Goal: Information Seeking & Learning: Learn about a topic

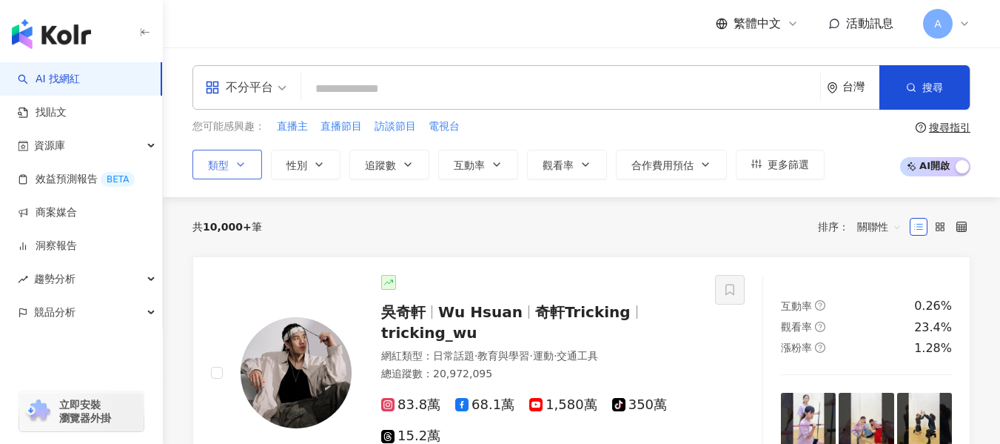
click at [220, 161] on span "類型" at bounding box center [218, 165] width 21 height 12
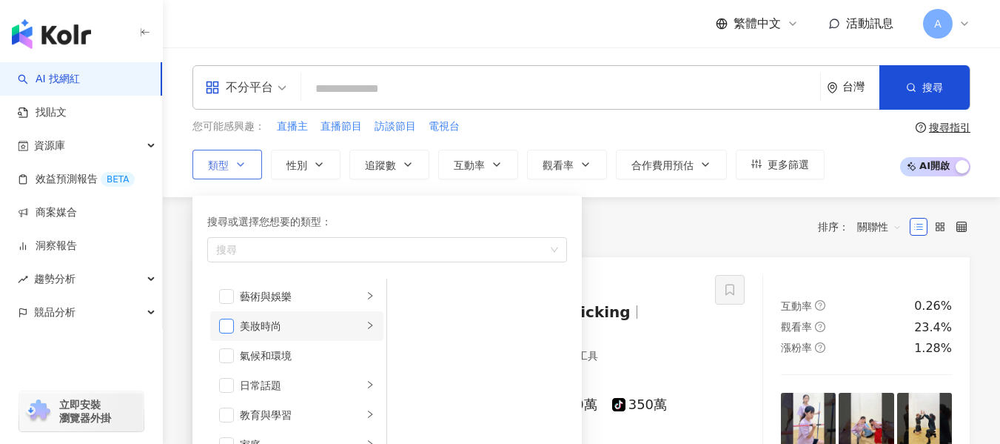
click at [228, 325] on span "button" at bounding box center [226, 325] width 15 height 15
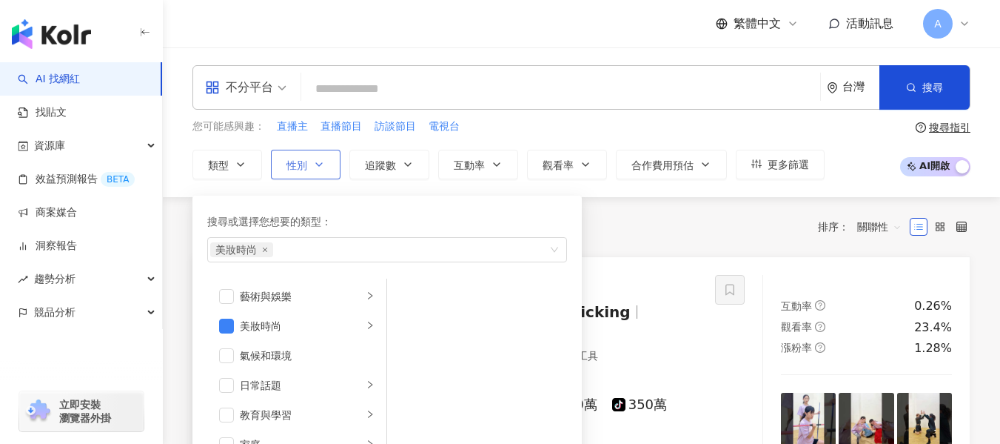
click at [304, 168] on span "性別" at bounding box center [297, 165] width 21 height 12
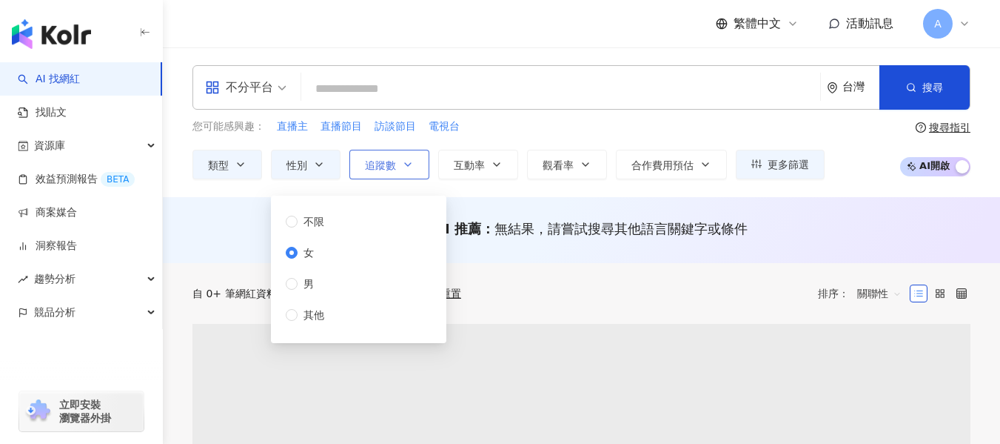
click at [382, 159] on span "追蹤數" at bounding box center [380, 165] width 31 height 12
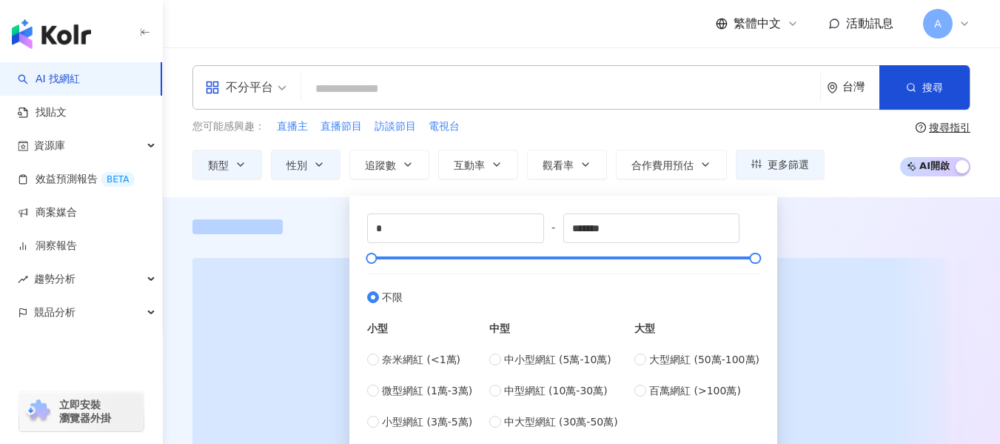
scroll to position [74, 0]
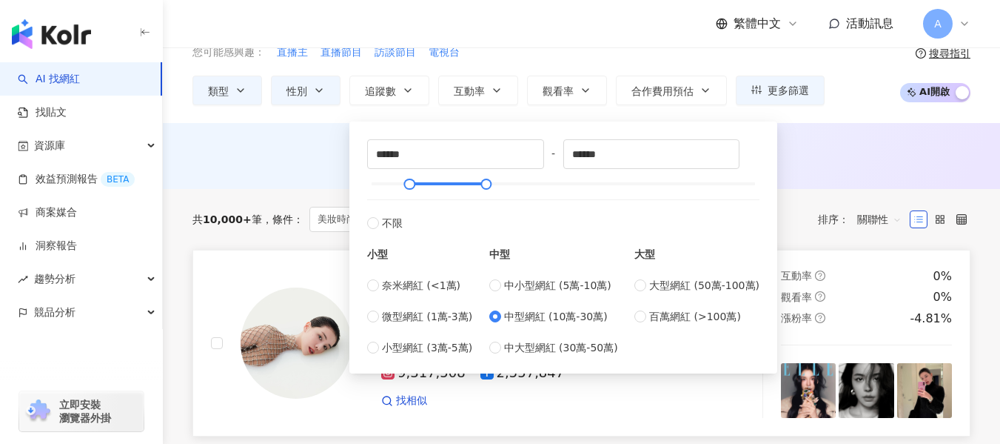
type input "******"
click at [898, 150] on div "AI 推薦 ： 無結果，請嘗試搜尋其他語言關鍵字或條件" at bounding box center [582, 154] width 778 height 19
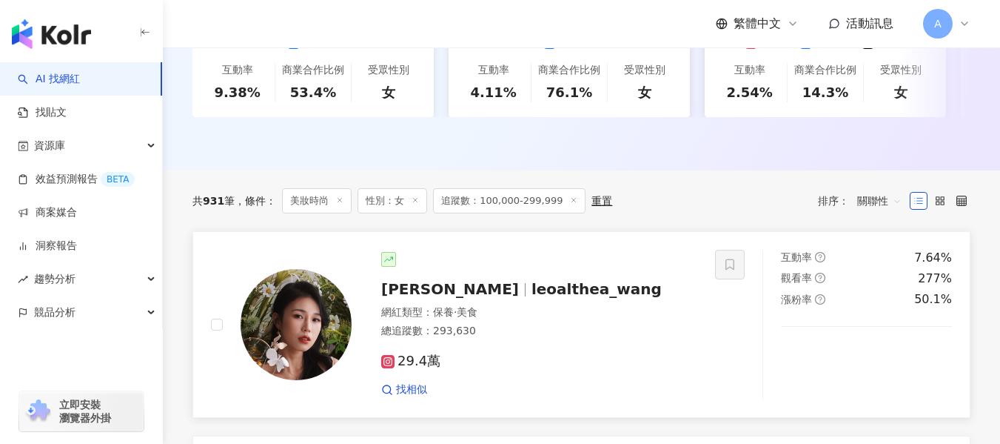
scroll to position [518, 0]
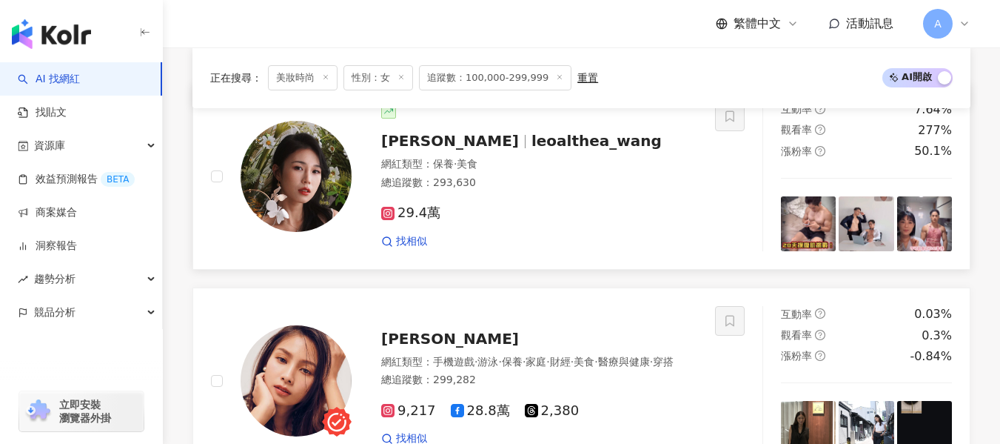
click at [558, 166] on div "Althea昕 leoalthea_wang 網紅類型 ： 保養 · 美食 總追蹤數 ： 293,630 29.4萬 找相似" at bounding box center [525, 176] width 346 height 144
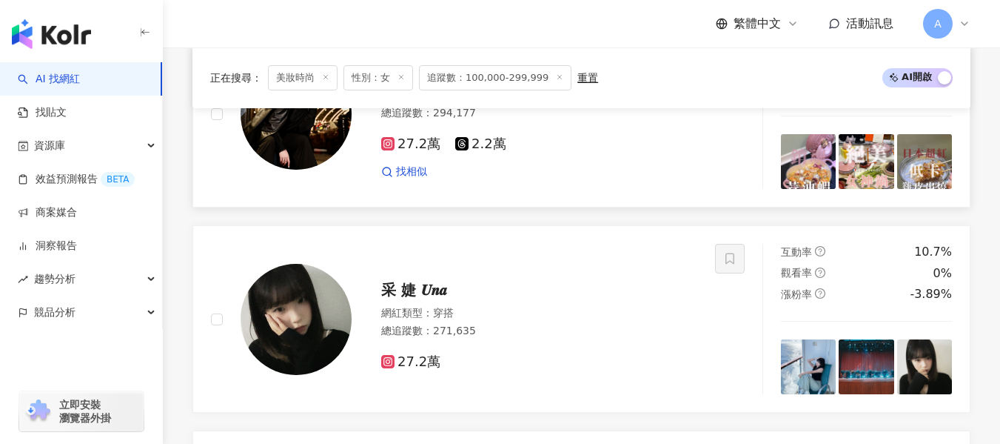
scroll to position [1481, 0]
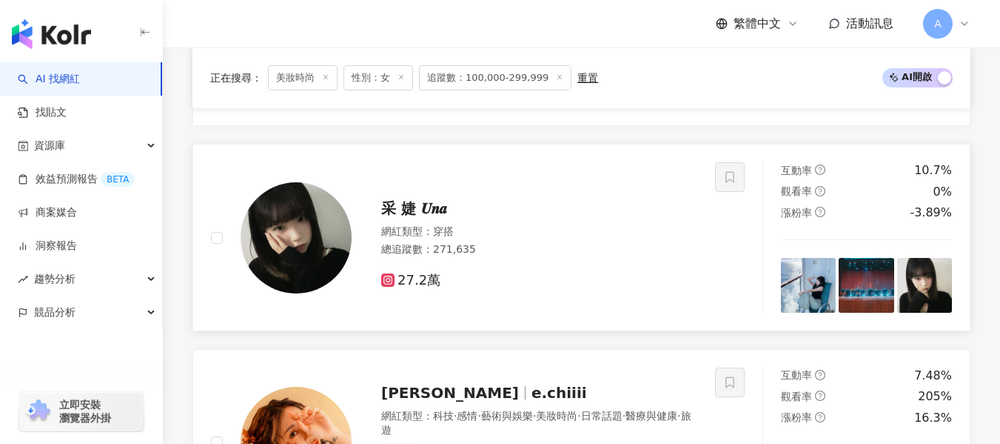
click at [487, 239] on div "網紅類型 ： 穿搭" at bounding box center [539, 231] width 316 height 15
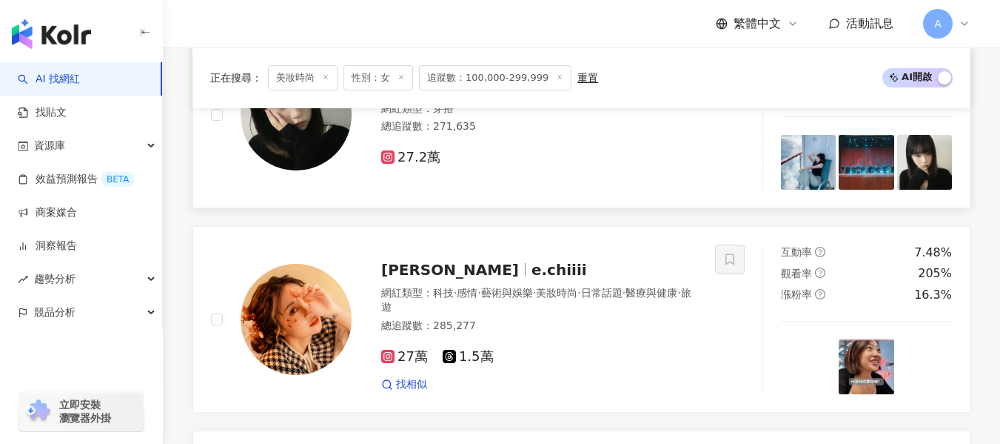
scroll to position [1629, 0]
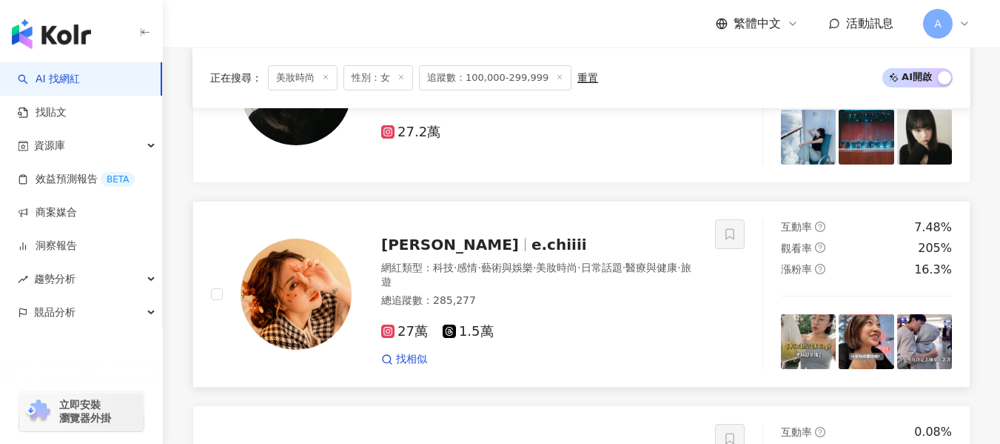
click at [561, 290] on div "網紅類型 ： 科技 · 感情 · 藝術與娛樂 · 美妝時尚 · 日常話題 · 醫療與健康 · 旅遊" at bounding box center [539, 275] width 316 height 29
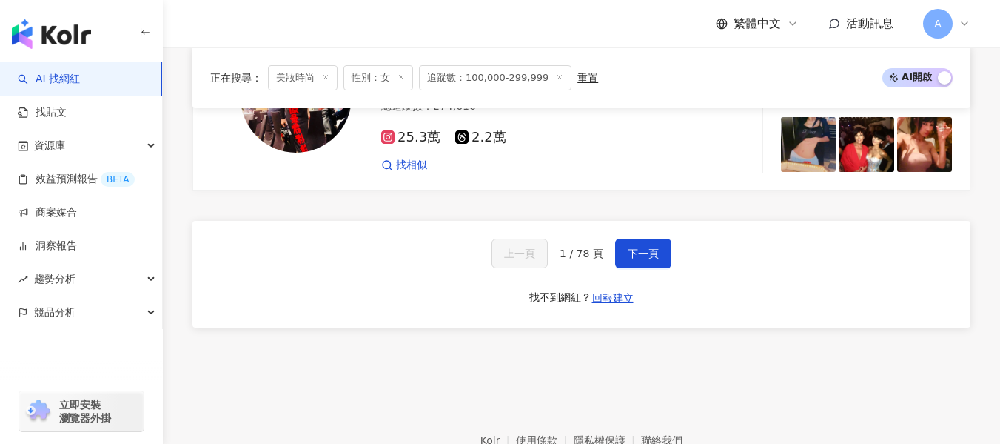
scroll to position [2888, 0]
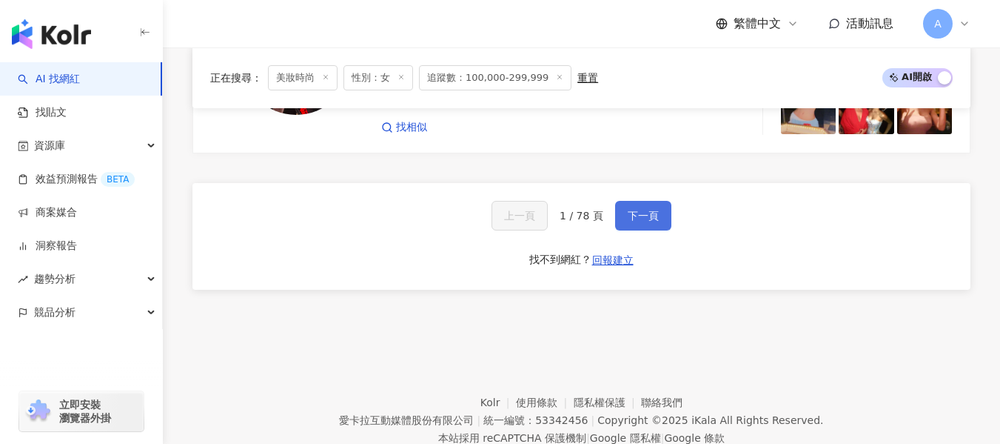
click at [644, 230] on button "下一頁" at bounding box center [643, 216] width 56 height 30
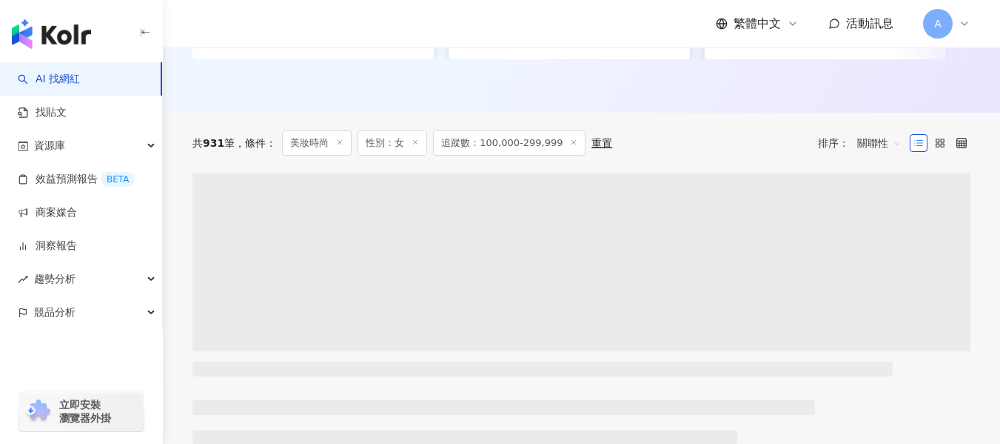
scroll to position [514, 0]
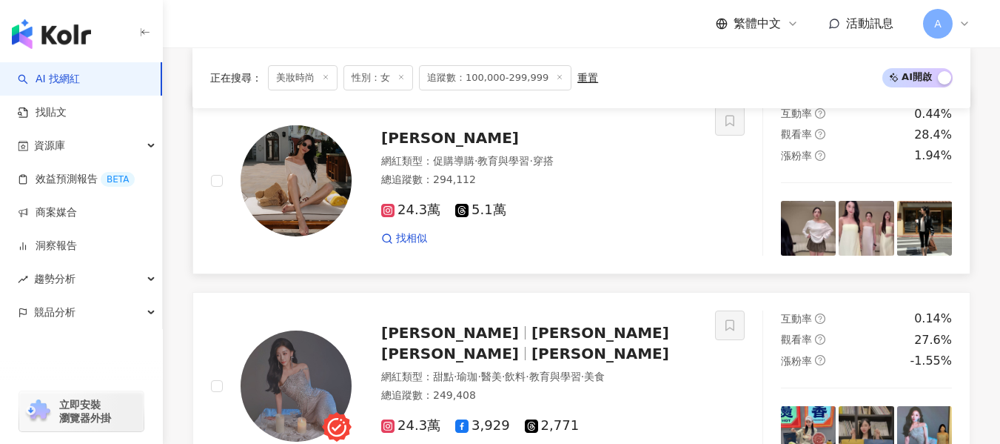
click at [654, 218] on div "24.3萬 5.1萬" at bounding box center [539, 210] width 316 height 16
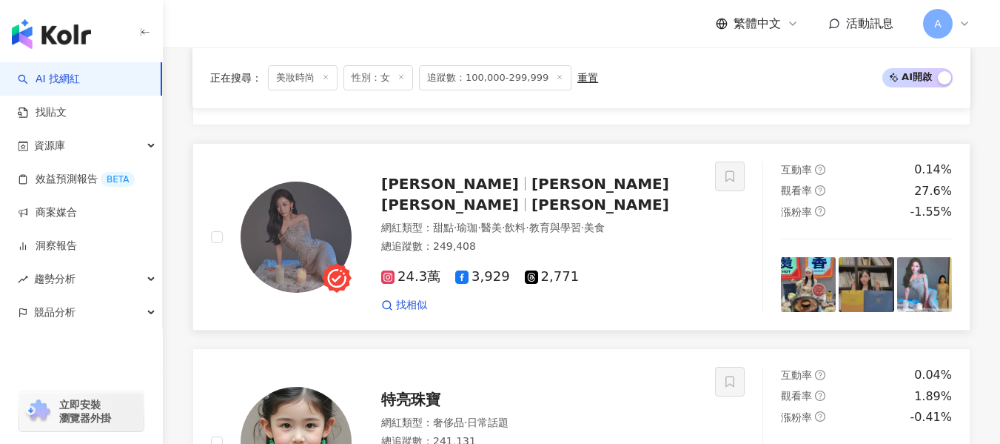
scroll to position [662, 0]
click at [502, 227] on span "醫美" at bounding box center [491, 228] width 21 height 12
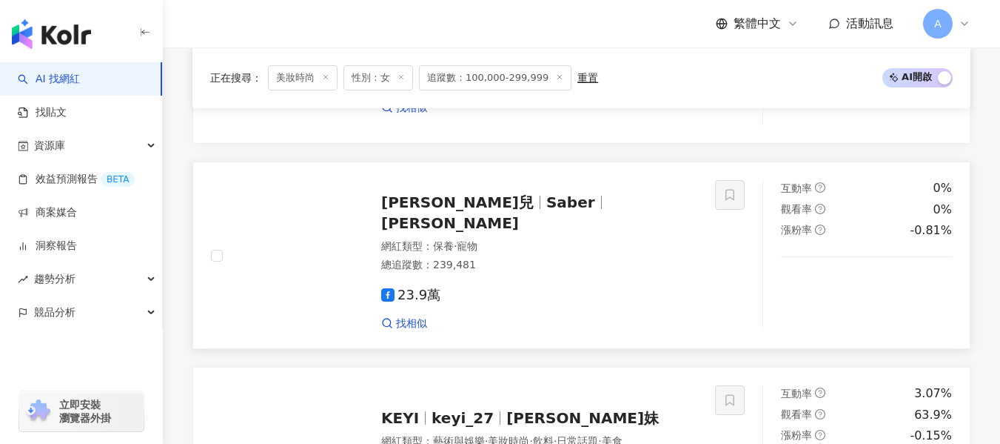
scroll to position [1254, 0]
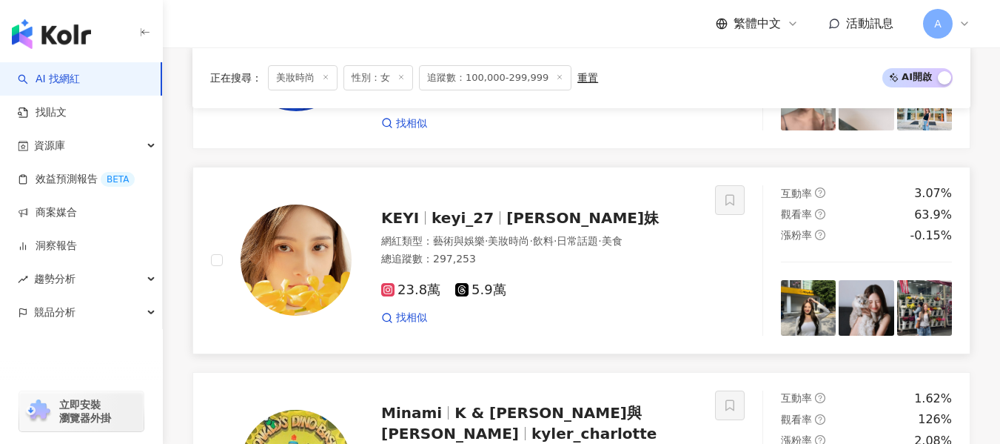
click at [589, 283] on div "23.8萬 5.9萬 找相似" at bounding box center [539, 297] width 316 height 55
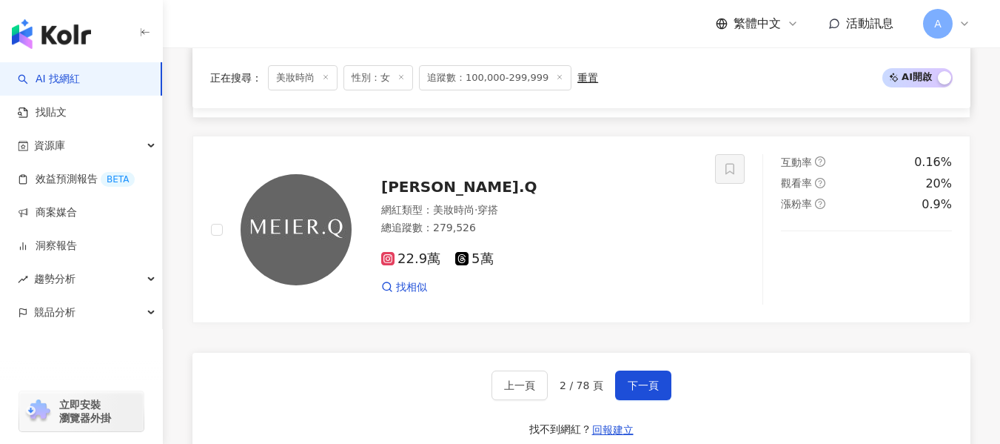
scroll to position [2958, 0]
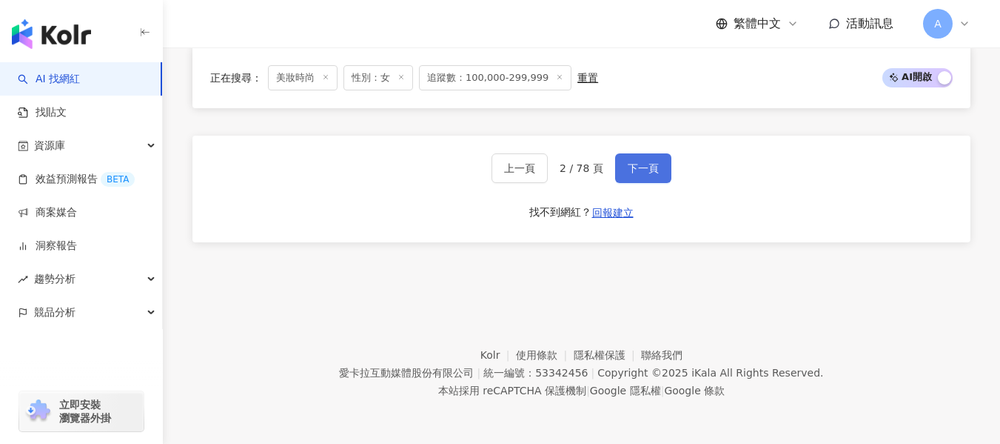
click at [646, 174] on span "下一頁" at bounding box center [643, 168] width 31 height 12
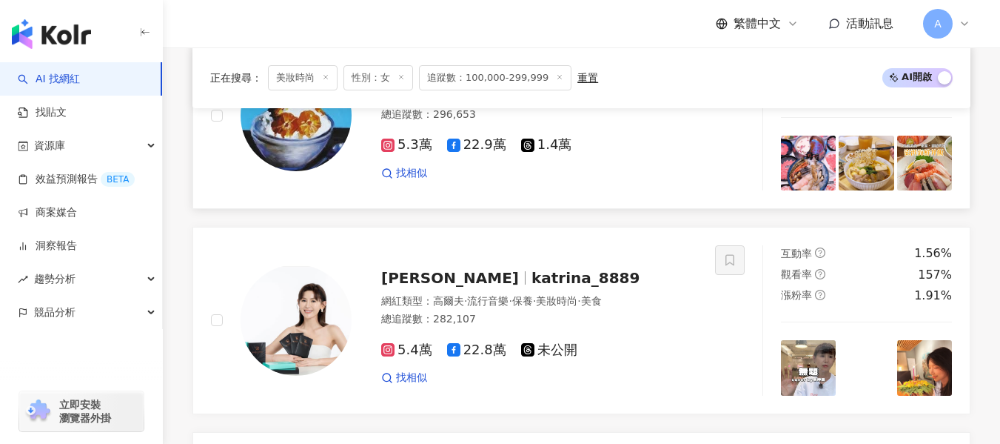
scroll to position [643, 0]
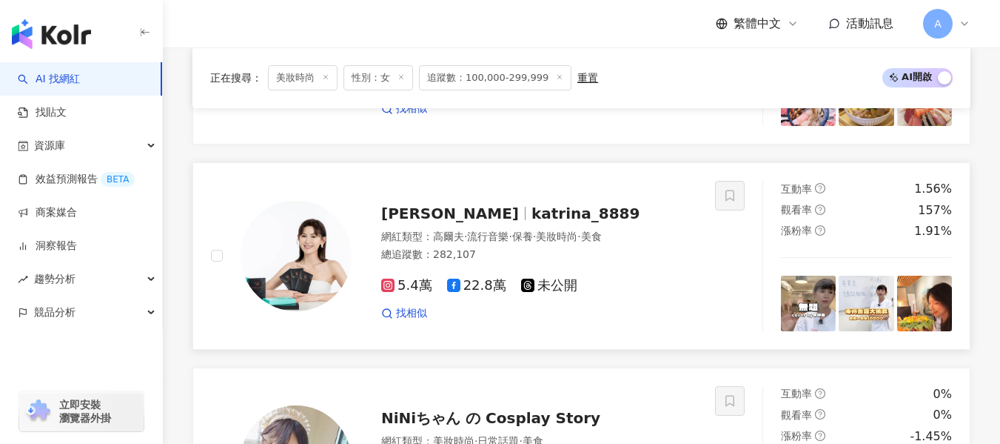
click at [590, 224] on div "鄭仲茵 katrina_8889" at bounding box center [539, 213] width 316 height 21
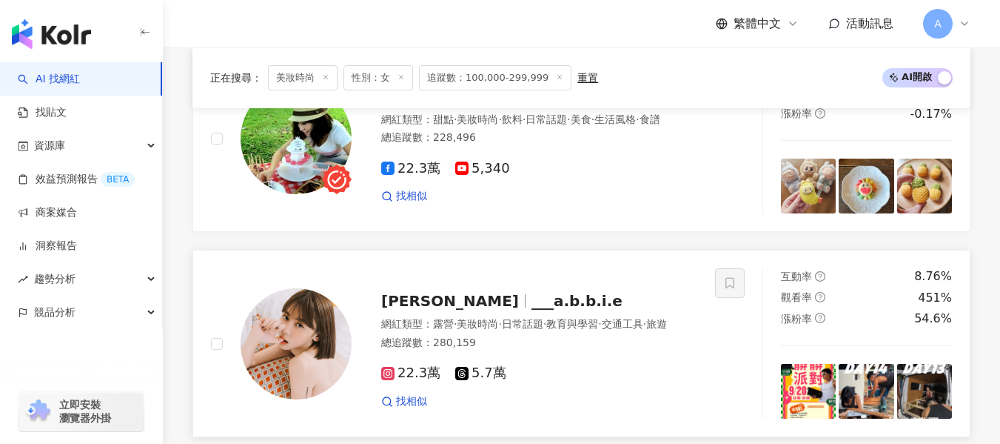
scroll to position [1902, 0]
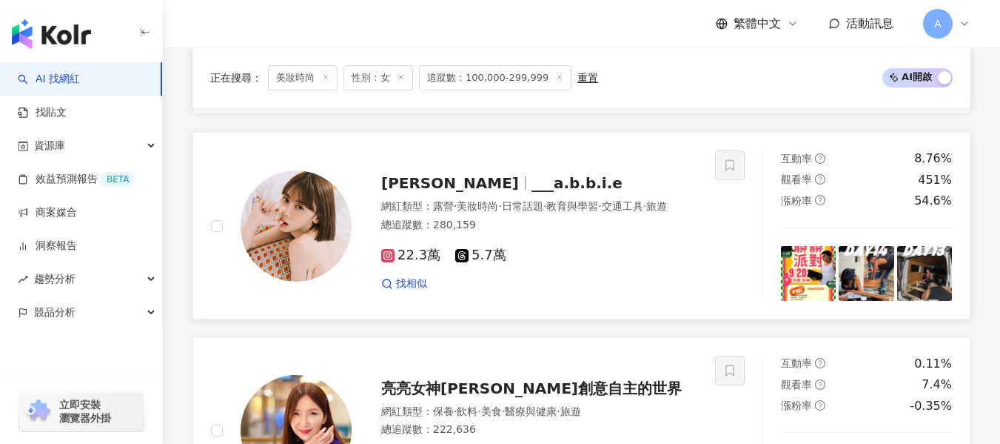
click at [618, 235] on div "網紅類型 ： 露營 · 美妝時尚 · 日常話題 · 教育與學習 · 交通工具 · 旅遊 總追蹤數 ： 280,159" at bounding box center [539, 217] width 316 height 36
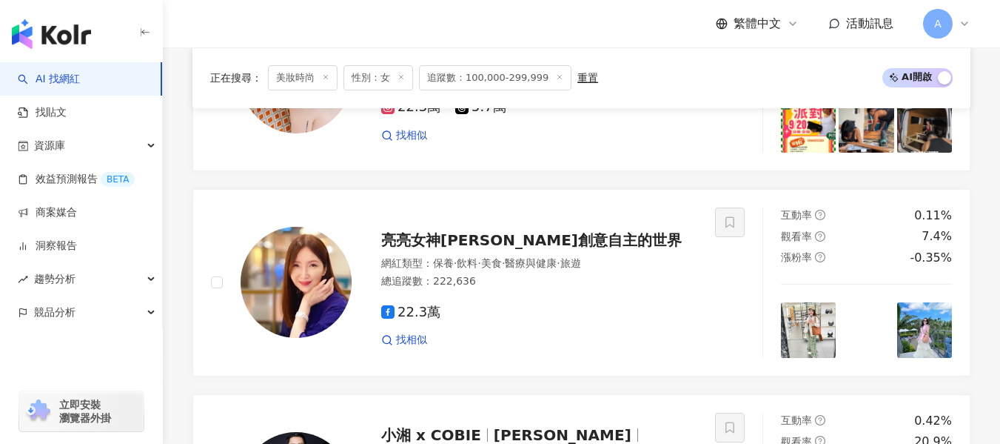
scroll to position [2717, 0]
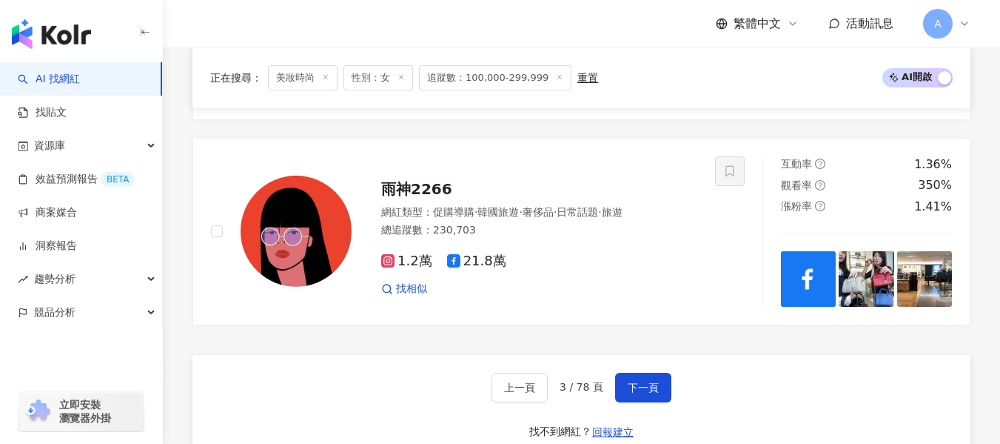
drag, startPoint x: 671, startPoint y: 392, endPoint x: 652, endPoint y: 394, distance: 18.6
click at [671, 392] on div "上一頁 3 / 78 頁 下一頁 找不到網紅？ 回報建立" at bounding box center [582, 408] width 778 height 107
click at [652, 393] on span "下一頁" at bounding box center [643, 387] width 31 height 12
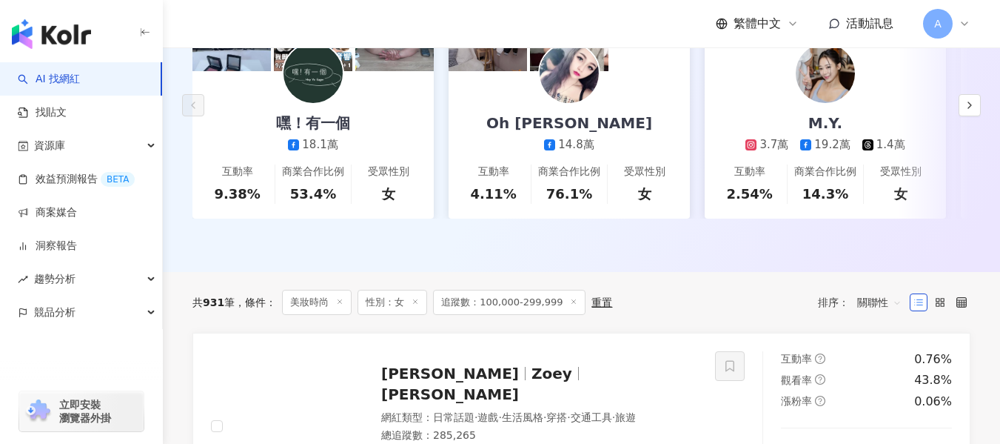
scroll to position [491, 0]
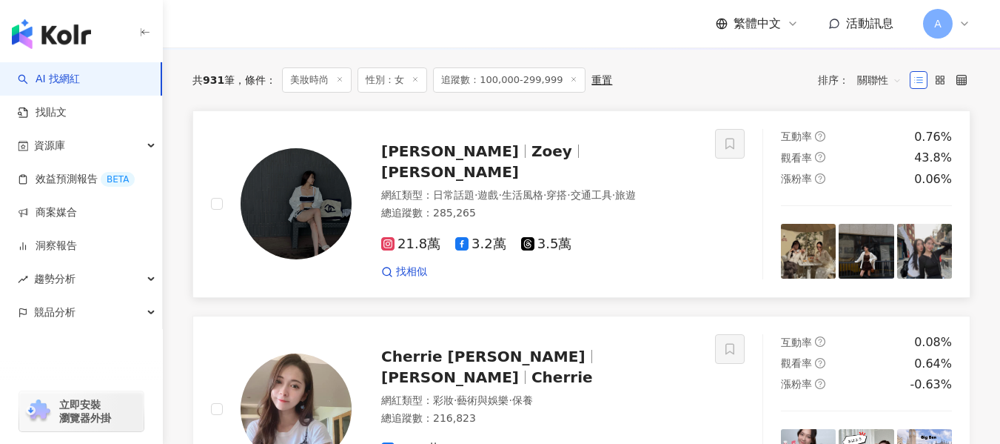
click at [656, 235] on div "21.8萬 3.2萬 3.5萬 找相似" at bounding box center [539, 251] width 316 height 55
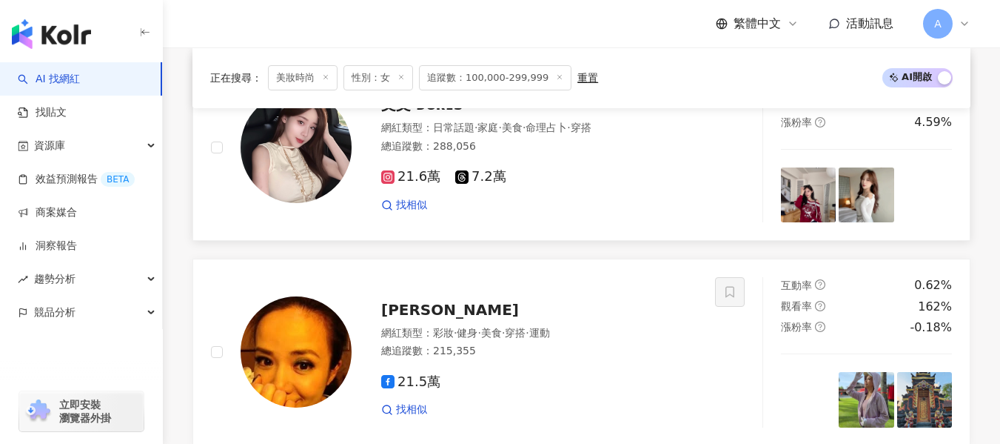
scroll to position [1083, 0]
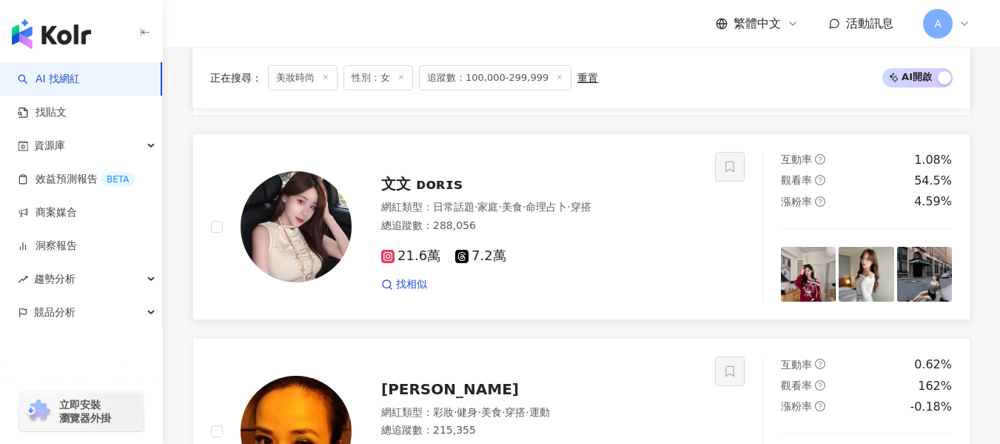
click at [316, 222] on img at bounding box center [296, 226] width 111 height 111
click at [534, 233] on div "總追蹤數 ： 288,056" at bounding box center [539, 225] width 316 height 15
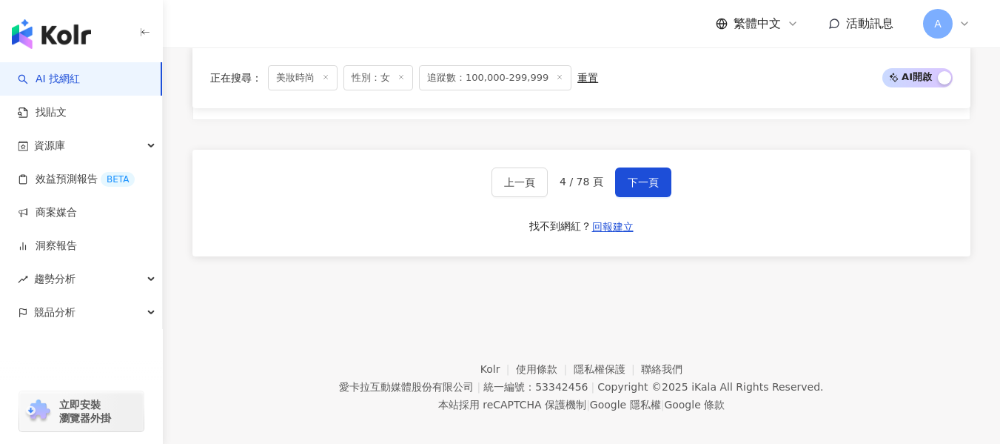
scroll to position [3062, 0]
click at [638, 174] on span "下一頁" at bounding box center [643, 180] width 31 height 12
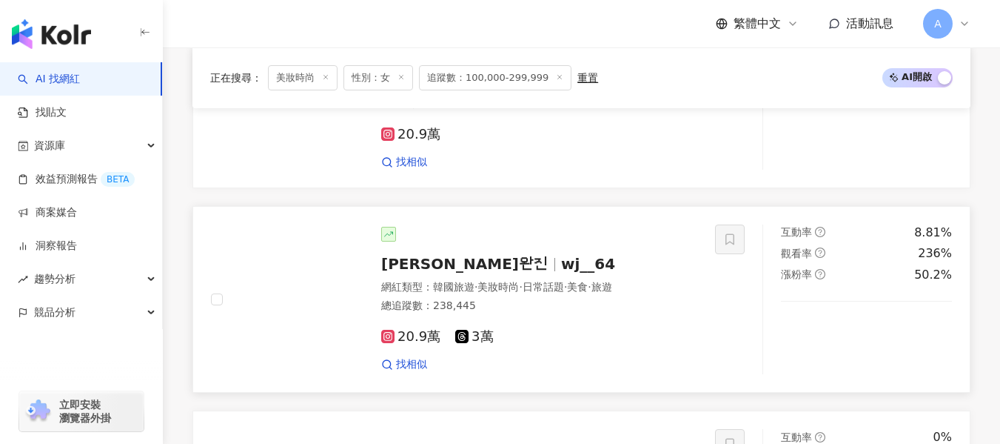
scroll to position [675, 0]
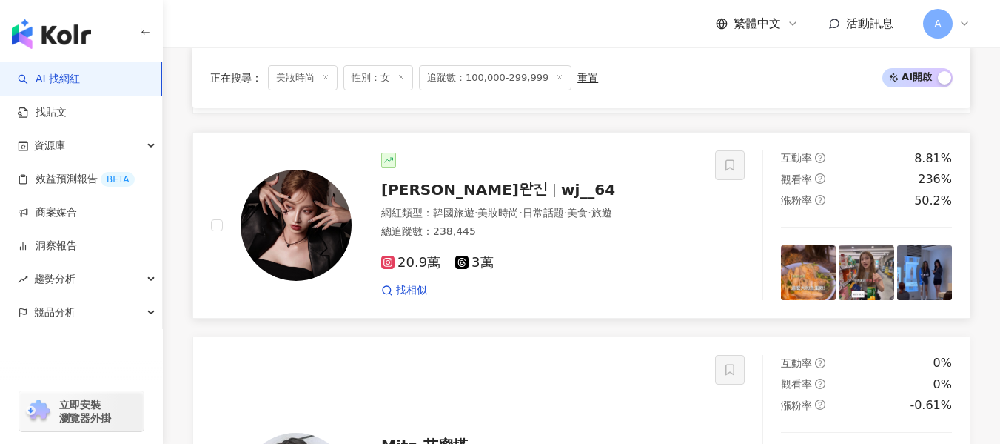
click at [525, 271] on div "20.9萬 3萬" at bounding box center [539, 263] width 316 height 16
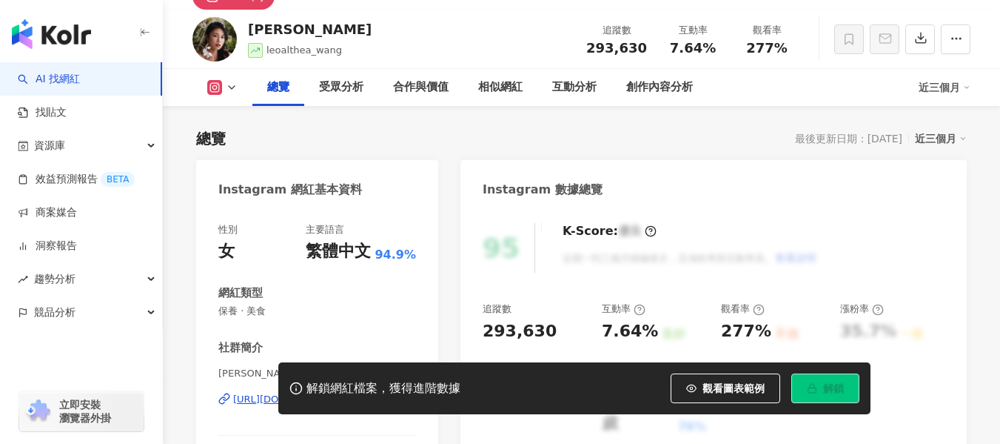
scroll to position [148, 0]
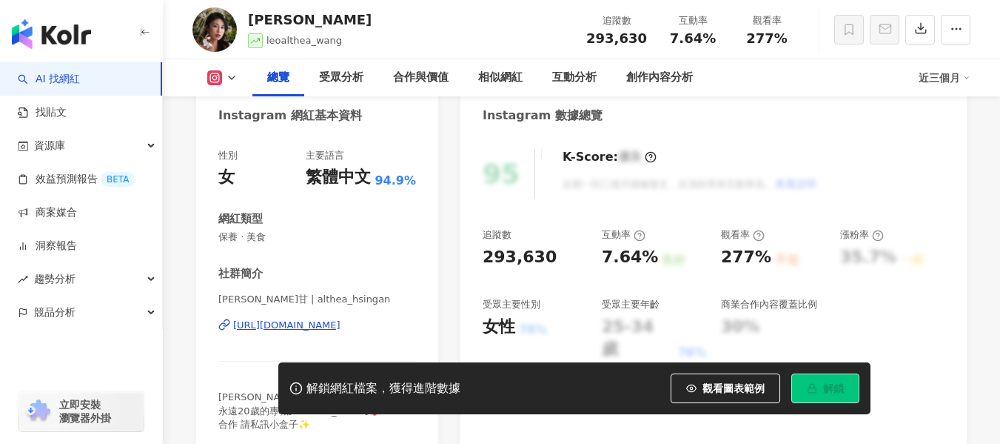
drag, startPoint x: 315, startPoint y: 327, endPoint x: 337, endPoint y: 295, distance: 38.8
click at [315, 327] on div "https://www.instagram.com/althea_hsingan/" at bounding box center [286, 324] width 107 height 13
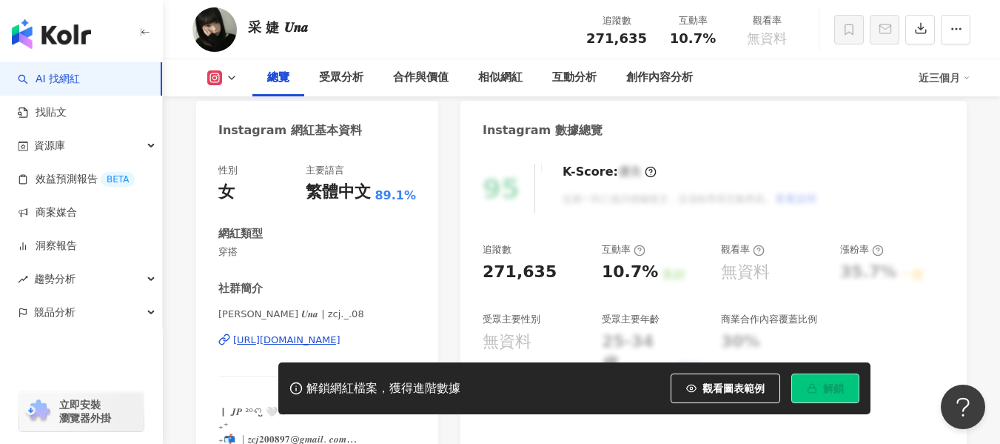
scroll to position [222, 0]
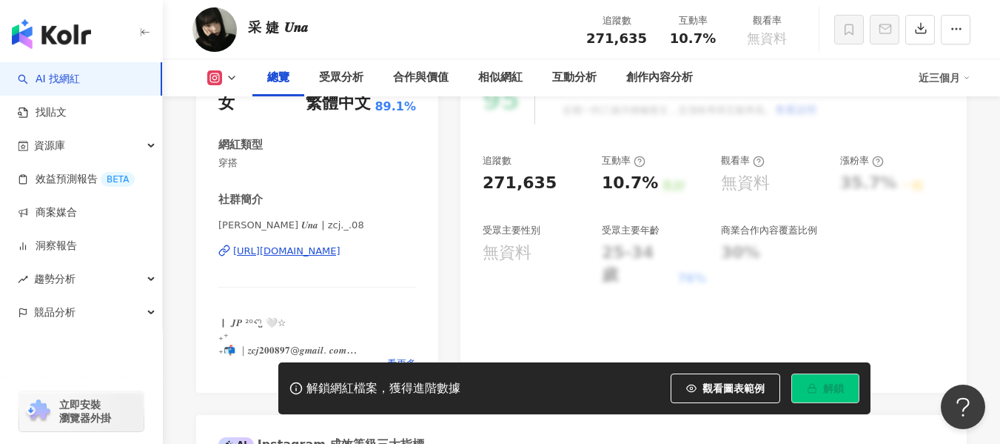
click at [338, 255] on div "https://www.instagram.com/zcj._.08/" at bounding box center [286, 250] width 107 height 13
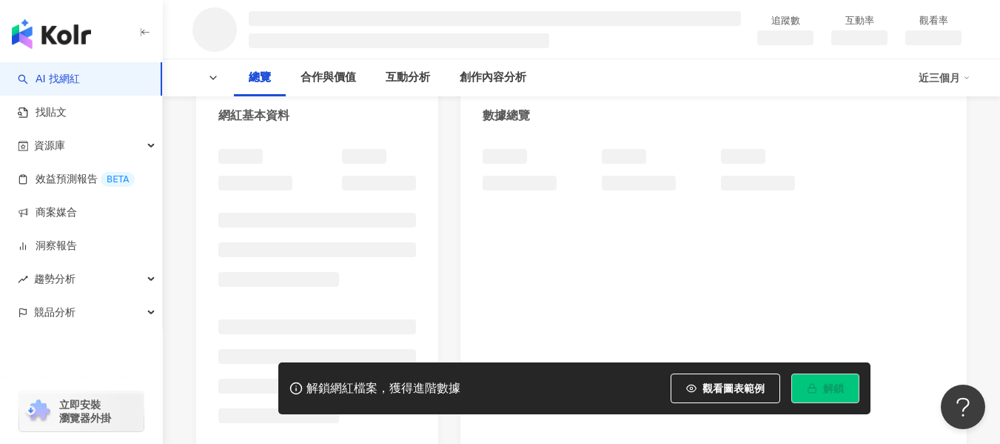
scroll to position [296, 0]
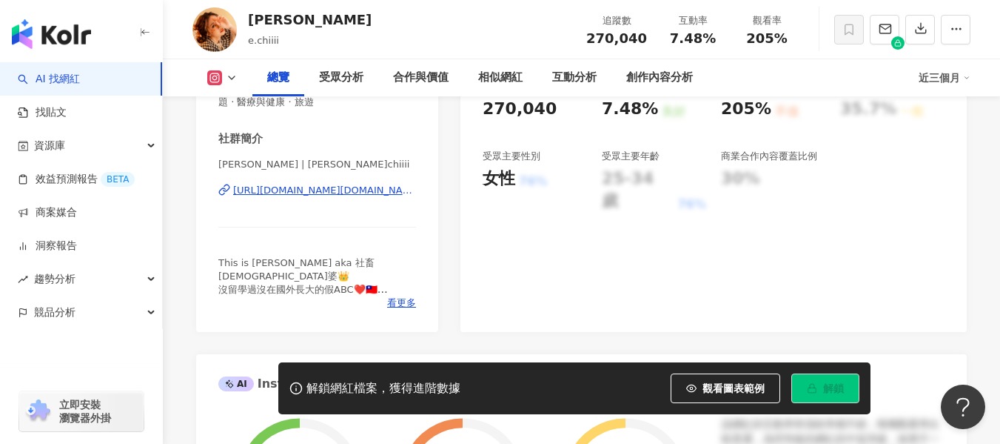
drag, startPoint x: 465, startPoint y: 153, endPoint x: 337, endPoint y: 266, distance: 171.0
click at [337, 197] on div "https://www.instagram.com/e.chiiii/" at bounding box center [324, 190] width 183 height 13
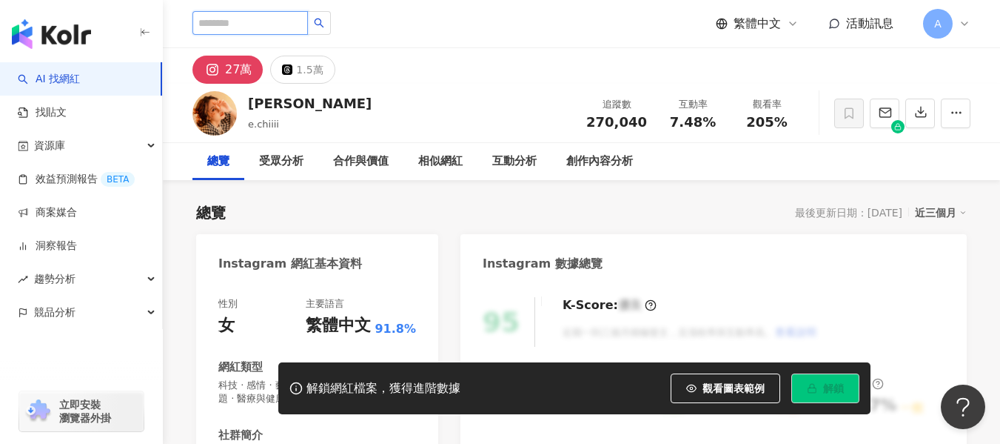
click at [296, 30] on input "search" at bounding box center [251, 23] width 116 height 24
paste input "**********"
type input "**********"
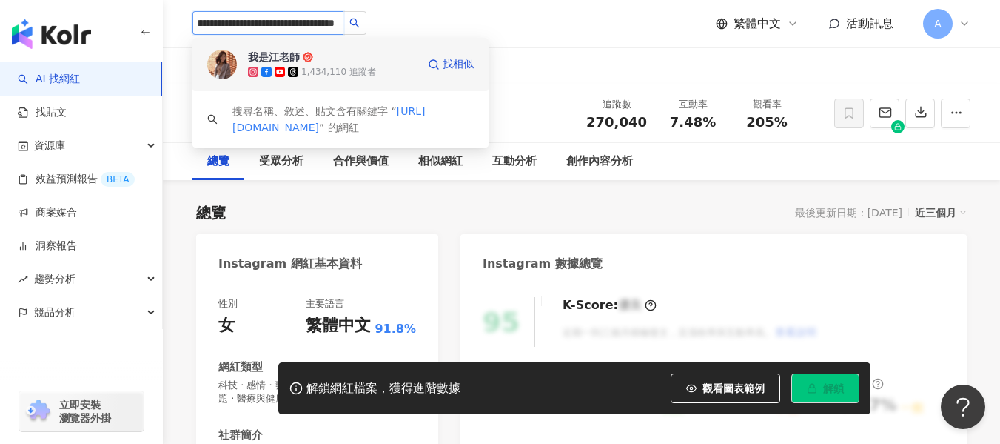
click at [306, 62] on span "我是江老師" at bounding box center [296, 57] width 96 height 15
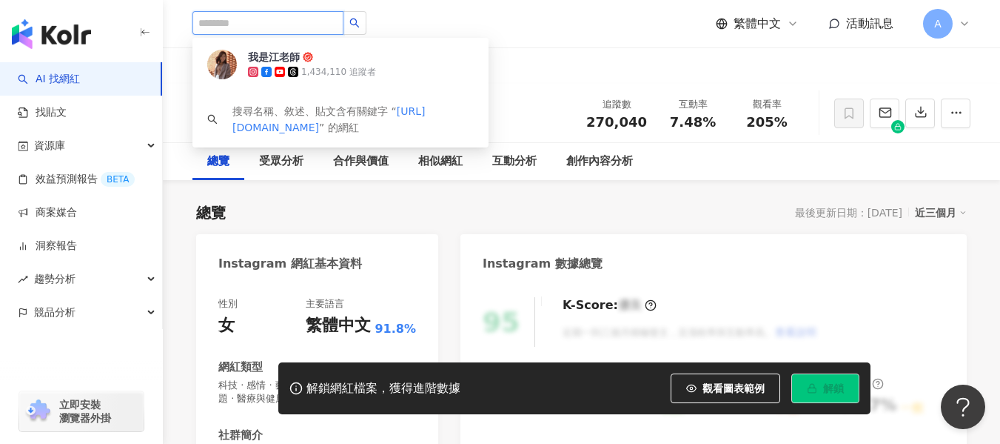
scroll to position [0, 0]
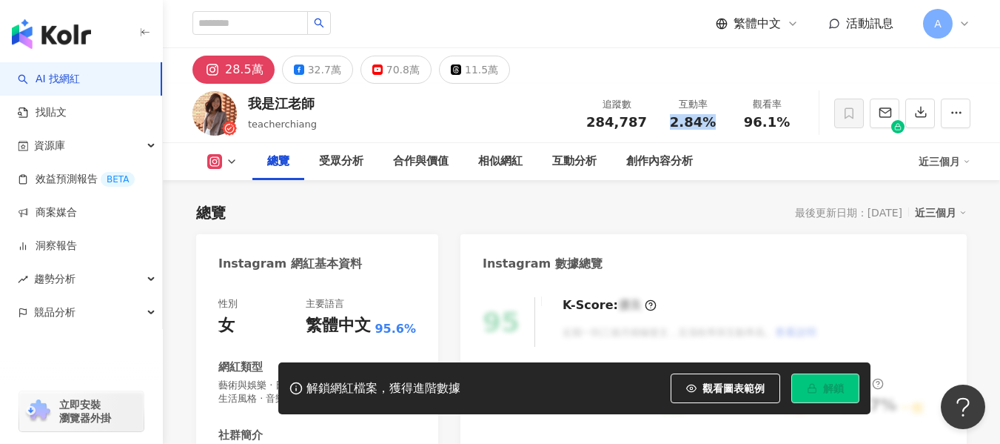
drag, startPoint x: 673, startPoint y: 122, endPoint x: 706, endPoint y: 132, distance: 34.7
click at [706, 132] on div "追蹤數 284,787 互動率 2.84% 觀看率 96.1%" at bounding box center [691, 113] width 227 height 44
copy span "2.84%"
drag, startPoint x: 779, startPoint y: 127, endPoint x: 789, endPoint y: 127, distance: 9.6
click at [789, 127] on div "觀看率 96.1%" at bounding box center [767, 113] width 74 height 32
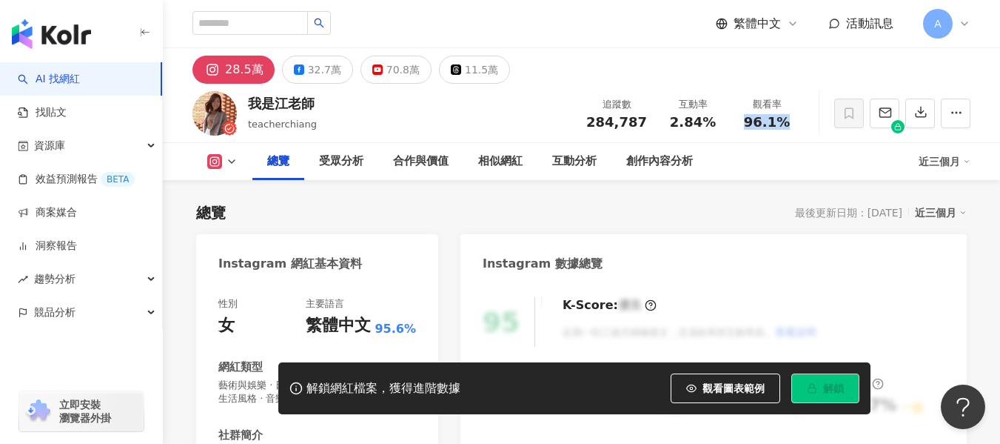
copy span "96.1%"
drag, startPoint x: 318, startPoint y: 103, endPoint x: 254, endPoint y: 110, distance: 64.8
click at [254, 110] on div "我是江老師 teacherchiang 追蹤數 284,787 互動率 2.84% 觀看率 96.1%" at bounding box center [581, 113] width 837 height 58
copy div "我是江老師"
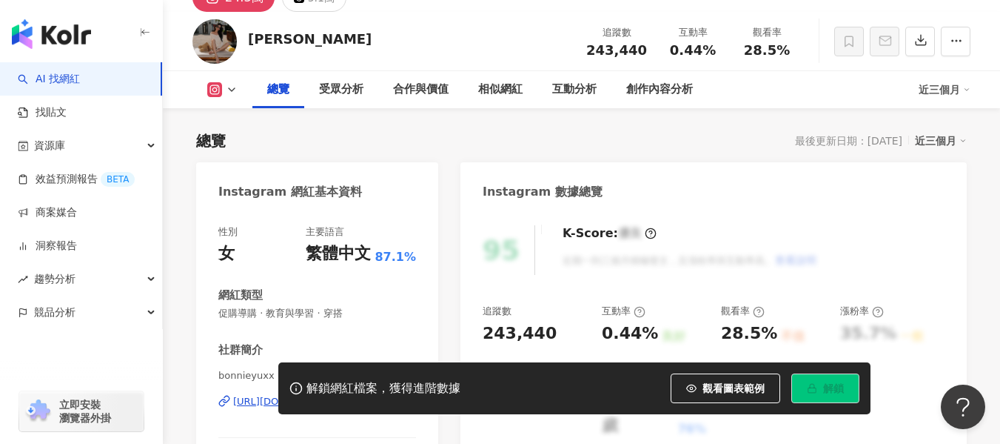
scroll to position [148, 0]
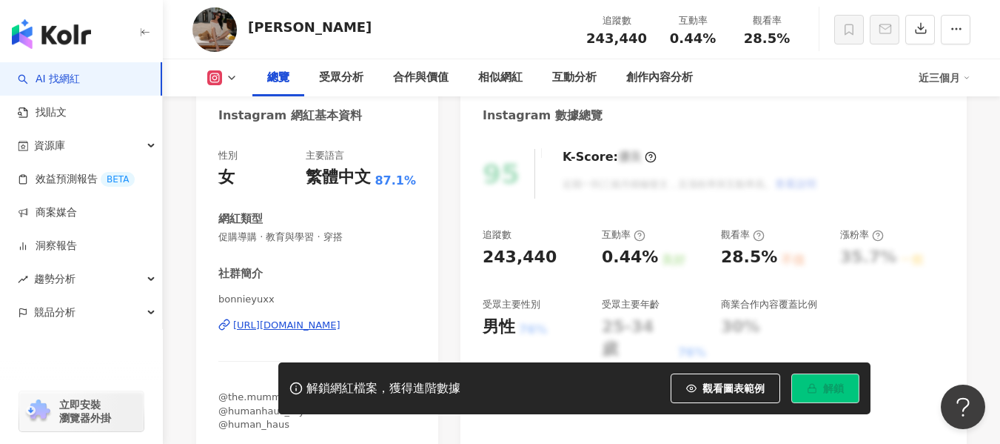
click at [268, 320] on div "[URL][DOMAIN_NAME]" at bounding box center [286, 324] width 107 height 13
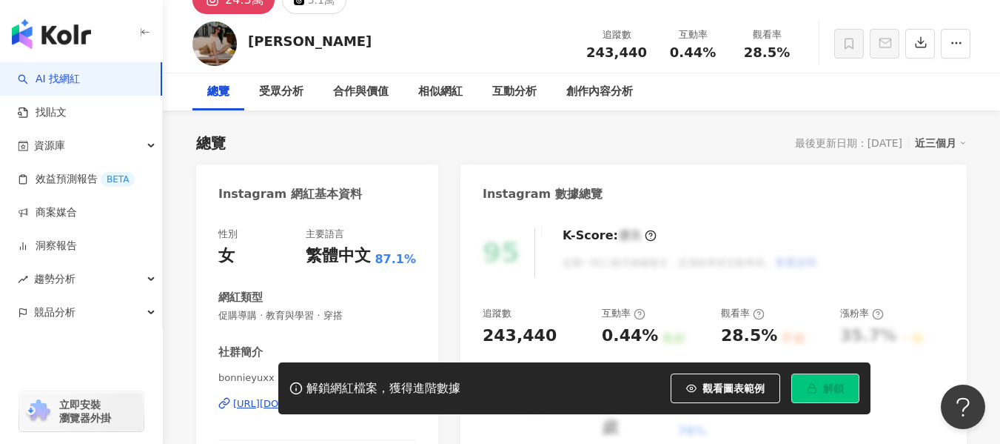
scroll to position [0, 0]
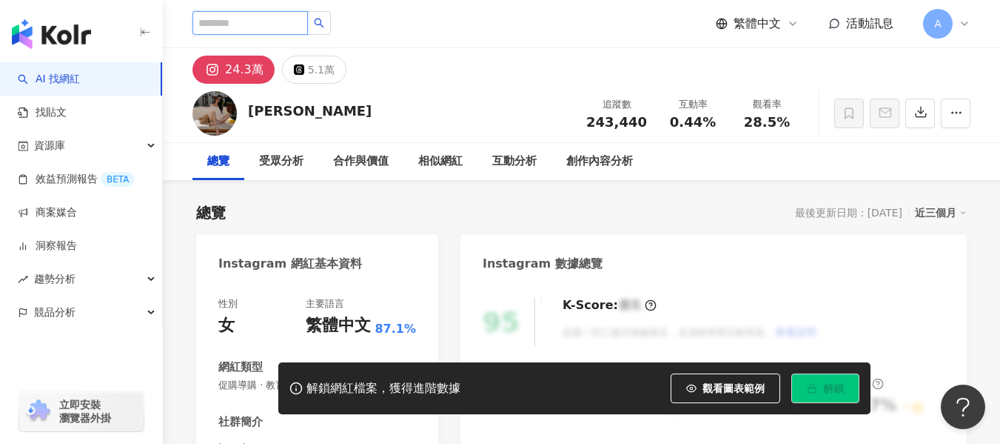
click at [227, 30] on input "search" at bounding box center [251, 23] width 116 height 24
paste input "**********"
type input "**********"
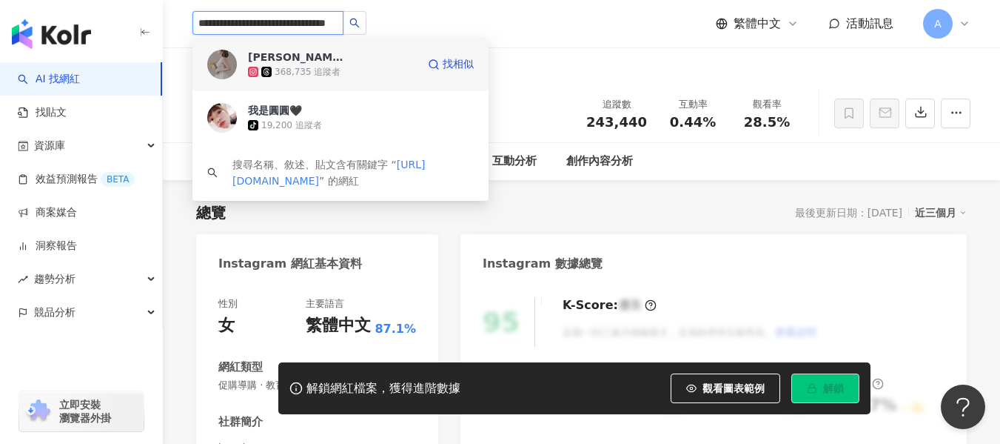
click at [332, 70] on div "368,735 追蹤者" at bounding box center [308, 72] width 66 height 13
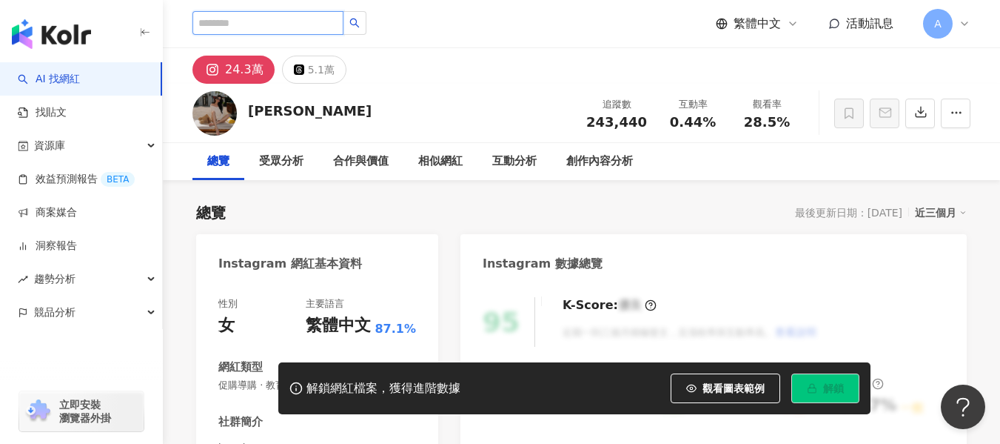
scroll to position [0, 0]
click at [296, 30] on input "search" at bounding box center [268, 23] width 151 height 24
paste input "**********"
type input "**********"
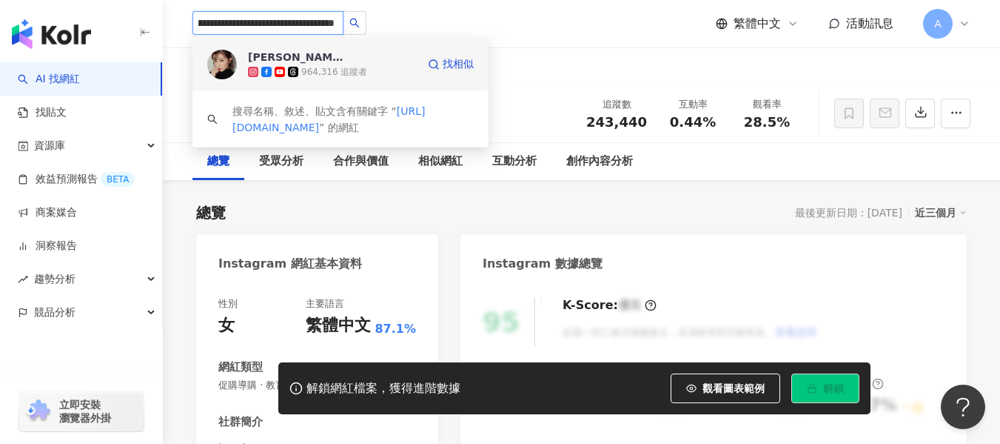
click at [297, 67] on icon at bounding box center [293, 72] width 10 height 10
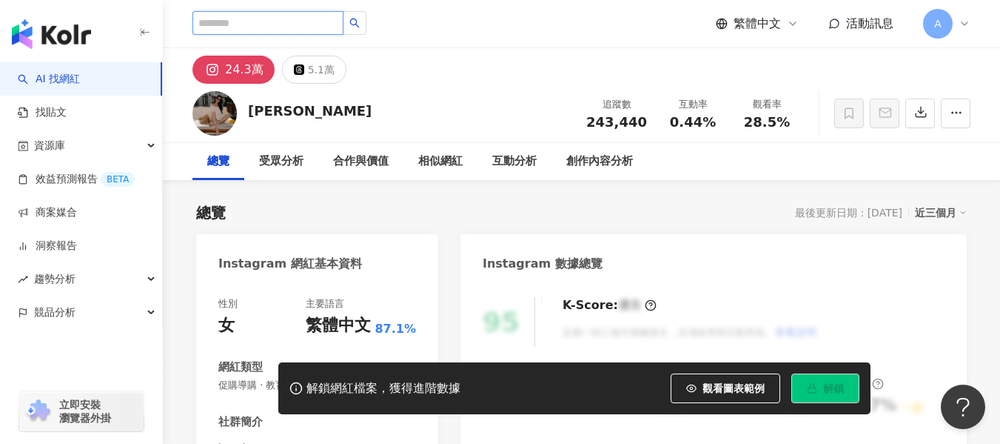
scroll to position [0, 0]
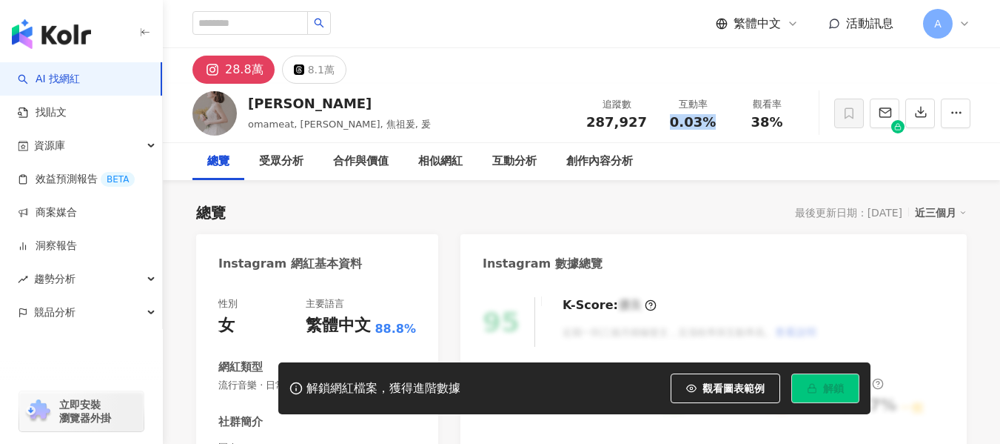
drag, startPoint x: 702, startPoint y: 120, endPoint x: 717, endPoint y: 119, distance: 14.8
click at [717, 119] on div "0.03%" at bounding box center [693, 122] width 56 height 15
drag, startPoint x: 753, startPoint y: 121, endPoint x: 789, endPoint y: 121, distance: 36.3
click at [789, 121] on div "38%" at bounding box center [767, 122] width 56 height 15
copy span "38%"
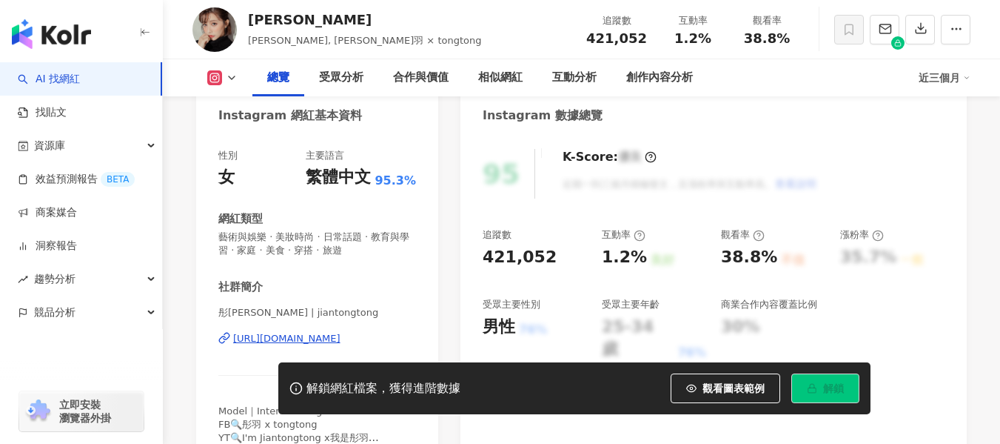
scroll to position [296, 0]
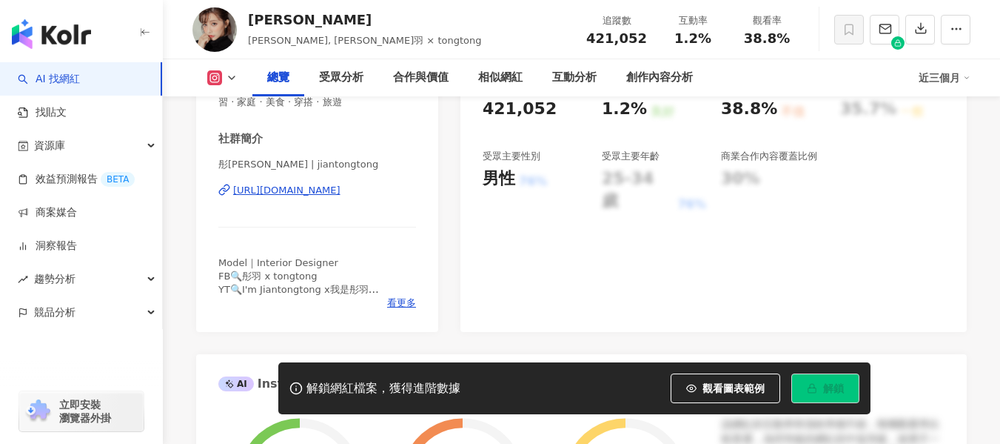
drag, startPoint x: 675, startPoint y: 40, endPoint x: 636, endPoint y: 1, distance: 54.5
click at [715, 40] on div "1.2%" at bounding box center [693, 38] width 56 height 15
drag, startPoint x: 745, startPoint y: 36, endPoint x: 788, endPoint y: 38, distance: 43.0
click at [788, 38] on div "38.8%" at bounding box center [767, 38] width 56 height 15
copy span "38.8%"
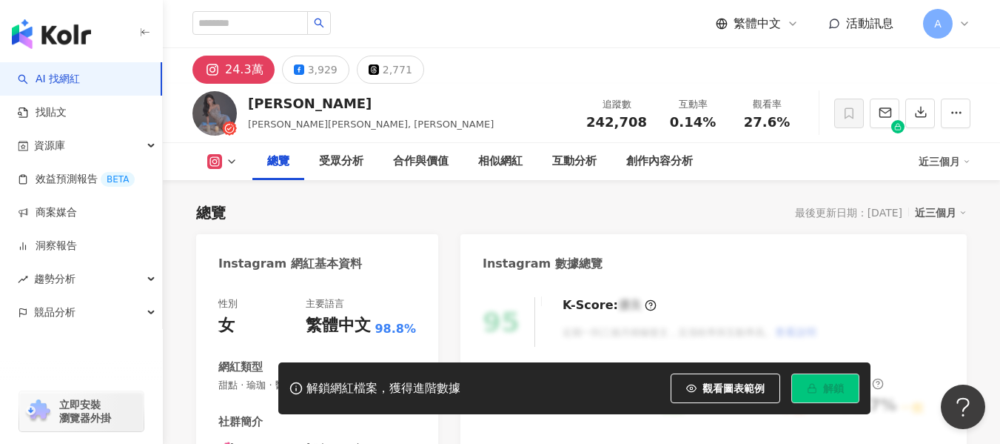
scroll to position [222, 0]
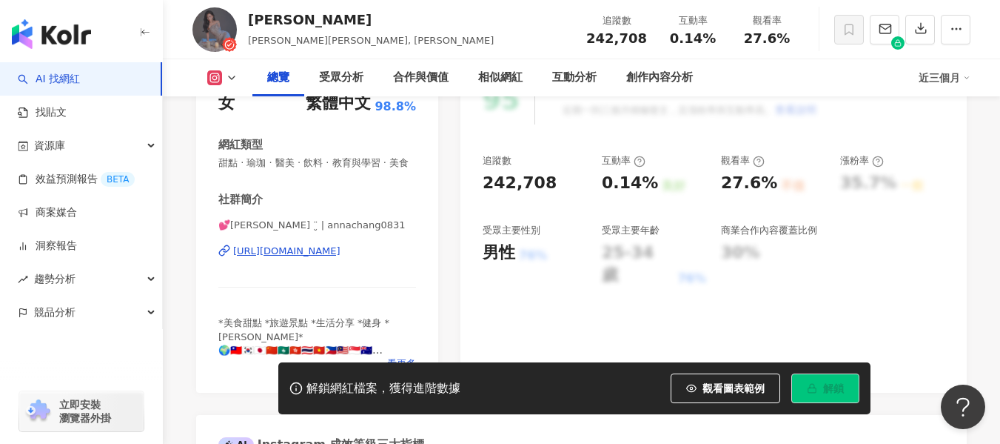
click at [341, 258] on div "[URL][DOMAIN_NAME]" at bounding box center [286, 250] width 107 height 13
drag, startPoint x: 677, startPoint y: 36, endPoint x: 723, endPoint y: 41, distance: 46.3
click at [723, 41] on div "互動率 0.14%" at bounding box center [693, 29] width 74 height 32
copy span "0.14%"
drag, startPoint x: 749, startPoint y: 38, endPoint x: 782, endPoint y: 39, distance: 33.4
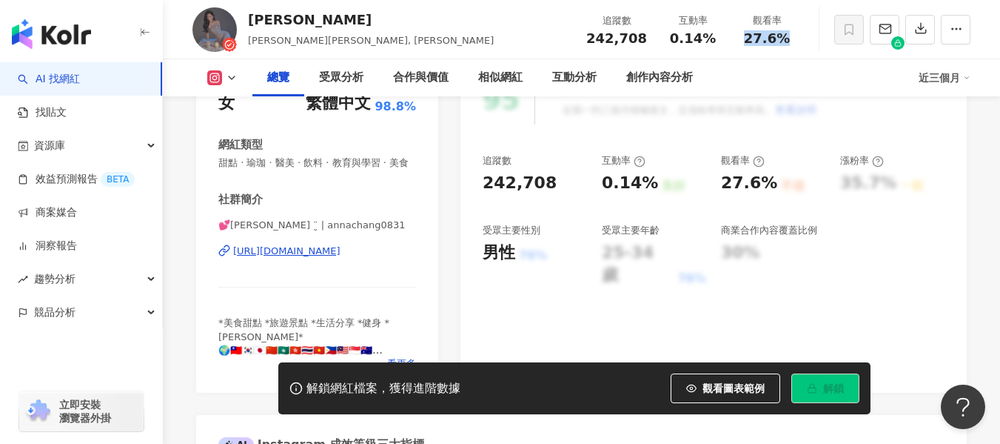
click at [782, 39] on span "27.6%" at bounding box center [767, 38] width 46 height 15
copy span "27.6%"
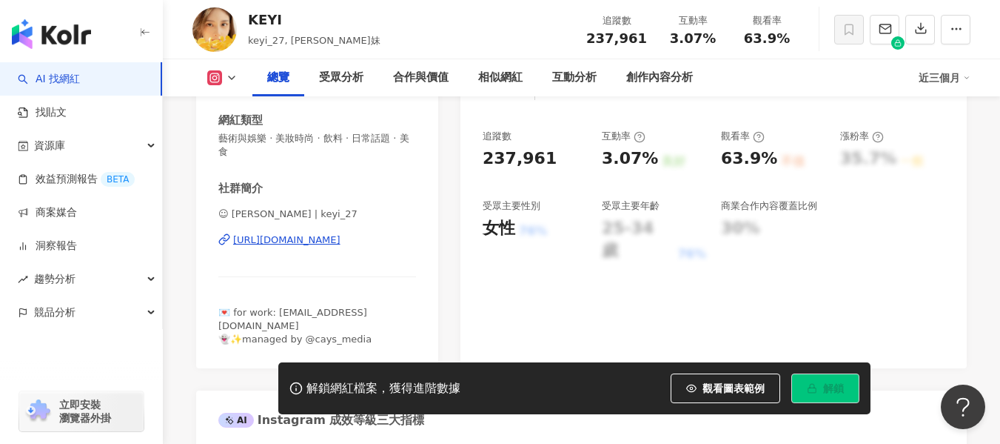
scroll to position [296, 0]
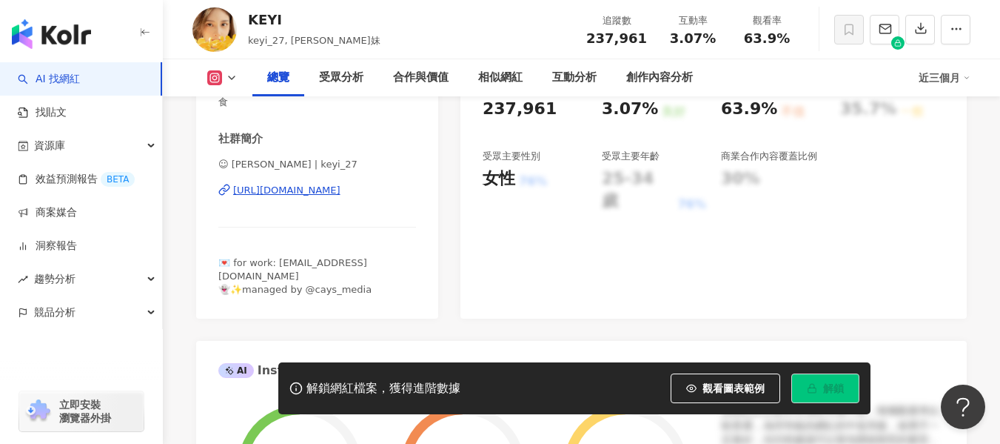
click at [341, 190] on div "https://www.instagram.com/keyi_27/" at bounding box center [286, 190] width 107 height 13
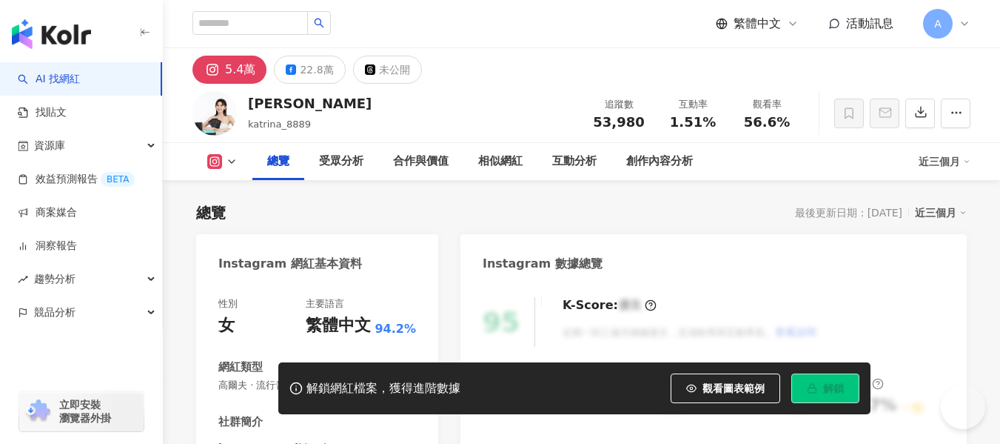
scroll to position [296, 0]
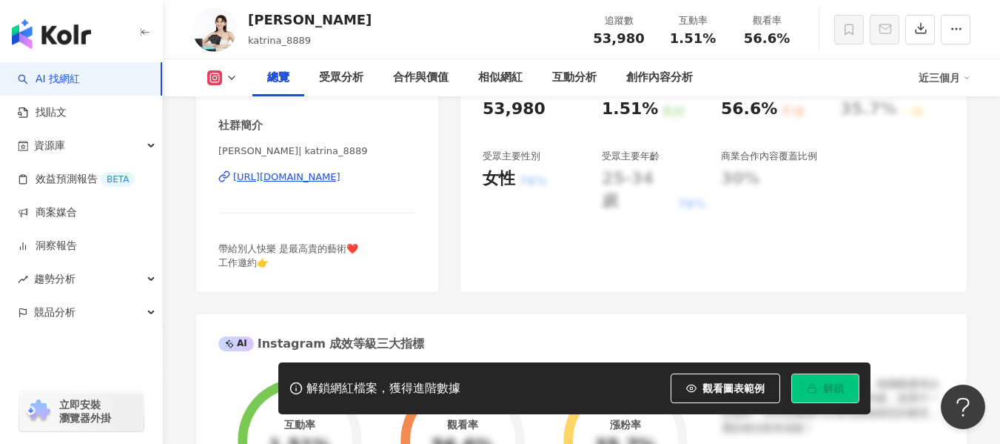
click at [329, 184] on div "https://www.instagram.com/katrina_8889/" at bounding box center [286, 176] width 107 height 13
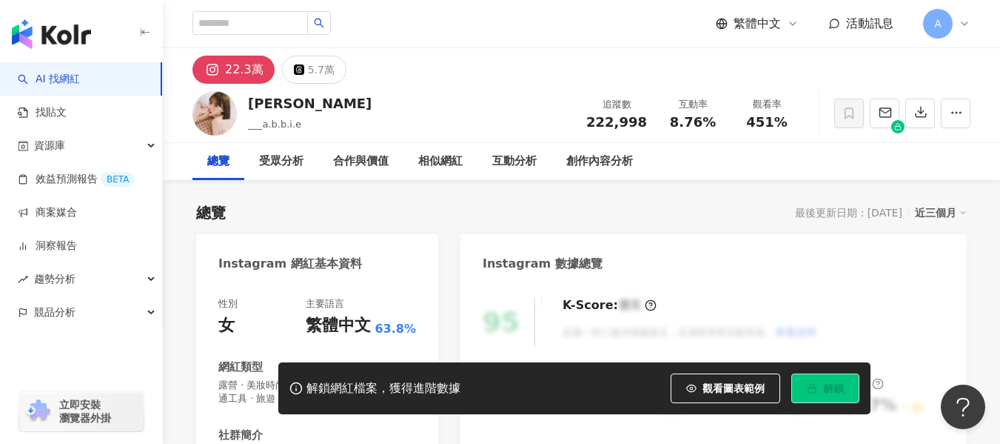
scroll to position [148, 0]
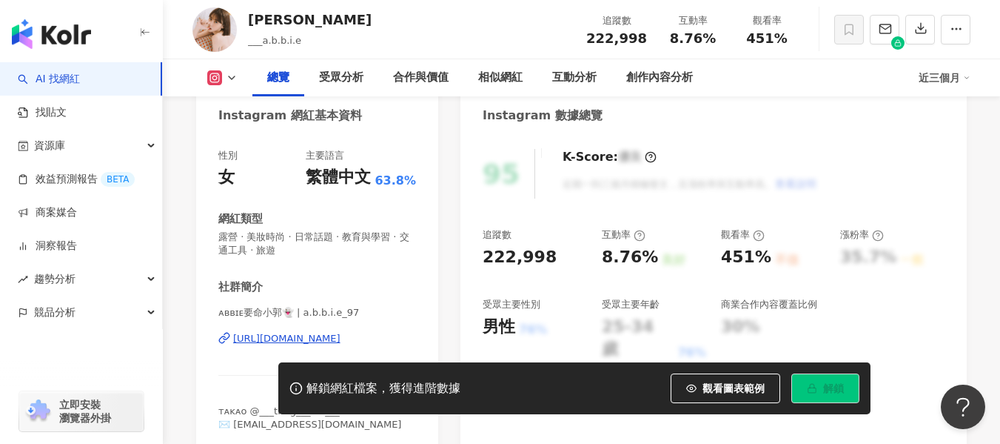
click at [325, 338] on div "[URL][DOMAIN_NAME]" at bounding box center [286, 338] width 107 height 13
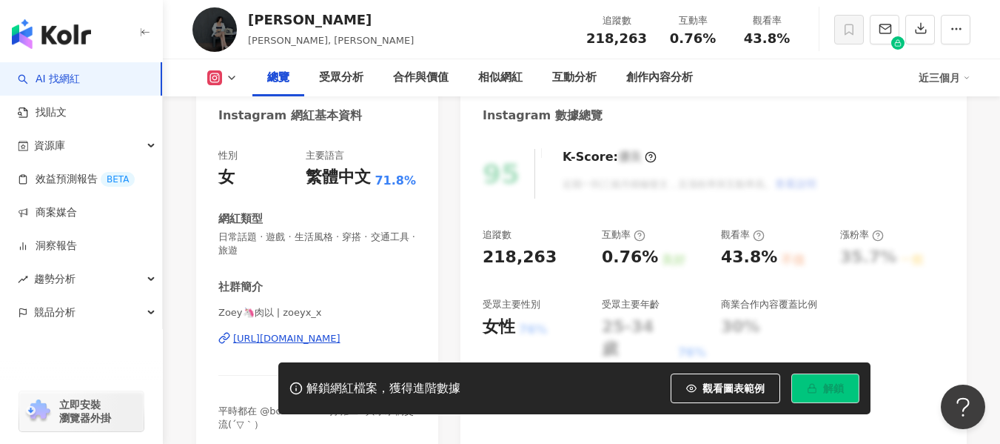
scroll to position [222, 0]
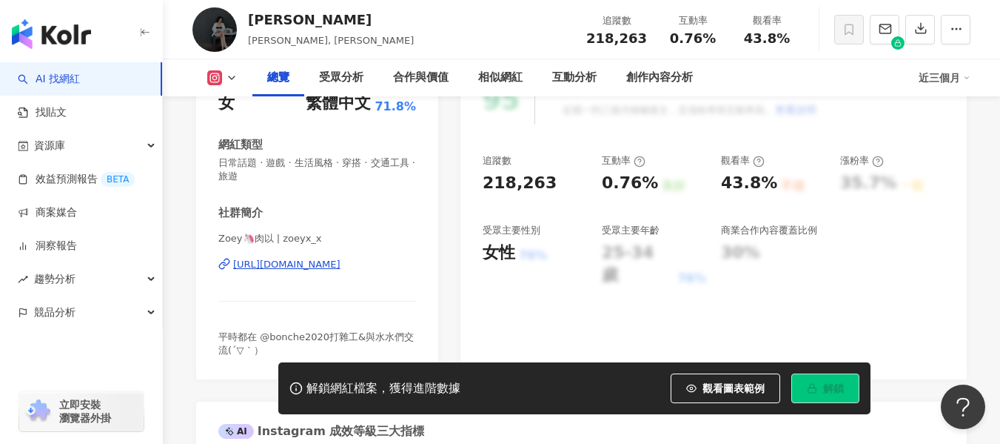
click at [321, 264] on div "https://www.instagram.com/zoeyx_x/" at bounding box center [286, 264] width 107 height 13
drag, startPoint x: 675, startPoint y: 41, endPoint x: 727, endPoint y: 44, distance: 52.6
click at [727, 44] on div "互動率 0.76%" at bounding box center [693, 29] width 74 height 32
copy span "0.76%"
drag, startPoint x: 742, startPoint y: 44, endPoint x: 787, endPoint y: 42, distance: 45.2
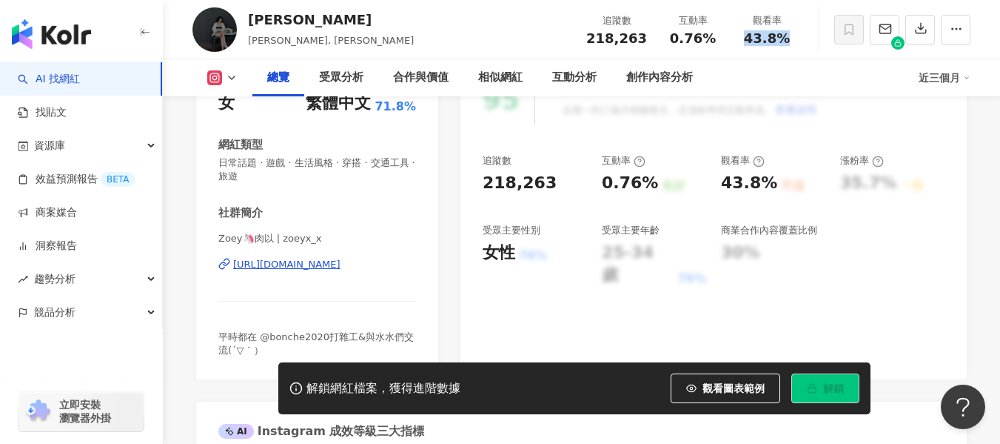
click at [787, 42] on div "43.8%" at bounding box center [767, 38] width 56 height 15
copy span "43.8%"
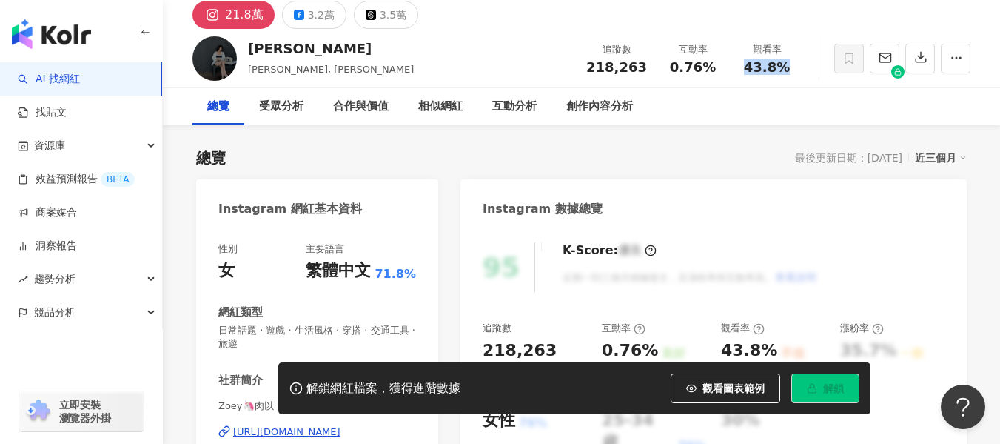
scroll to position [0, 0]
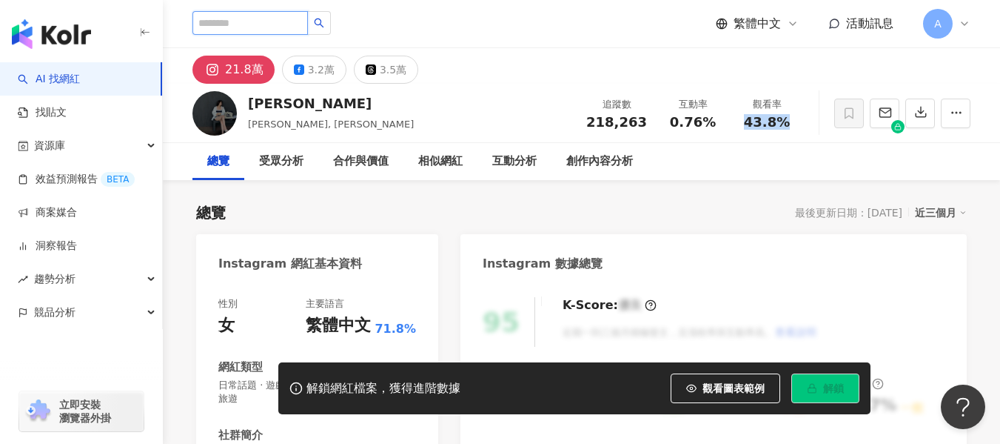
click at [285, 24] on input "search" at bounding box center [251, 23] width 116 height 24
paste input "**********"
type input "**********"
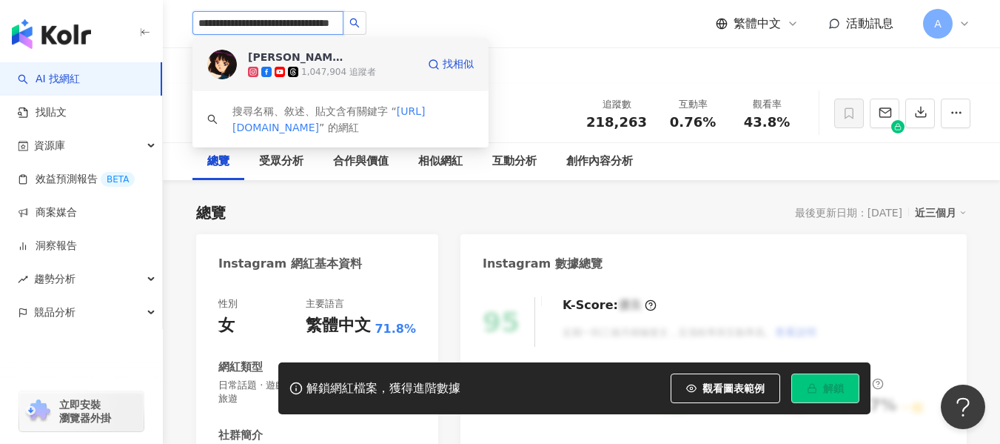
click at [338, 63] on span "Nina" at bounding box center [296, 57] width 96 height 15
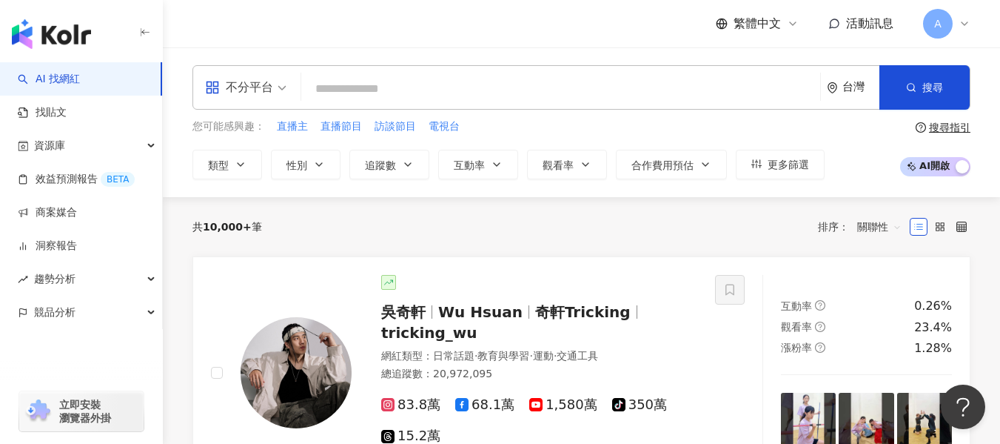
click at [449, 81] on input "search" at bounding box center [560, 89] width 507 height 28
type input "**********"
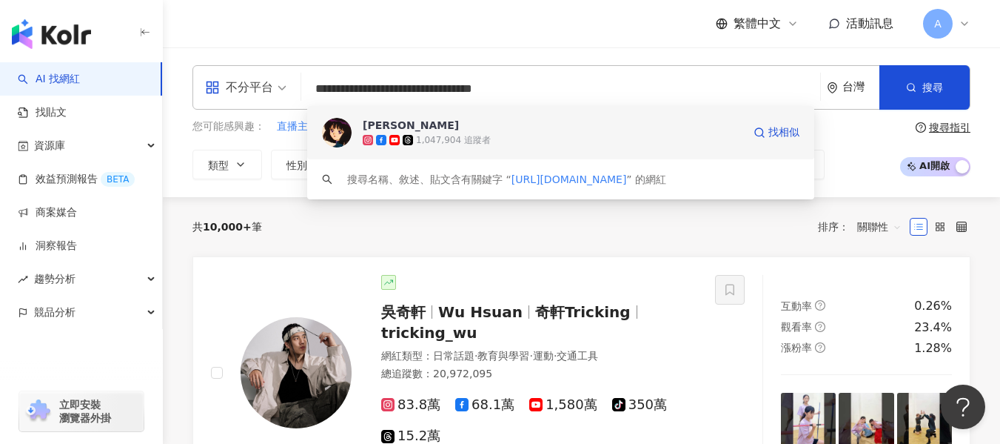
click at [433, 137] on div "1,047,904 追蹤者" at bounding box center [453, 140] width 75 height 13
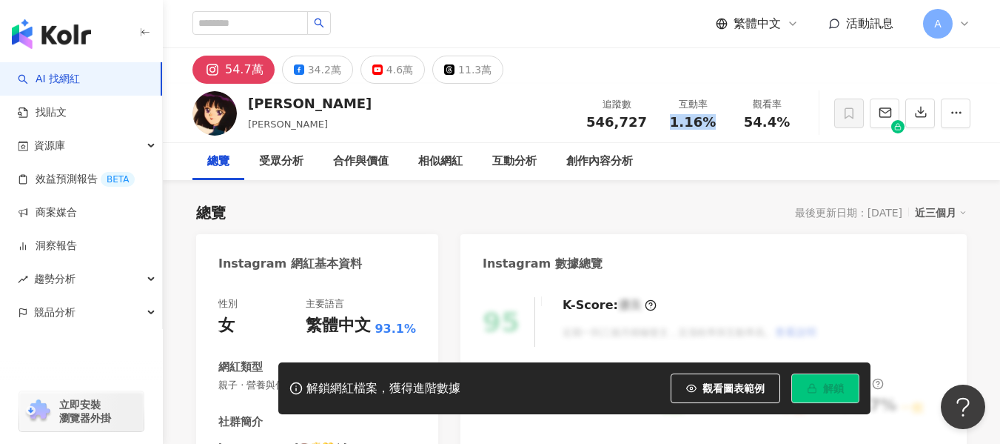
drag, startPoint x: 697, startPoint y: 119, endPoint x: 708, endPoint y: 119, distance: 11.1
click at [708, 119] on div "1.16%" at bounding box center [693, 122] width 56 height 15
drag, startPoint x: 746, startPoint y: 122, endPoint x: 787, endPoint y: 122, distance: 41.5
click at [787, 122] on div "54.4%" at bounding box center [767, 122] width 56 height 15
copy span "54.4%"
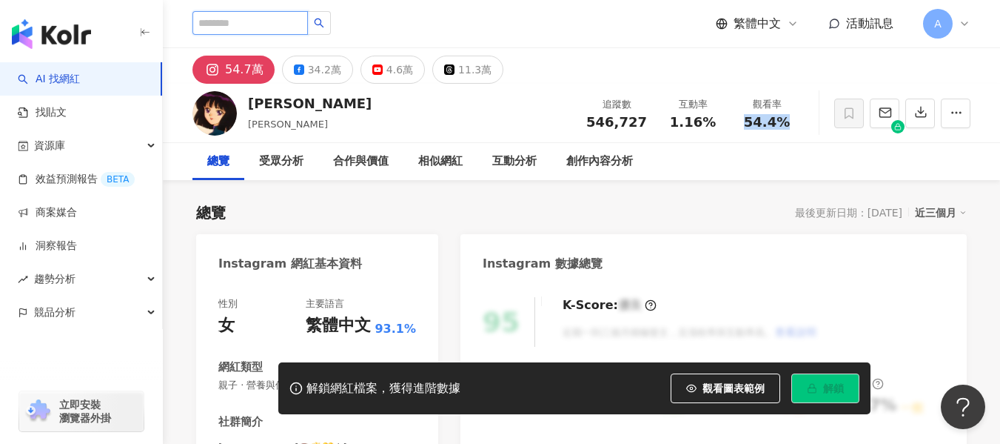
click at [301, 24] on input "search" at bounding box center [251, 23] width 116 height 24
paste input "**********"
type input "**********"
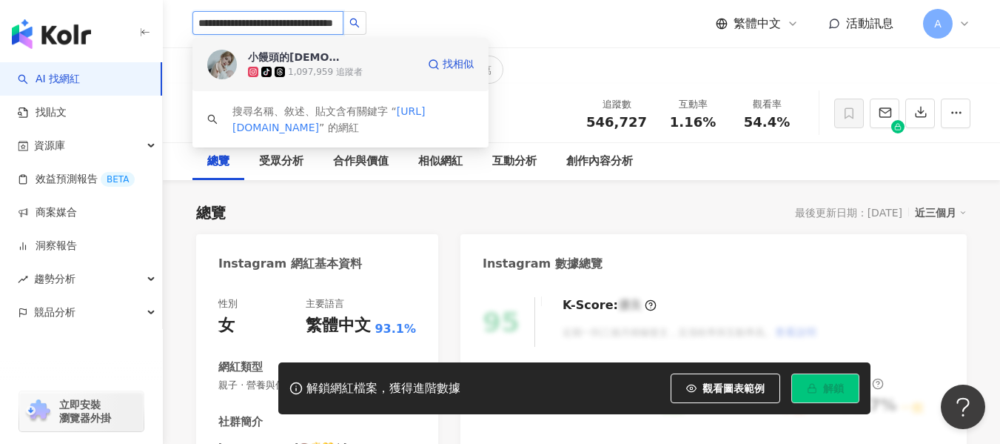
click at [313, 67] on div "1,097,959 追蹤者" at bounding box center [325, 72] width 75 height 13
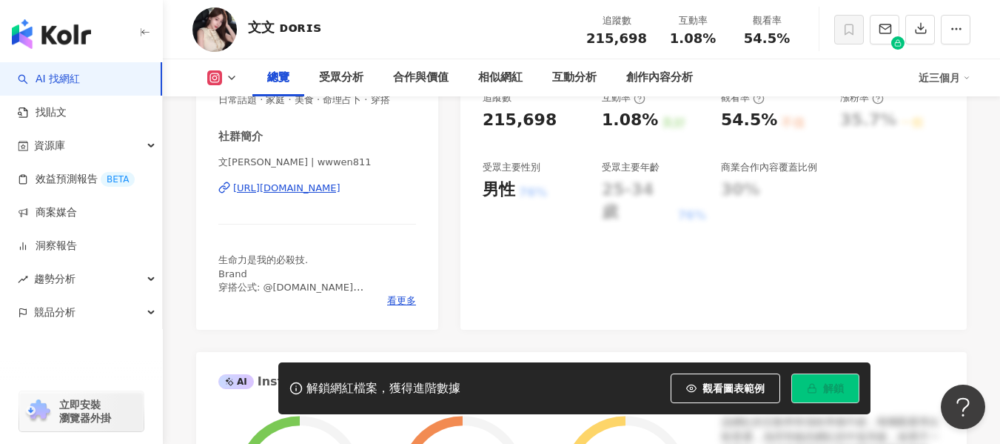
scroll to position [296, 0]
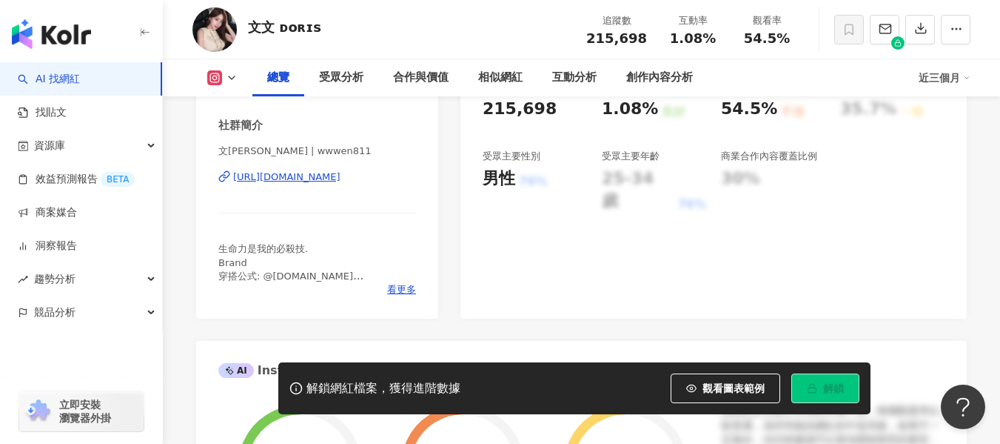
click at [335, 178] on div "https://www.instagram.com/wwwen811/" at bounding box center [286, 176] width 107 height 13
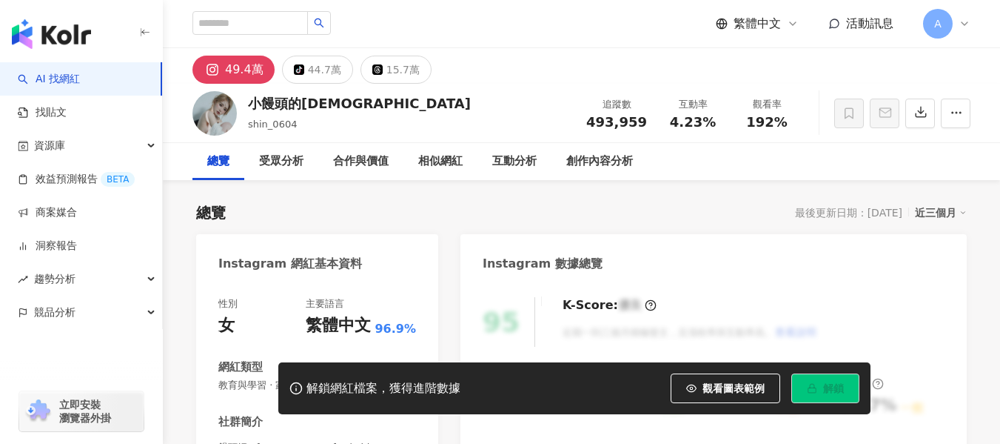
scroll to position [74, 0]
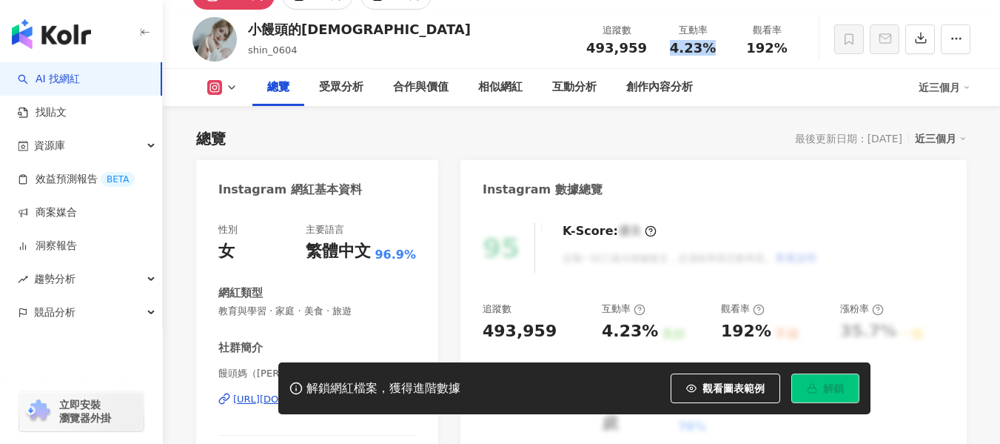
drag, startPoint x: 670, startPoint y: 50, endPoint x: 713, endPoint y: 49, distance: 43.0
click at [713, 49] on div "4.23%" at bounding box center [693, 48] width 56 height 15
copy span "4.23%"
click at [806, 51] on div "小饅頭的媽 shin_0604 追蹤數 493,959 互動率 4.23% 觀看率 192%" at bounding box center [581, 39] width 837 height 58
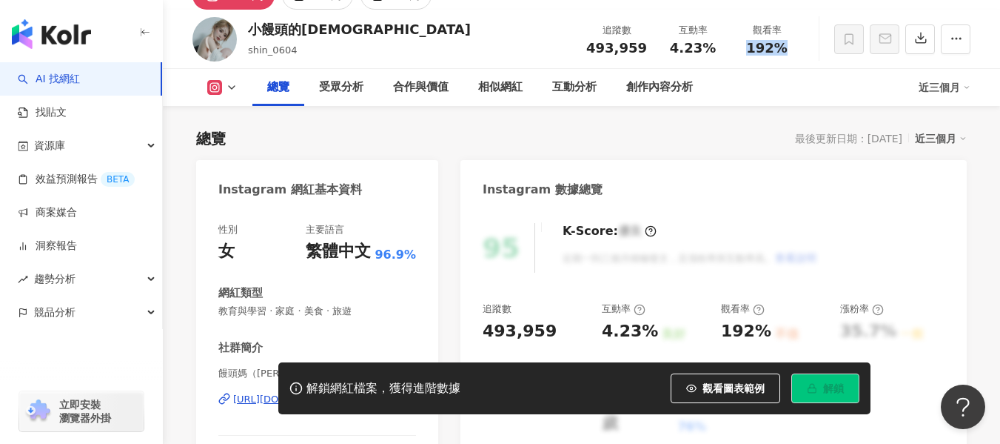
copy span "192%"
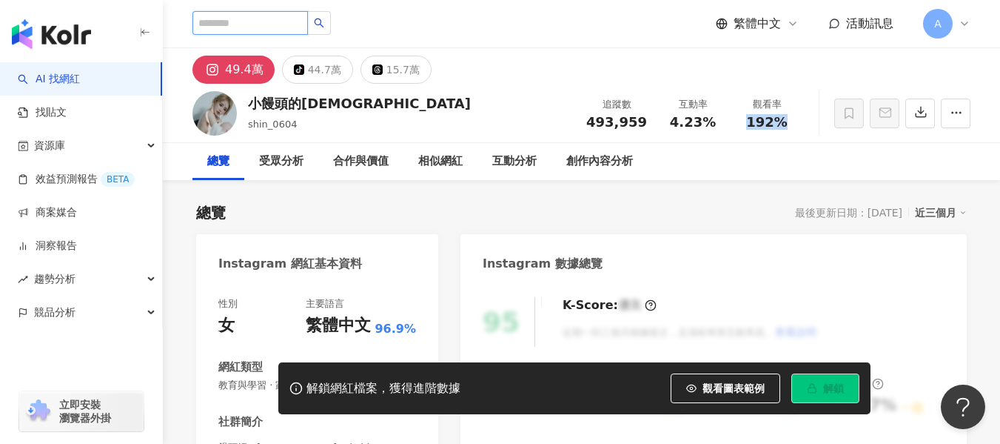
click at [302, 22] on input "search" at bounding box center [251, 23] width 116 height 24
paste input "**********"
type input "**********"
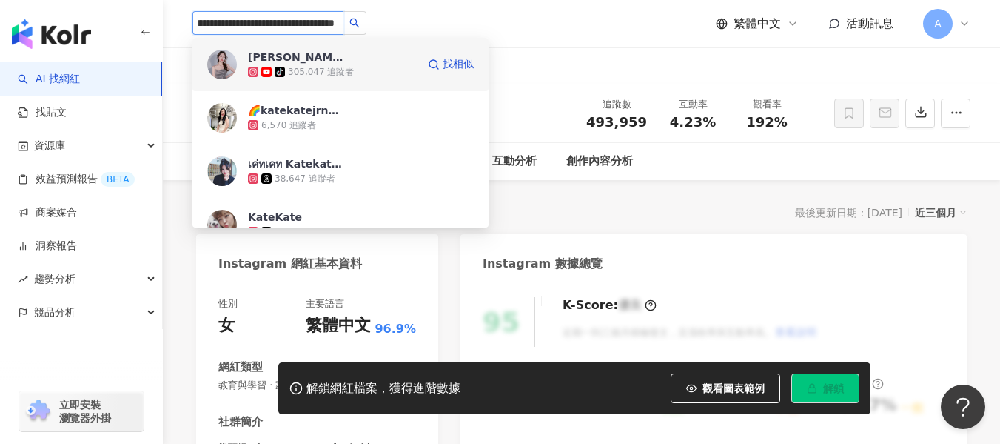
click at [366, 84] on div "凱特小姐姐 tiktok-icon 305,047 追蹤者 找相似" at bounding box center [341, 64] width 296 height 53
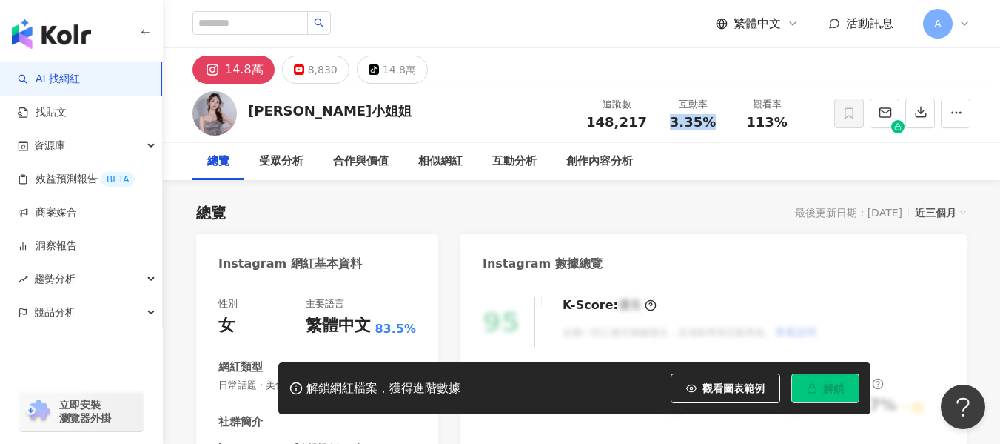
drag, startPoint x: 669, startPoint y: 121, endPoint x: 715, endPoint y: 124, distance: 45.2
click at [715, 124] on div "3.35%" at bounding box center [693, 122] width 56 height 15
copy span "3.35%"
drag, startPoint x: 742, startPoint y: 118, endPoint x: 793, endPoint y: 119, distance: 51.1
click at [793, 119] on div "113%" at bounding box center [767, 122] width 56 height 15
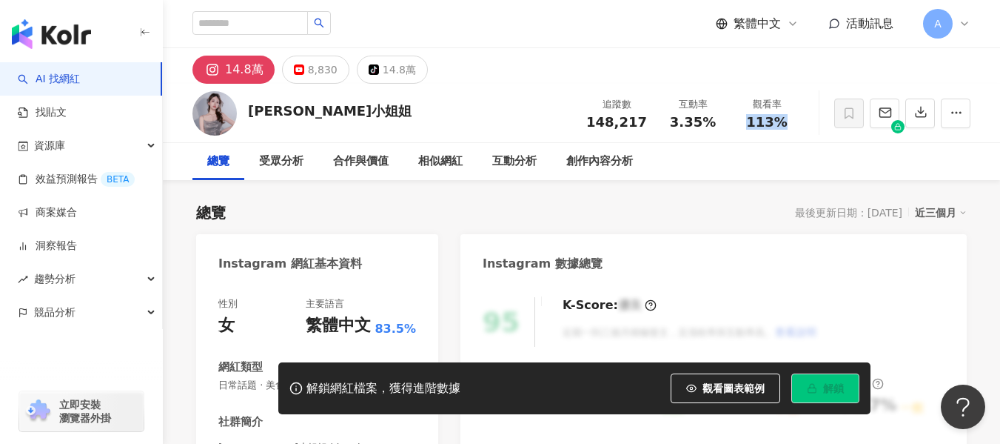
copy span "113%"
click at [300, 24] on input "search" at bounding box center [251, 23] width 116 height 24
paste input "**********"
type input "**********"
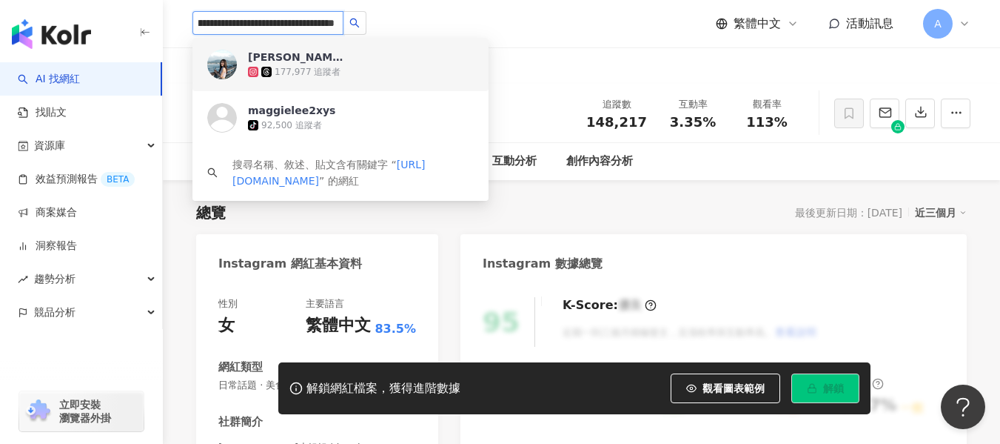
click at [310, 61] on span "李Maggie" at bounding box center [296, 57] width 96 height 15
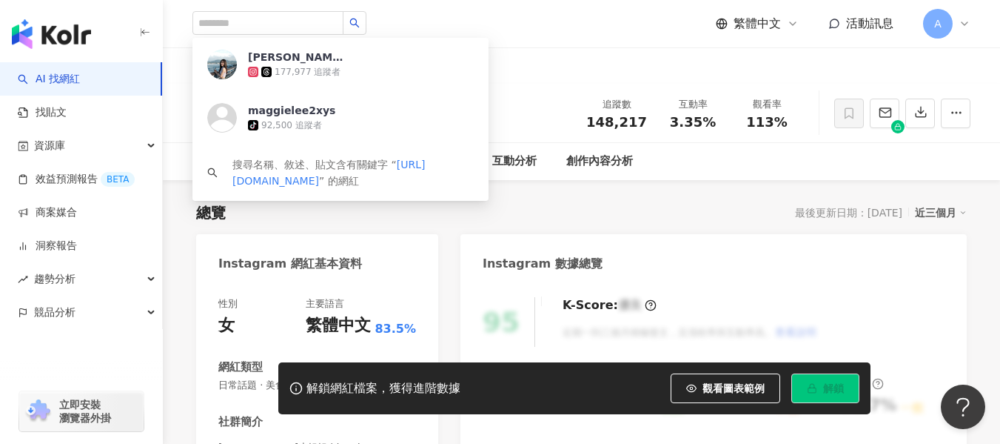
scroll to position [0, 0]
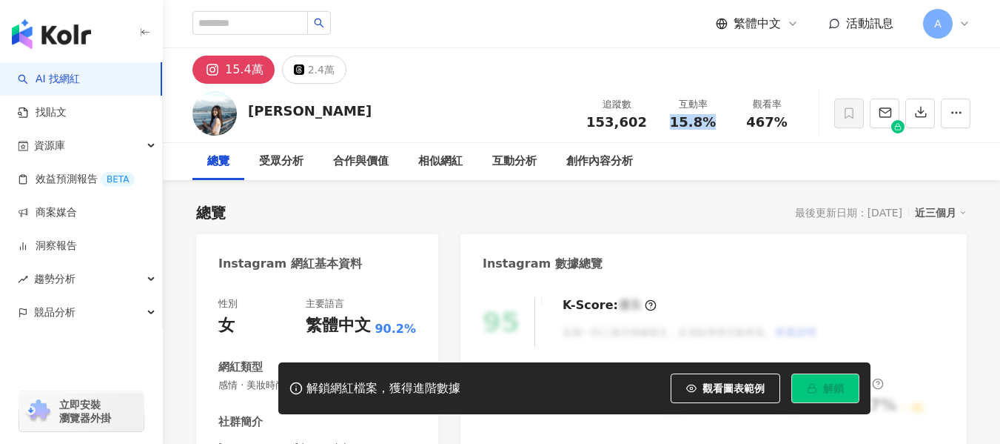
drag, startPoint x: 833, startPoint y: 220, endPoint x: 712, endPoint y: 118, distance: 158.1
click at [712, 118] on div "15.8%" at bounding box center [693, 122] width 56 height 15
drag, startPoint x: 748, startPoint y: 125, endPoint x: 787, endPoint y: 127, distance: 39.3
click at [787, 127] on div "467%" at bounding box center [767, 122] width 56 height 15
copy span "467%"
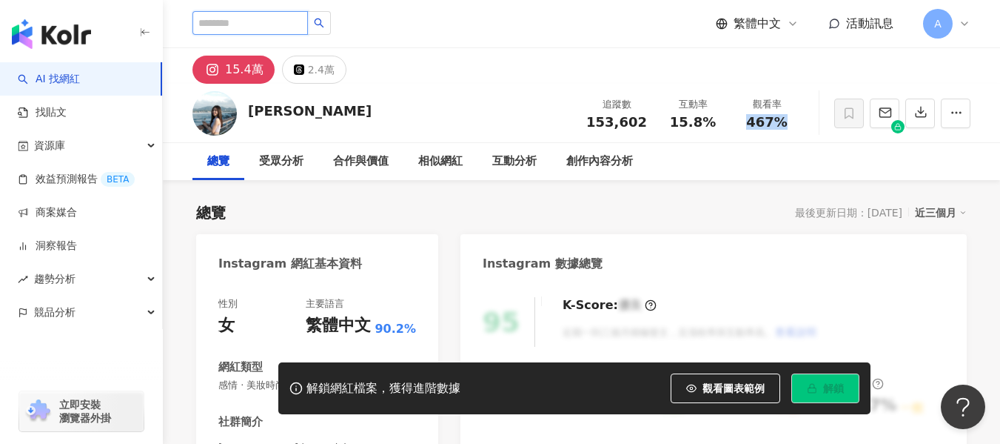
click at [266, 29] on input "search" at bounding box center [251, 23] width 116 height 24
paste input "**********"
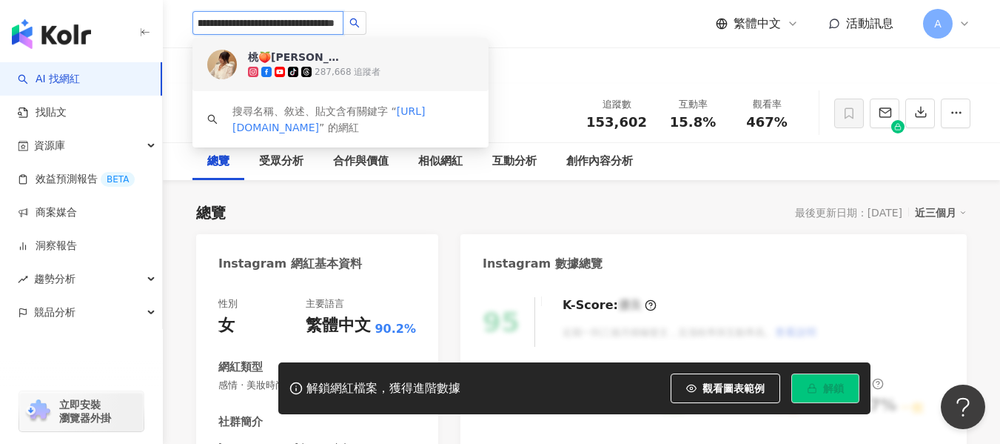
type input "**********"
click at [687, 125] on span "15.8%" at bounding box center [693, 122] width 46 height 15
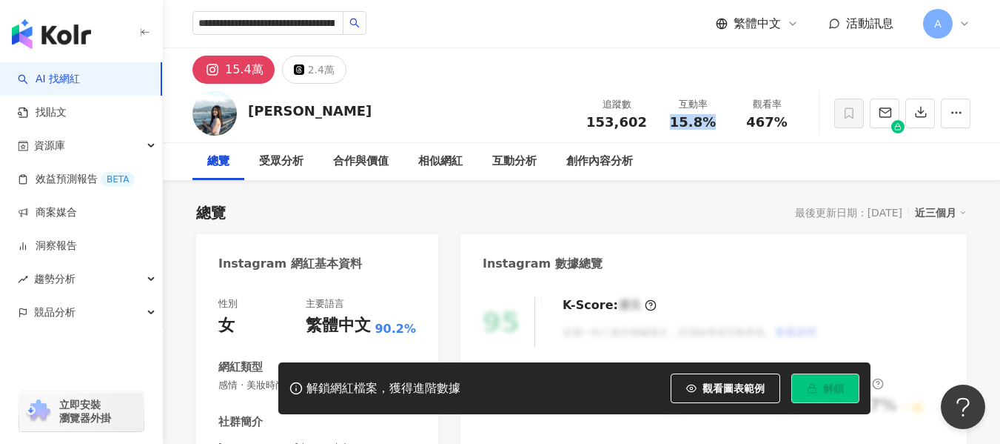
drag, startPoint x: 668, startPoint y: 127, endPoint x: 715, endPoint y: 123, distance: 46.8
click at [715, 123] on div "15.8%" at bounding box center [693, 122] width 56 height 15
copy span "15.8%"
click at [747, 127] on div "467%" at bounding box center [767, 122] width 56 height 15
click at [785, 128] on span "467%" at bounding box center [766, 122] width 41 height 15
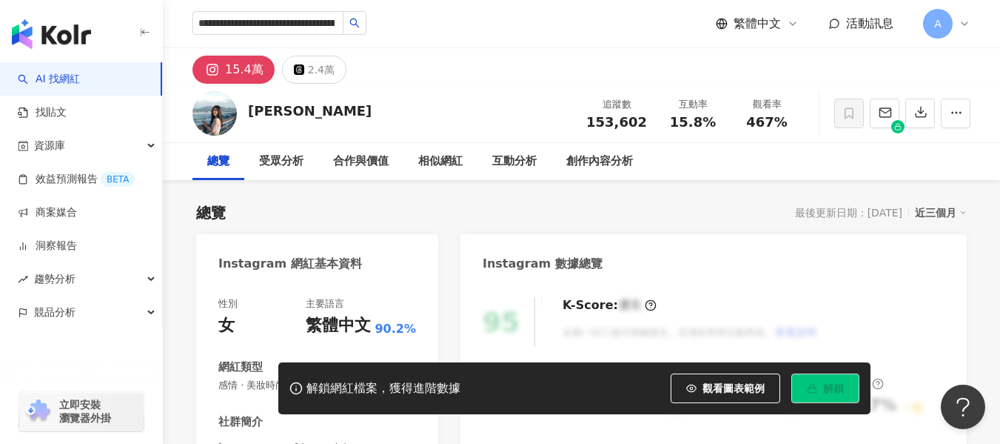
click at [795, 123] on div "觀看率 467%" at bounding box center [767, 113] width 74 height 32
drag, startPoint x: 792, startPoint y: 124, endPoint x: 747, endPoint y: 129, distance: 44.7
click at [747, 129] on div "467%" at bounding box center [767, 122] width 56 height 15
copy span "467%"
click at [293, 30] on input "**********" at bounding box center [268, 23] width 151 height 24
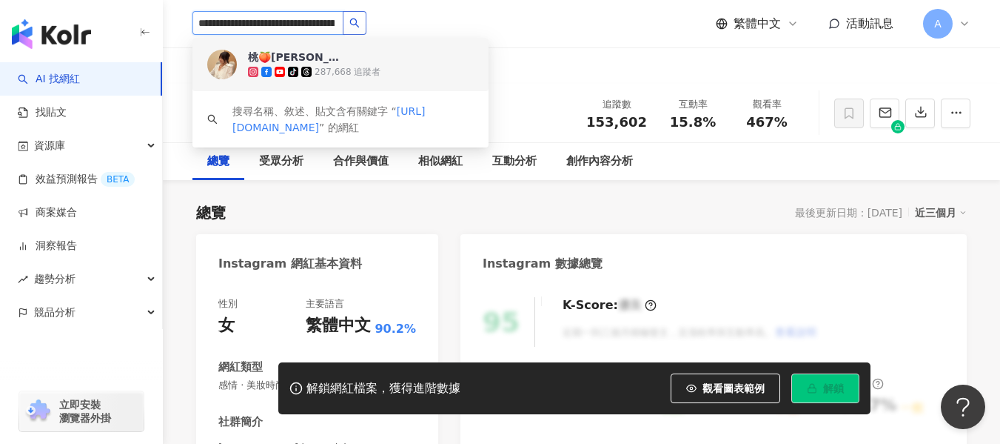
scroll to position [0, 98]
drag, startPoint x: 198, startPoint y: 22, endPoint x: 406, endPoint y: 36, distance: 207.8
click at [406, 36] on div "**********" at bounding box center [582, 23] width 778 height 47
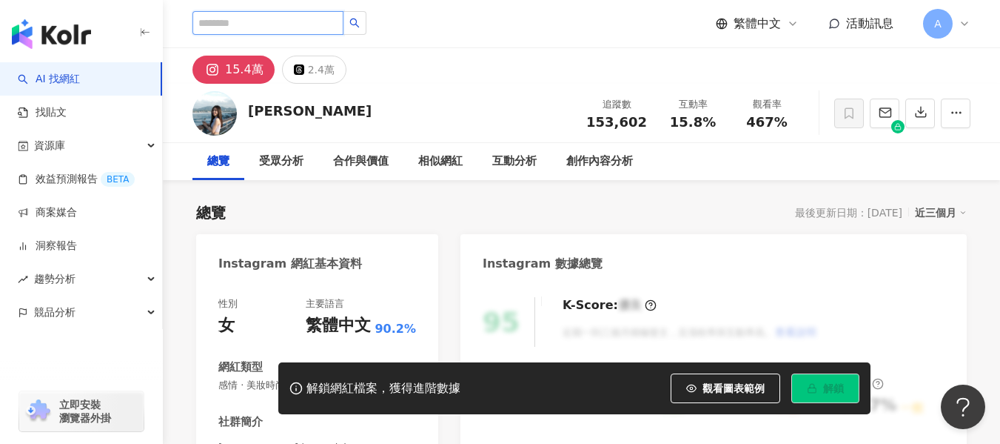
paste input "**********"
type input "**********"
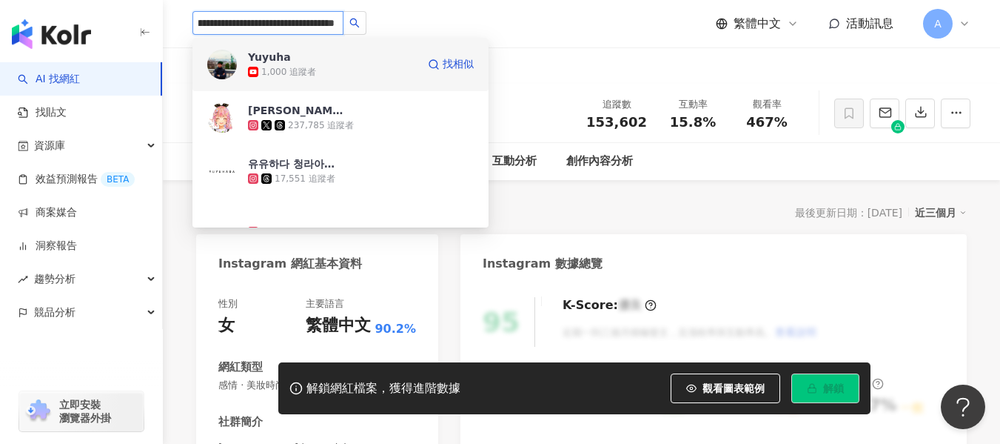
click at [380, 80] on div "Yuyuha 1,000 追蹤者 找相似" at bounding box center [341, 64] width 296 height 53
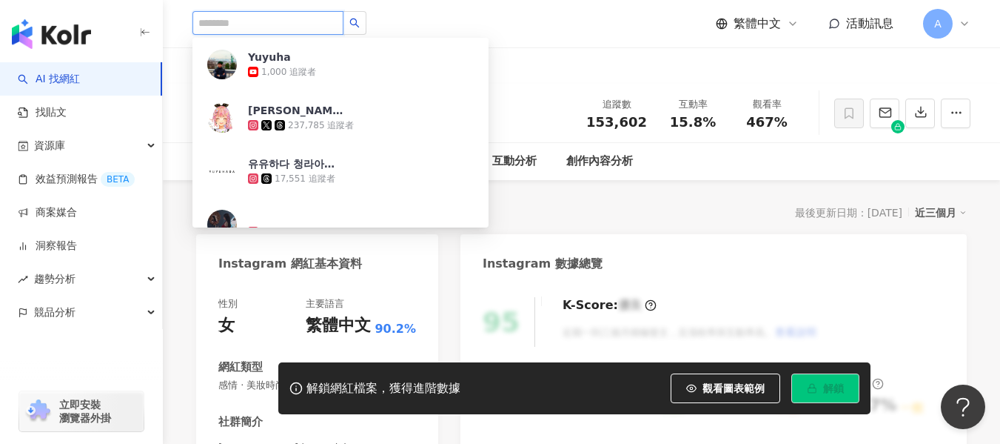
scroll to position [0, 0]
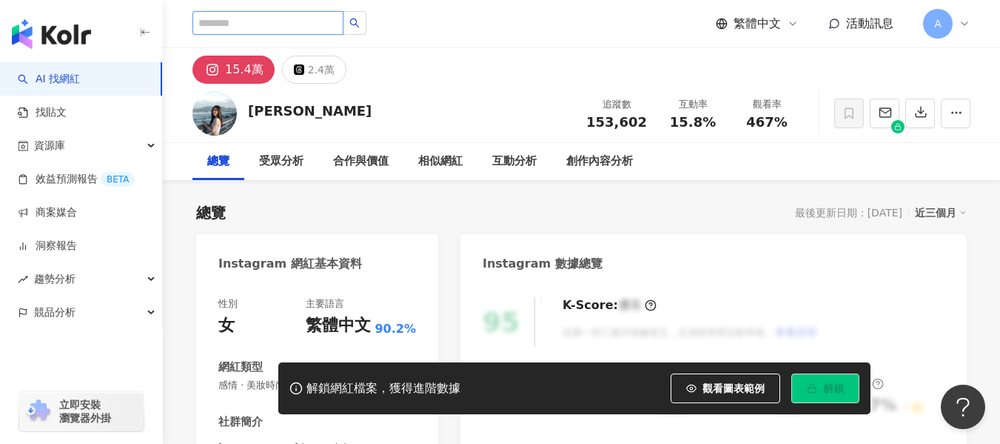
paste input "**"
type input "**"
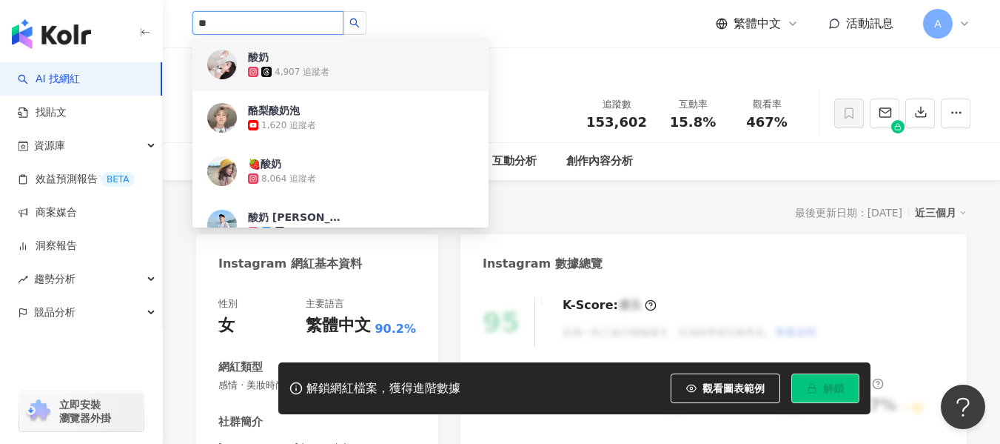
click at [333, 73] on div "4,907 追蹤者" at bounding box center [361, 71] width 226 height 15
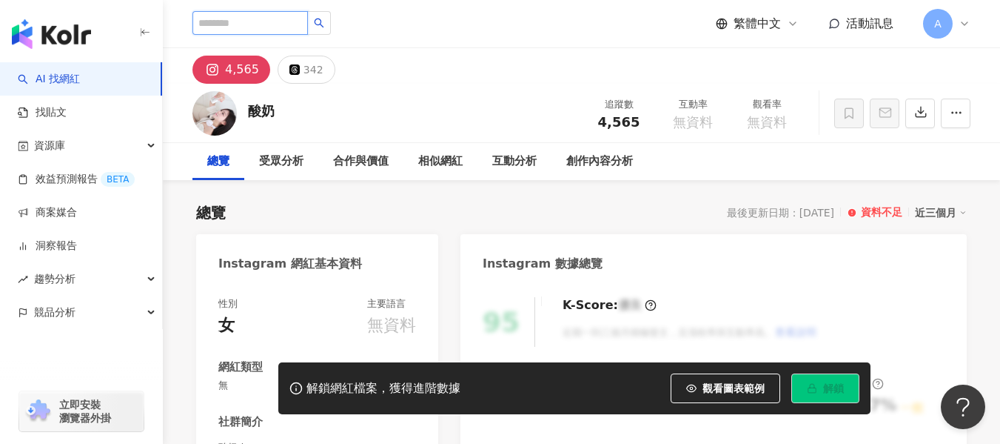
click at [287, 30] on input "search" at bounding box center [251, 23] width 116 height 24
paste input "**********"
type input "**********"
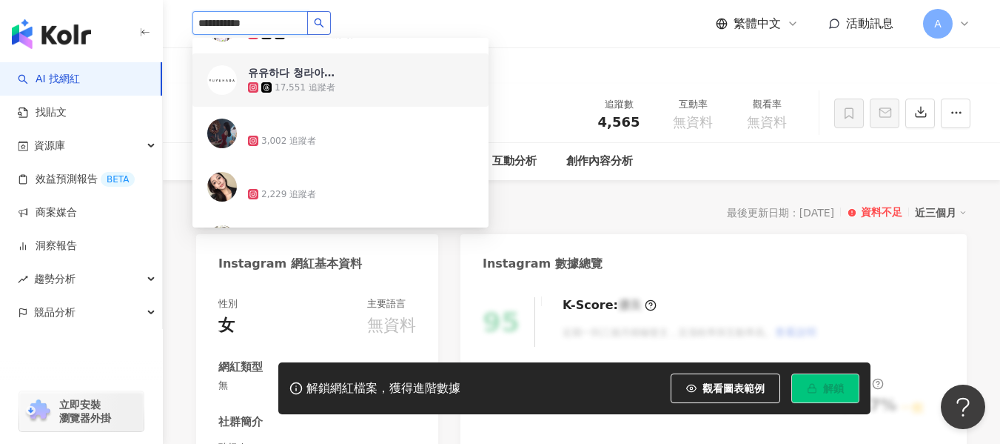
scroll to position [74, 0]
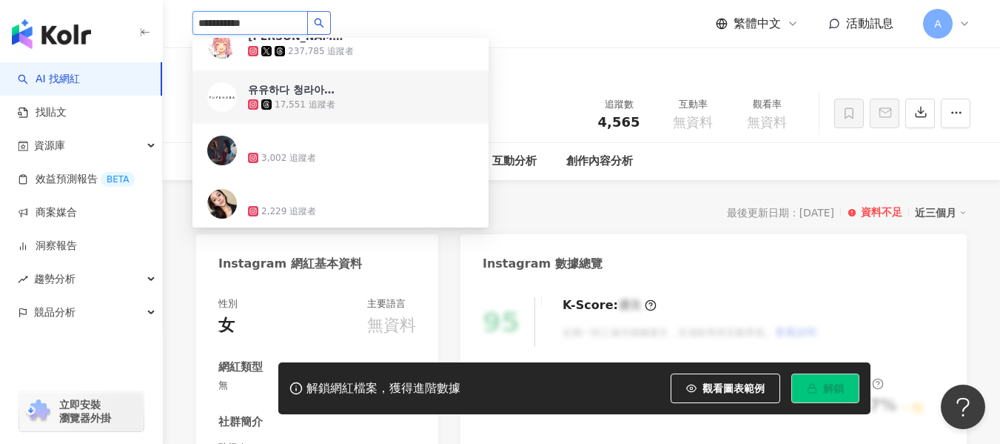
click at [324, 19] on icon "search" at bounding box center [319, 23] width 10 height 10
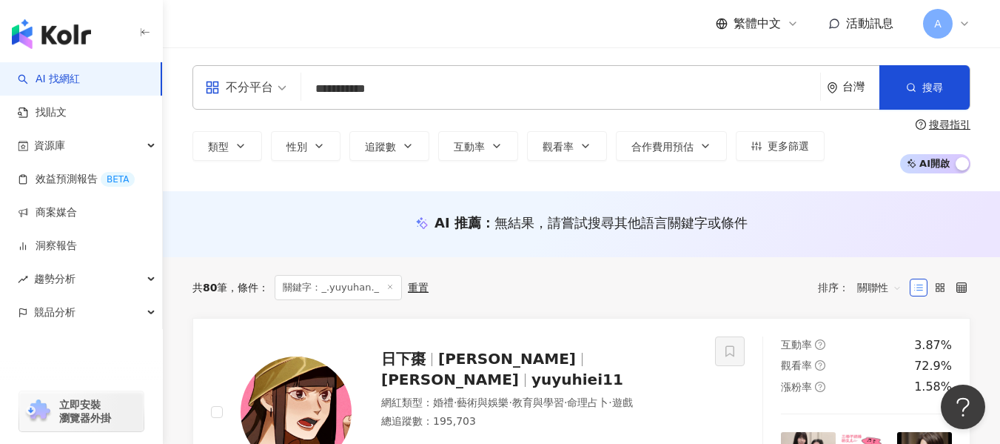
drag, startPoint x: 409, startPoint y: 90, endPoint x: 254, endPoint y: 91, distance: 154.8
click at [242, 94] on div "**********" at bounding box center [582, 87] width 778 height 44
type input "*"
type input "**"
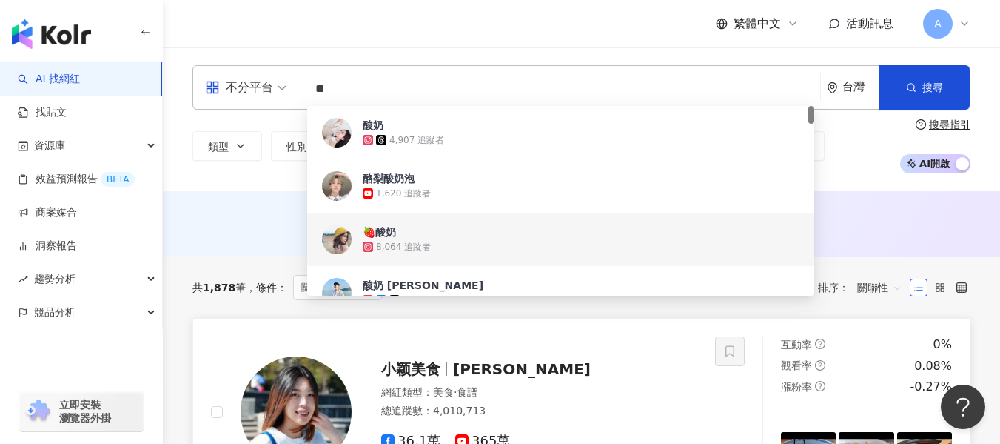
click at [726, 359] on span at bounding box center [730, 351] width 30 height 30
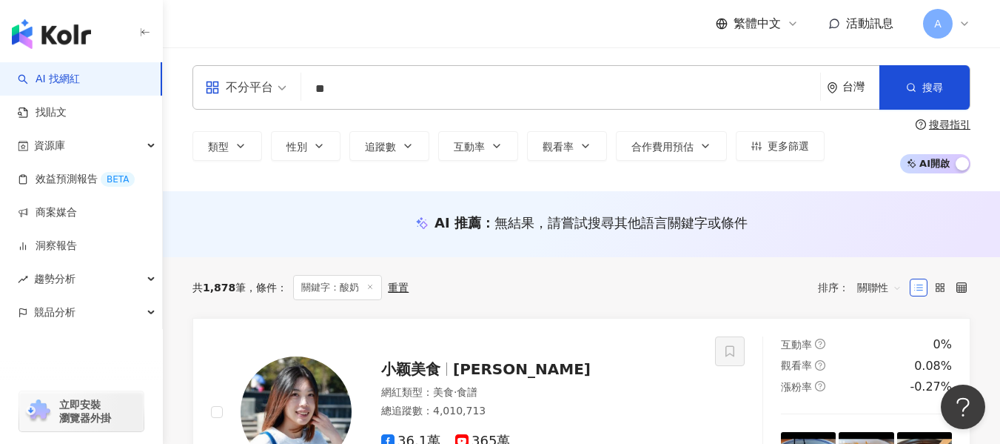
click at [483, 97] on input "**" at bounding box center [560, 89] width 507 height 28
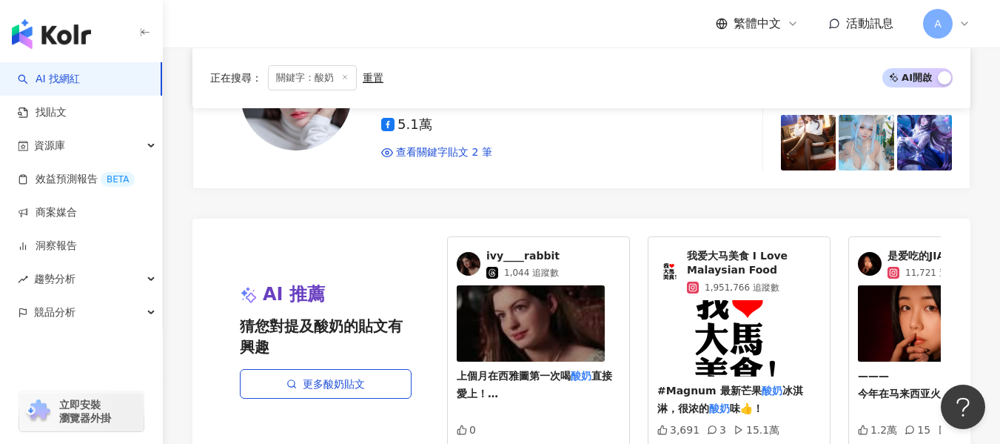
scroll to position [3203, 0]
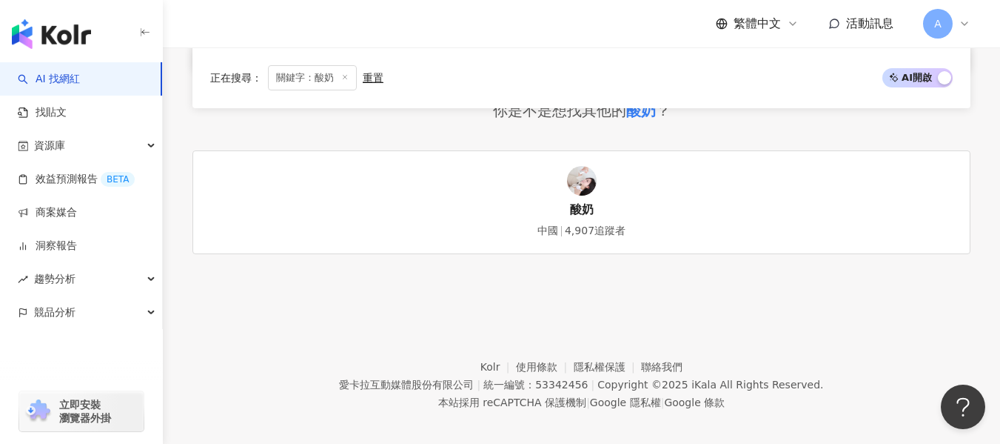
click at [886, 152] on link "酸奶 中國 4,907追蹤者" at bounding box center [582, 202] width 778 height 104
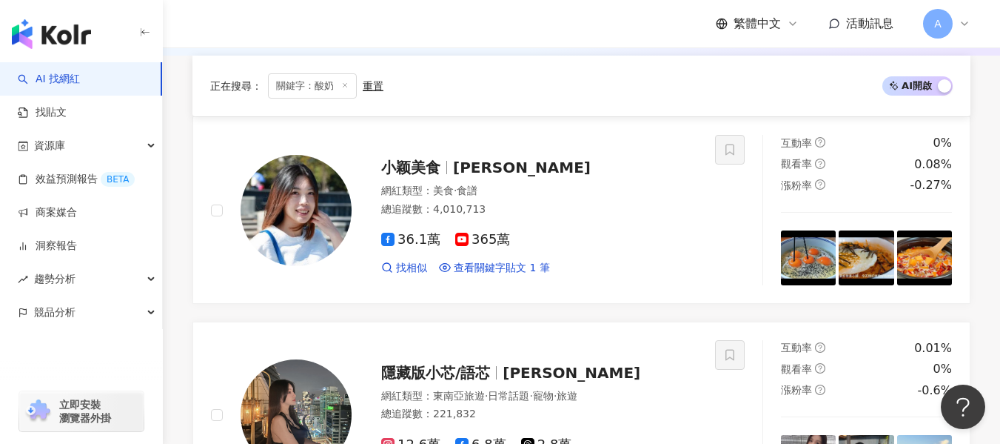
scroll to position [0, 0]
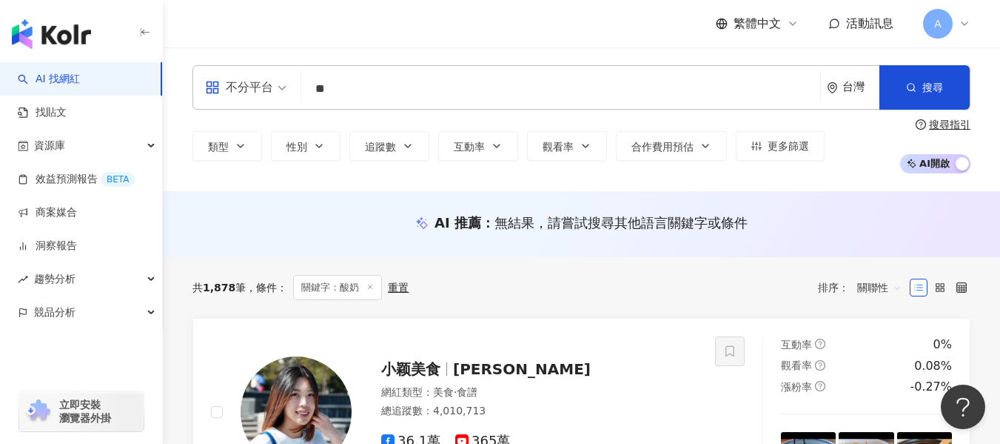
click at [757, 90] on input "**" at bounding box center [560, 89] width 507 height 28
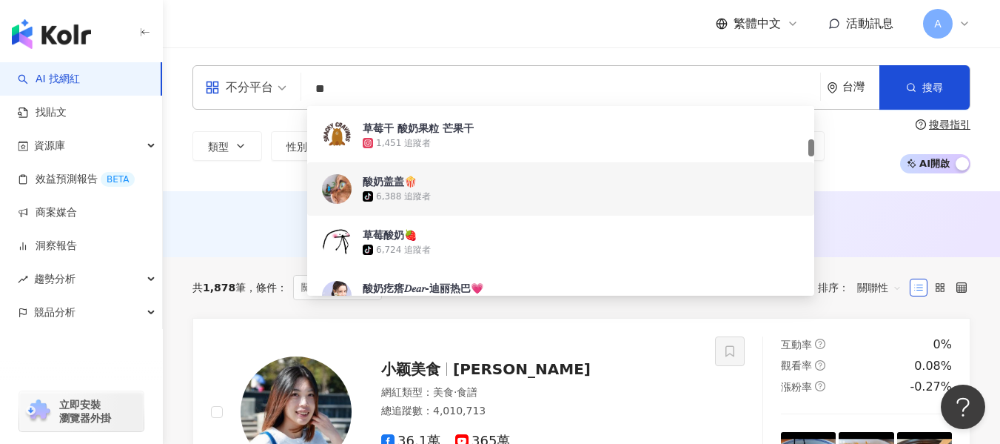
click at [869, 213] on div "AI 推薦 ： 無結果，請嘗試搜尋其他語言關鍵字或條件" at bounding box center [581, 224] width 837 height 66
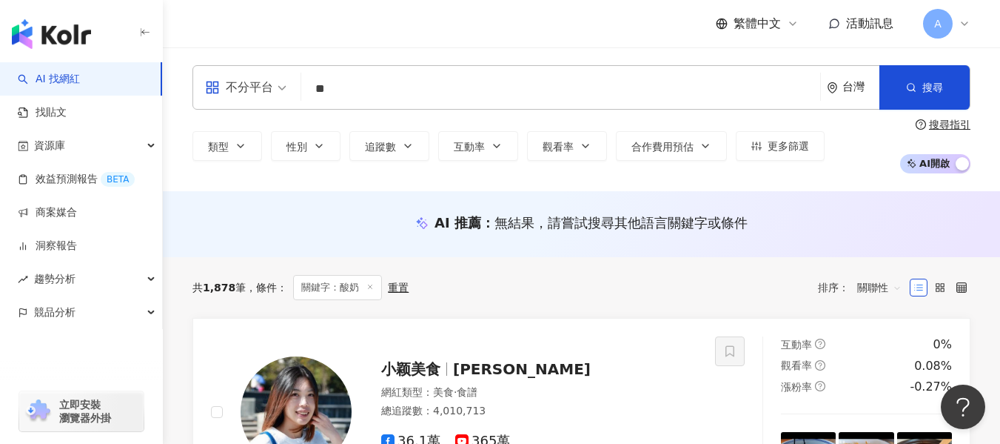
click at [367, 288] on icon at bounding box center [370, 286] width 7 height 7
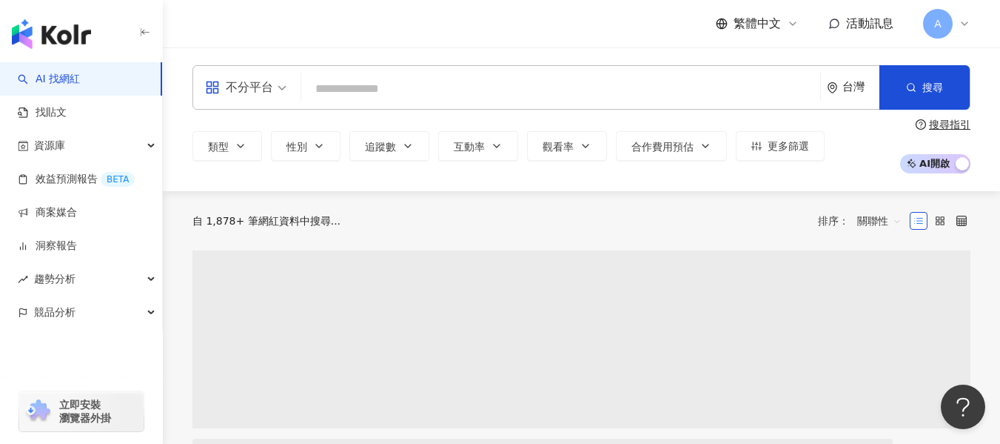
click at [546, 101] on input "search" at bounding box center [560, 89] width 507 height 28
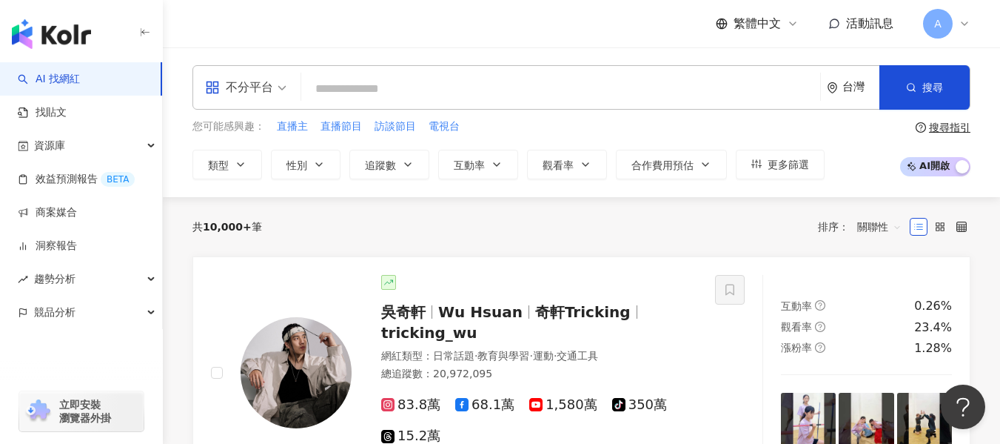
click at [962, 18] on icon at bounding box center [965, 24] width 12 height 12
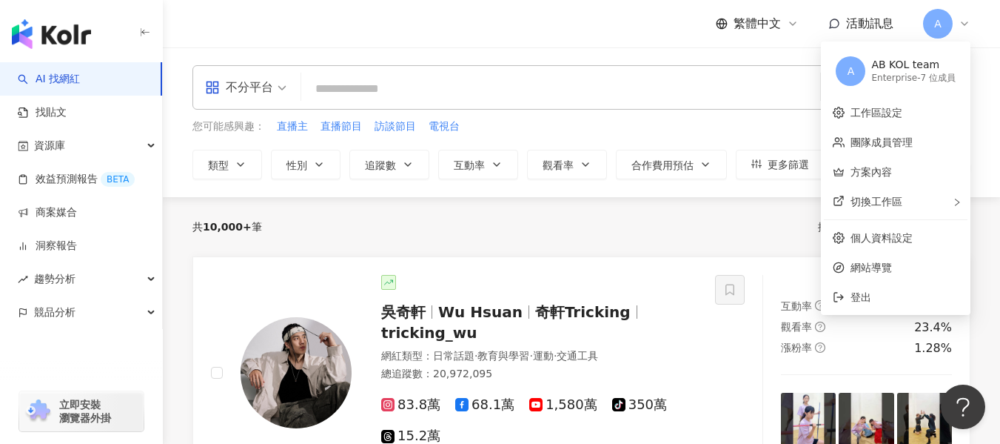
click at [665, 227] on div "共 10,000+ 筆 排序： 關聯性" at bounding box center [582, 227] width 778 height 24
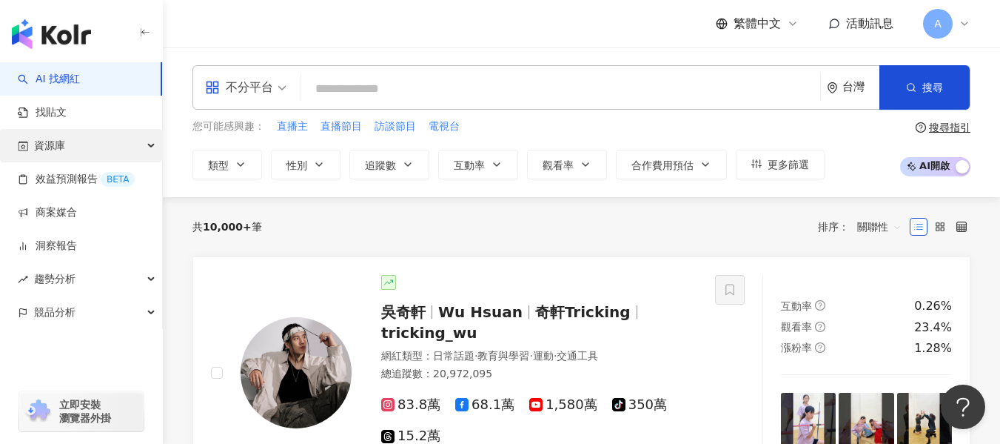
click at [83, 147] on div "資源庫" at bounding box center [81, 145] width 162 height 33
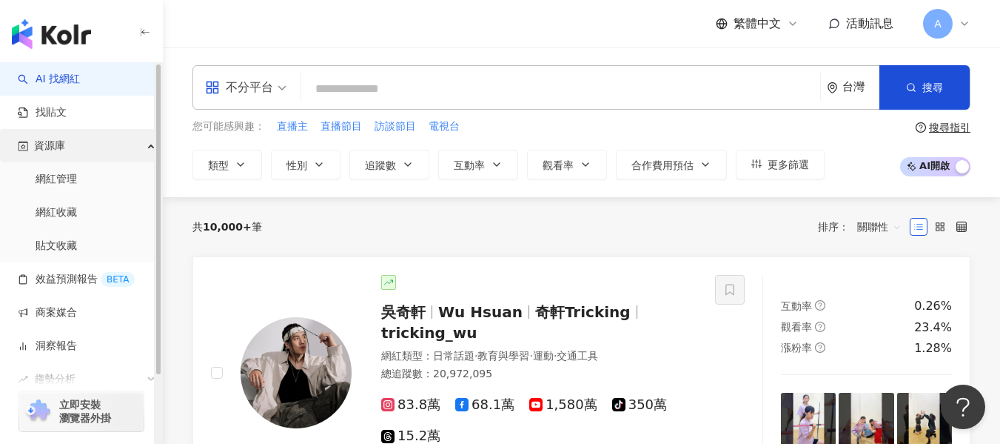
click at [83, 147] on div "資源庫" at bounding box center [81, 145] width 162 height 33
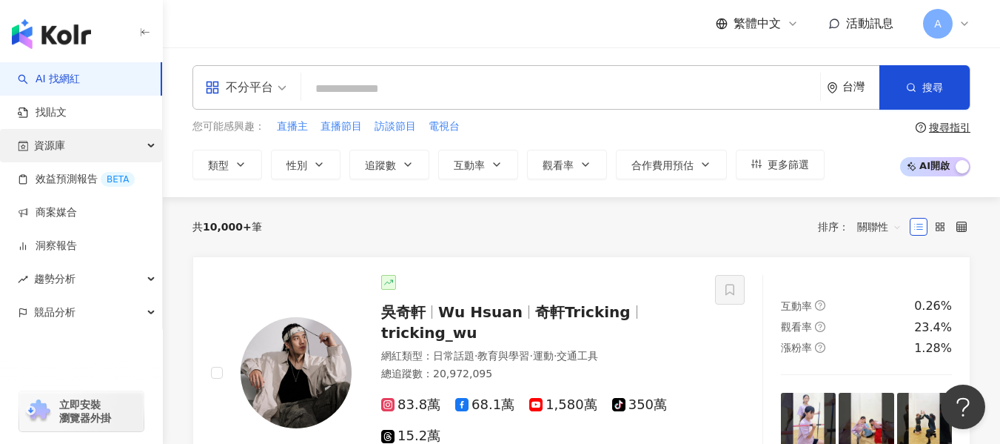
click at [88, 148] on div "資源庫" at bounding box center [81, 145] width 162 height 33
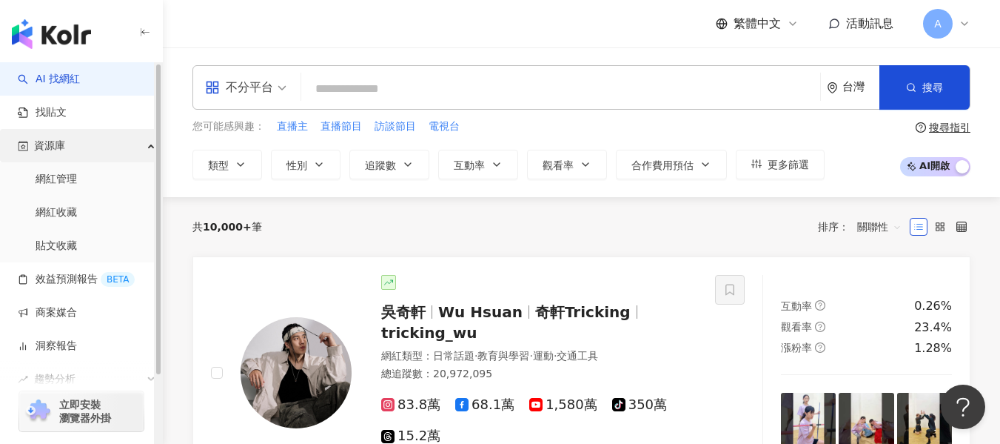
click at [110, 147] on div "資源庫" at bounding box center [81, 145] width 162 height 33
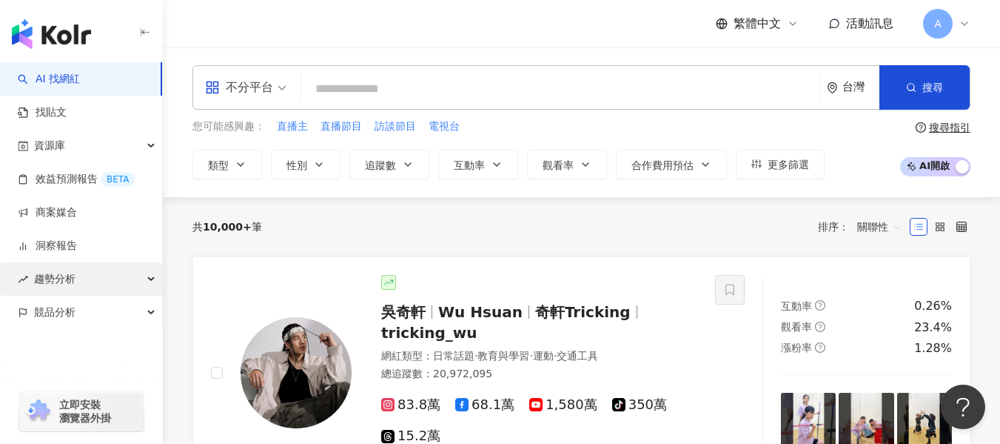
click at [95, 283] on div "趨勢分析" at bounding box center [81, 278] width 162 height 33
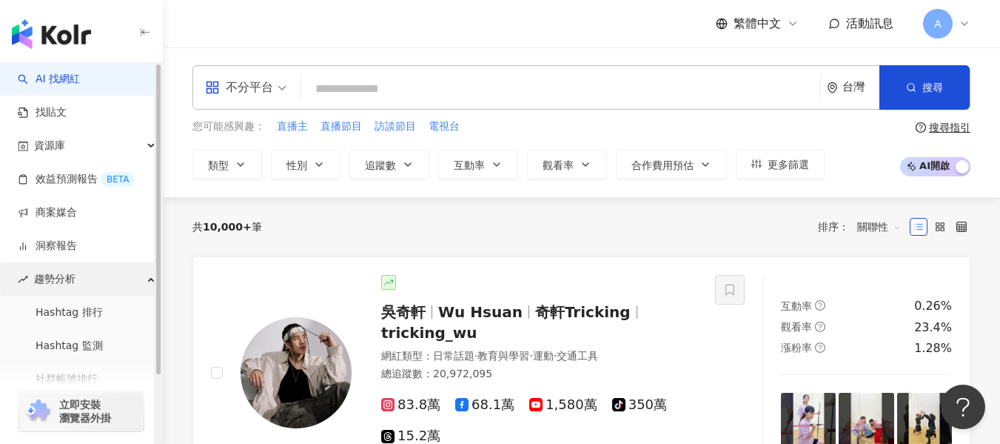
click at [95, 283] on div "趨勢分析" at bounding box center [81, 278] width 162 height 33
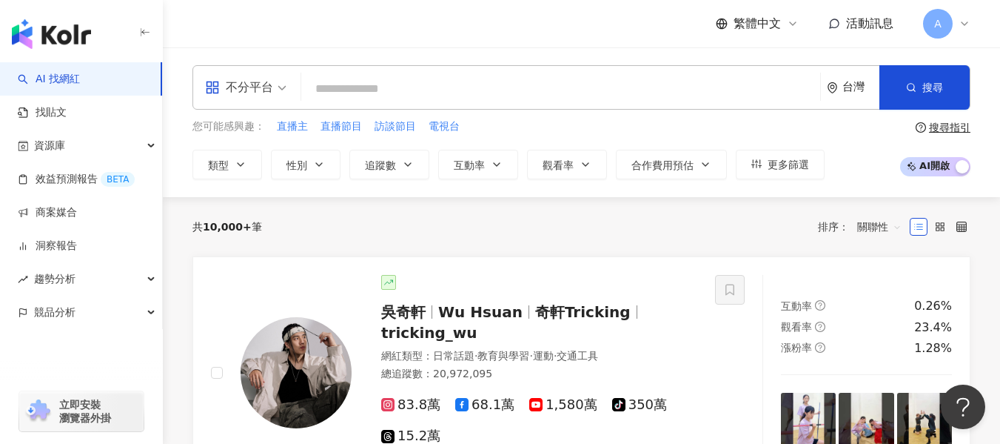
click at [141, 36] on icon "button" at bounding box center [145, 33] width 12 height 12
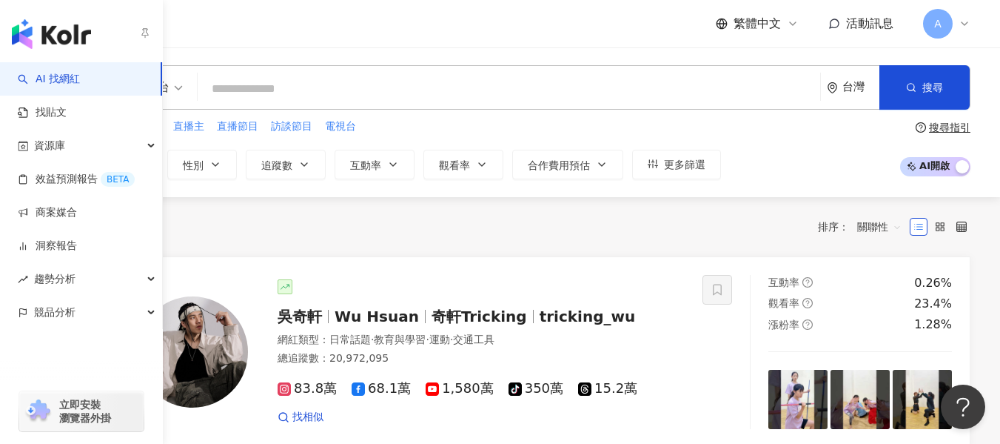
click at [35, 32] on img "button" at bounding box center [51, 34] width 79 height 30
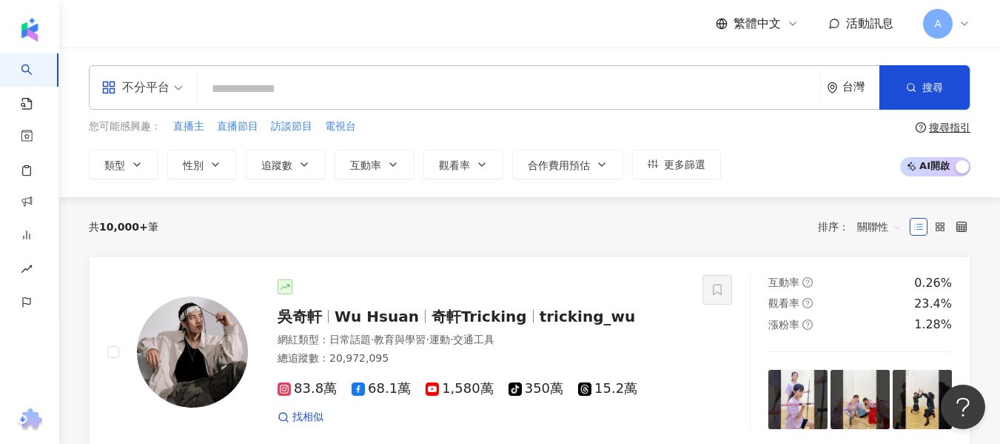
click at [324, 86] on input "search" at bounding box center [509, 89] width 611 height 28
paste input "**********"
type input "**********"
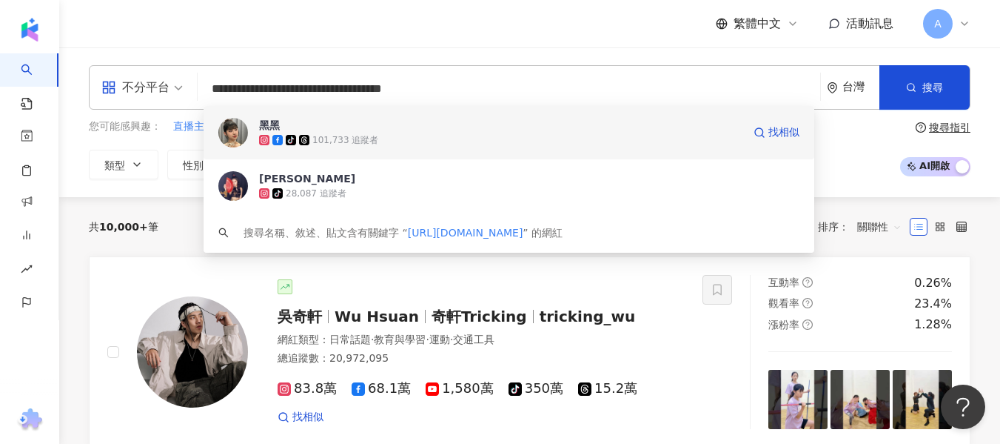
click at [367, 136] on div "101,733 追蹤者" at bounding box center [345, 140] width 66 height 13
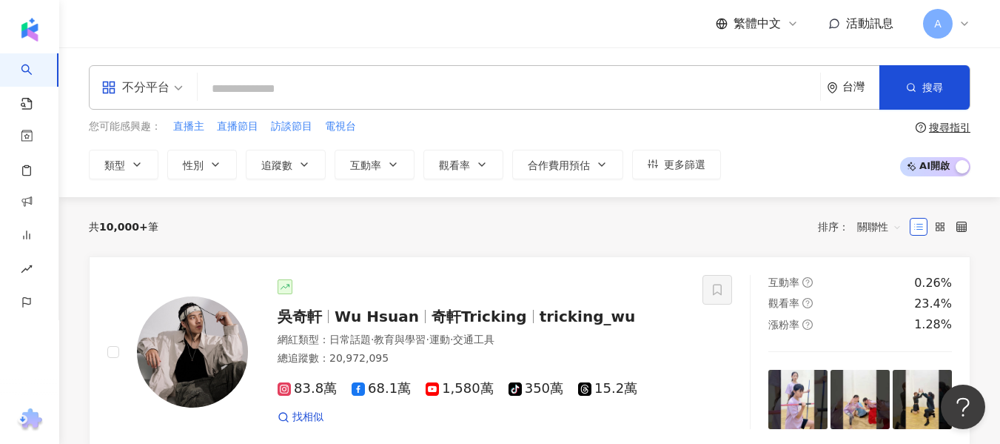
click at [335, 97] on input "search" at bounding box center [509, 89] width 611 height 28
paste input "**********"
type input "**********"
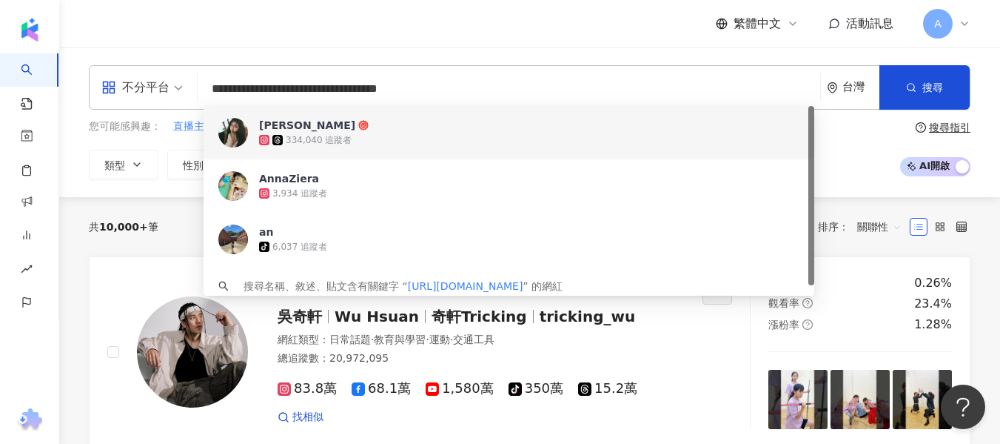
drag, startPoint x: 564, startPoint y: 87, endPoint x: 111, endPoint y: 80, distance: 453.2
click at [111, 80] on div "**********" at bounding box center [530, 87] width 882 height 44
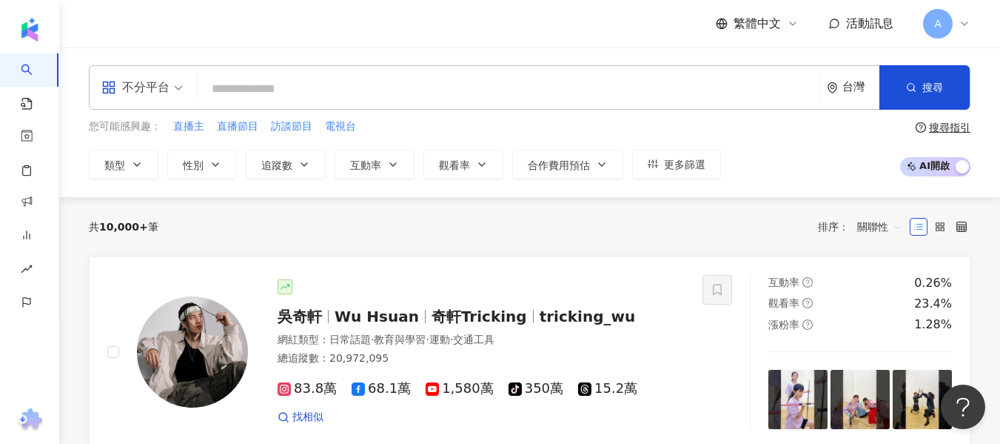
click at [410, 86] on input "search" at bounding box center [509, 89] width 611 height 28
paste input "*********"
type input "*********"
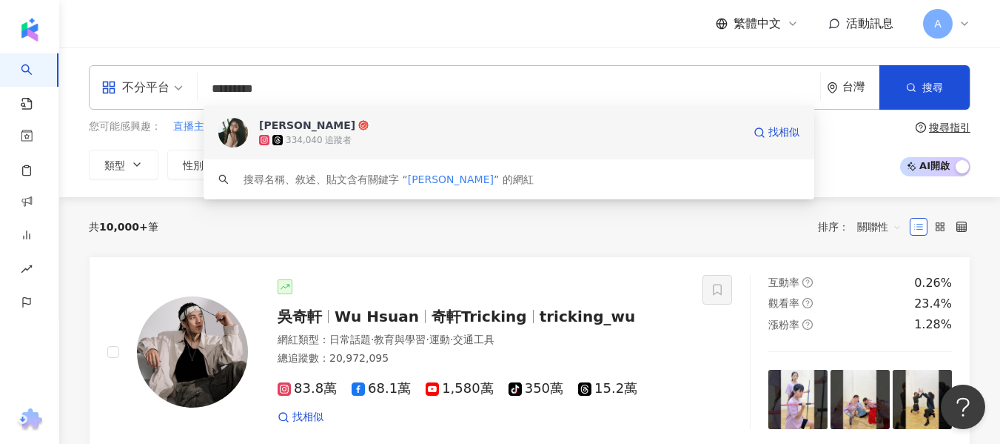
click at [412, 143] on div "334,040 追蹤者" at bounding box center [501, 140] width 484 height 15
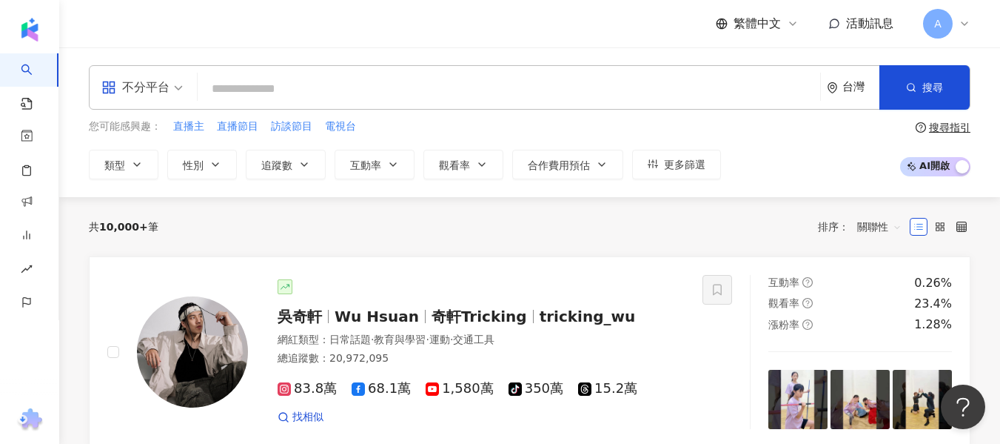
click at [318, 90] on input "search" at bounding box center [509, 89] width 611 height 28
paste input "**********"
type input "**********"
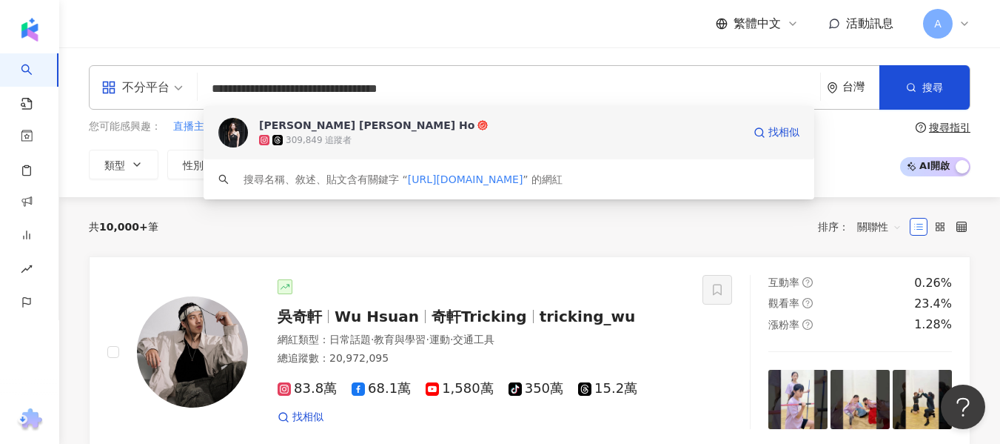
click at [296, 141] on div "309,849 追蹤者" at bounding box center [319, 140] width 66 height 13
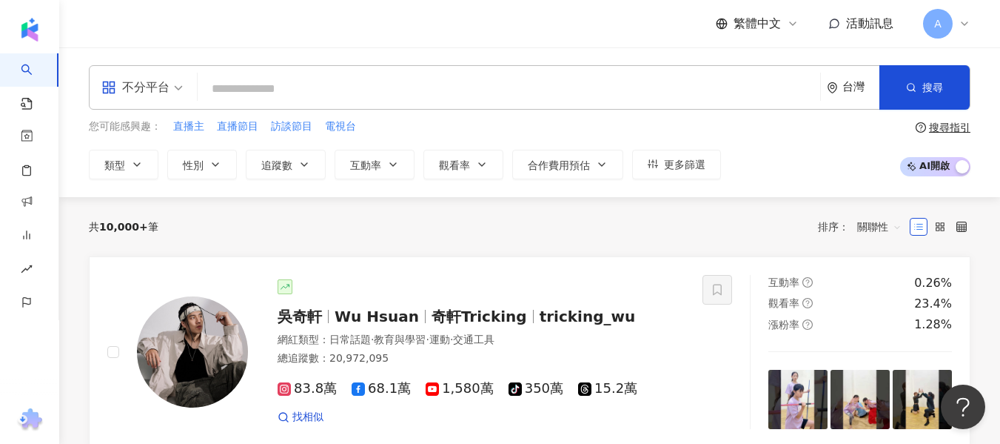
click at [337, 92] on input "search" at bounding box center [509, 89] width 611 height 28
paste input "**********"
type input "**********"
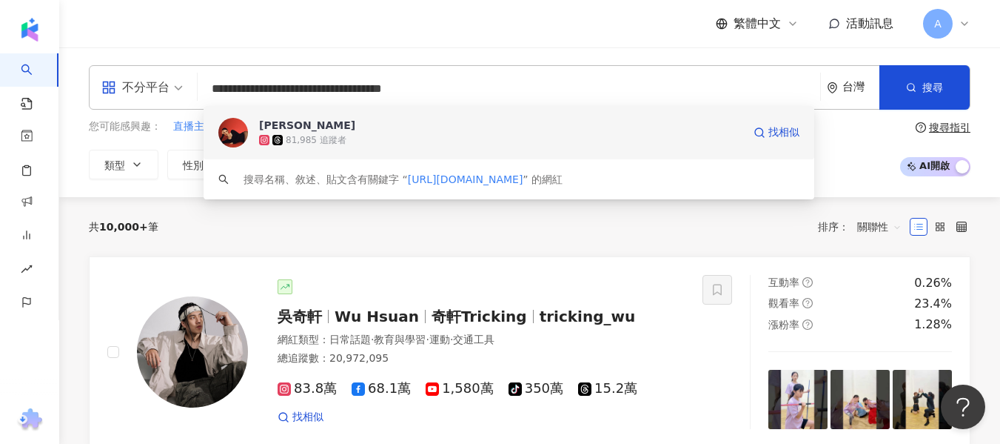
click at [584, 141] on div "81,985 追蹤者" at bounding box center [501, 140] width 484 height 15
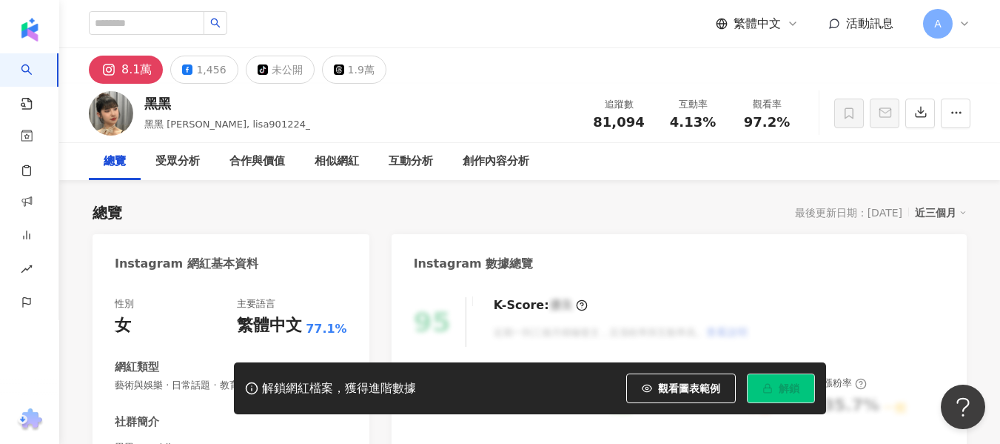
drag, startPoint x: 691, startPoint y: 127, endPoint x: 718, endPoint y: 125, distance: 26.7
click at [712, 126] on span "4.13%" at bounding box center [693, 122] width 46 height 15
click at [718, 125] on div "4.13%" at bounding box center [693, 122] width 56 height 15
drag, startPoint x: 718, startPoint y: 125, endPoint x: 668, endPoint y: 127, distance: 49.6
click at [668, 127] on div "4.13%" at bounding box center [693, 122] width 56 height 15
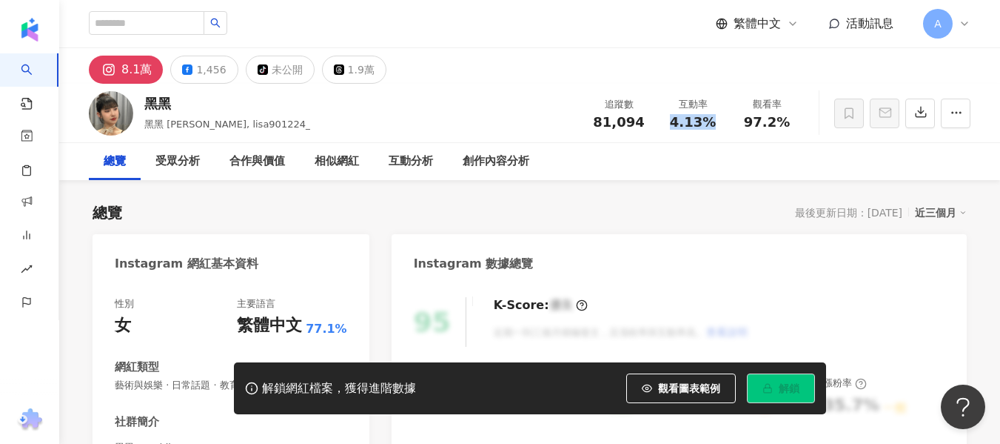
copy span "4.13%"
drag, startPoint x: 744, startPoint y: 121, endPoint x: 788, endPoint y: 126, distance: 44.0
click at [788, 126] on div "97.2%" at bounding box center [767, 122] width 56 height 15
copy span "97.2%"
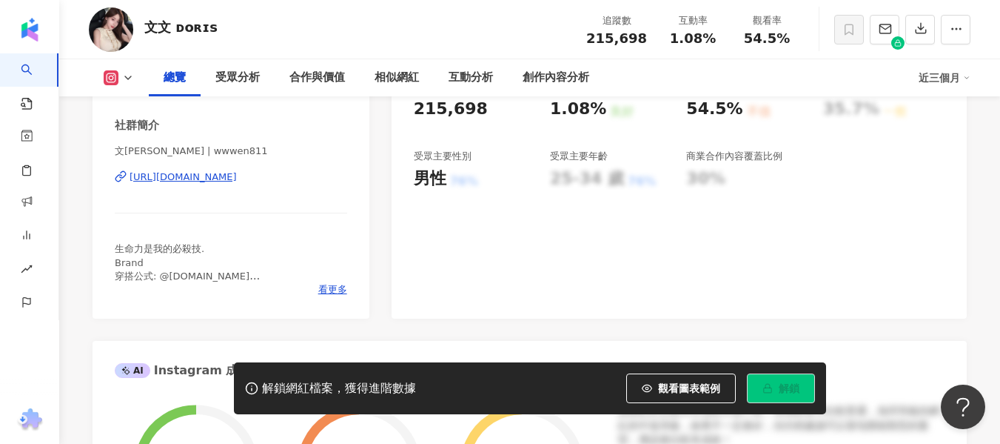
click at [237, 179] on div "[URL][DOMAIN_NAME]" at bounding box center [183, 176] width 107 height 13
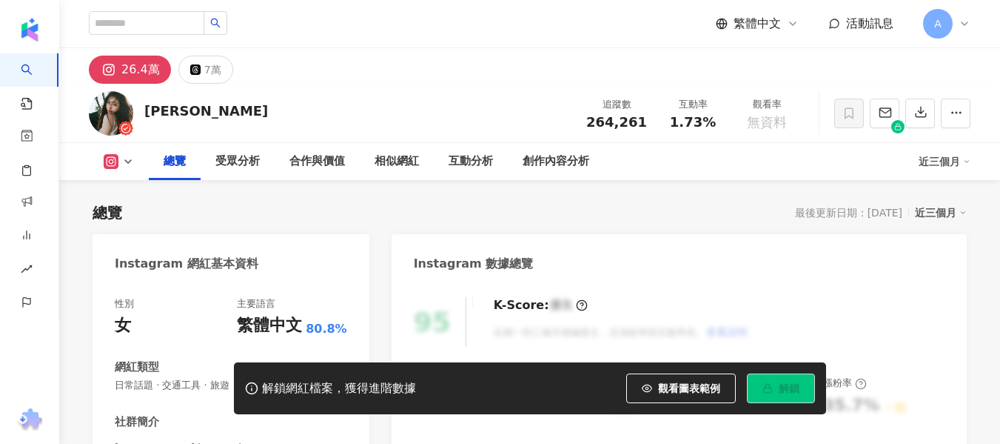
drag, startPoint x: 670, startPoint y: 123, endPoint x: 444, endPoint y: 10, distance: 253.3
click at [718, 121] on div "1.73%" at bounding box center [693, 122] width 56 height 15
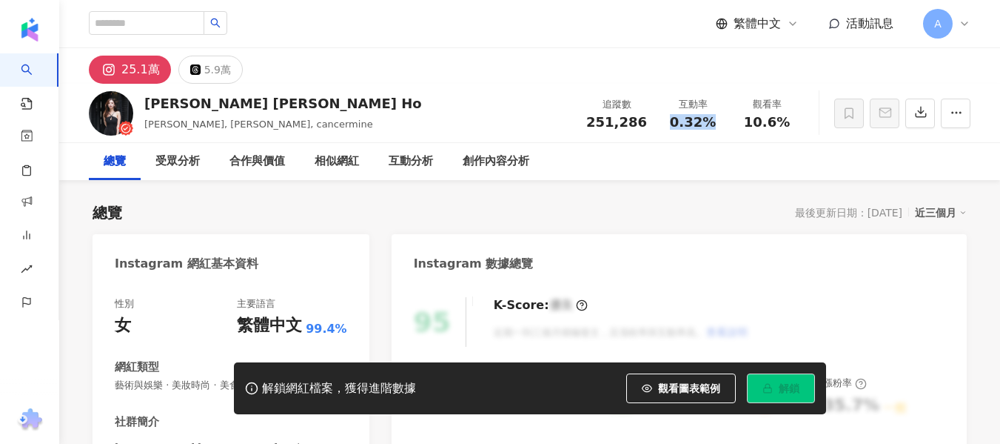
drag, startPoint x: 673, startPoint y: 118, endPoint x: 712, endPoint y: 124, distance: 38.9
click at [712, 124] on span "0.32%" at bounding box center [693, 122] width 46 height 15
copy span "0.32%"
drag, startPoint x: 742, startPoint y: 118, endPoint x: 790, endPoint y: 122, distance: 48.3
click at [790, 122] on div "10.6%" at bounding box center [767, 122] width 56 height 15
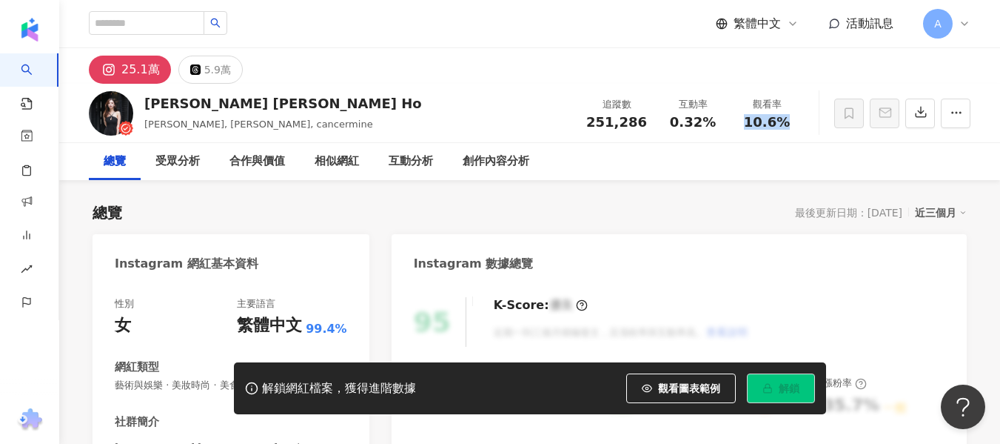
copy span "10.6%"
click at [179, 23] on input "search" at bounding box center [147, 23] width 116 height 24
paste input "**********"
type input "**********"
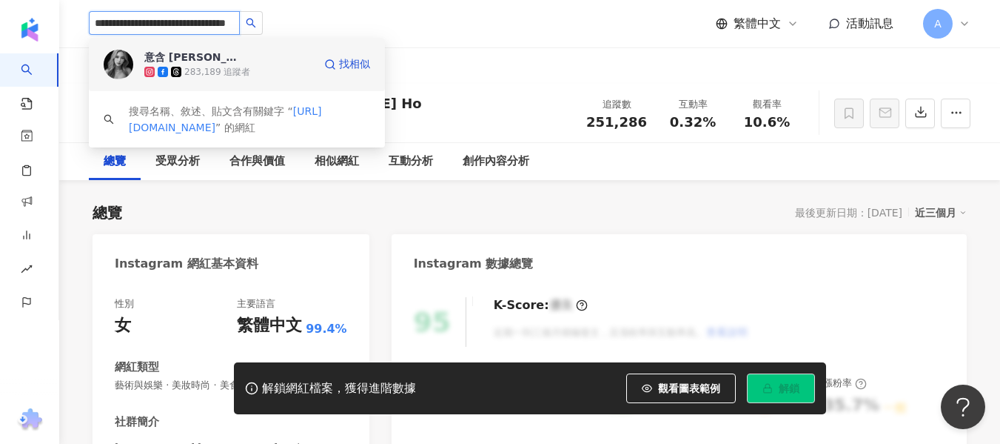
click at [206, 66] on div "283,189 追蹤者" at bounding box center [217, 72] width 66 height 13
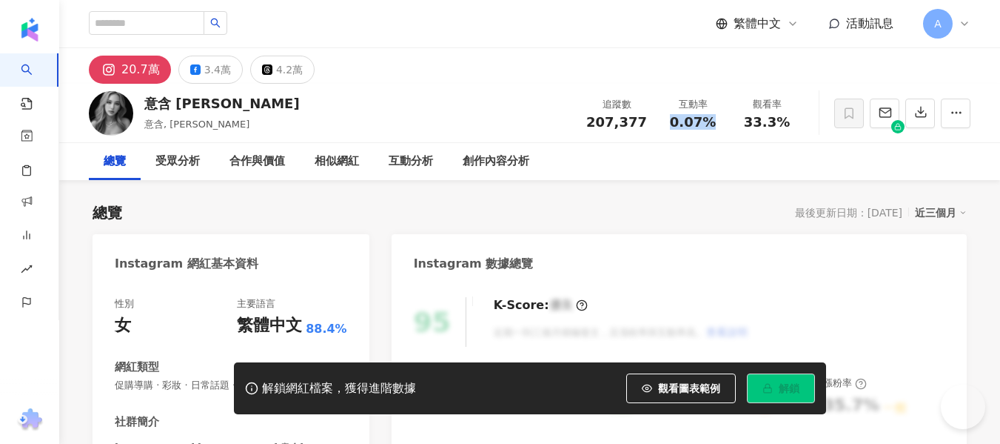
click at [712, 121] on div "0.07%" at bounding box center [693, 122] width 56 height 15
drag, startPoint x: 746, startPoint y: 114, endPoint x: 800, endPoint y: 123, distance: 54.8
click at [795, 121] on div "觀看率 33.3%" at bounding box center [767, 113] width 74 height 32
click at [800, 123] on div "觀看率 33.3%" at bounding box center [767, 113] width 74 height 32
drag, startPoint x: 748, startPoint y: 127, endPoint x: 795, endPoint y: 125, distance: 47.4
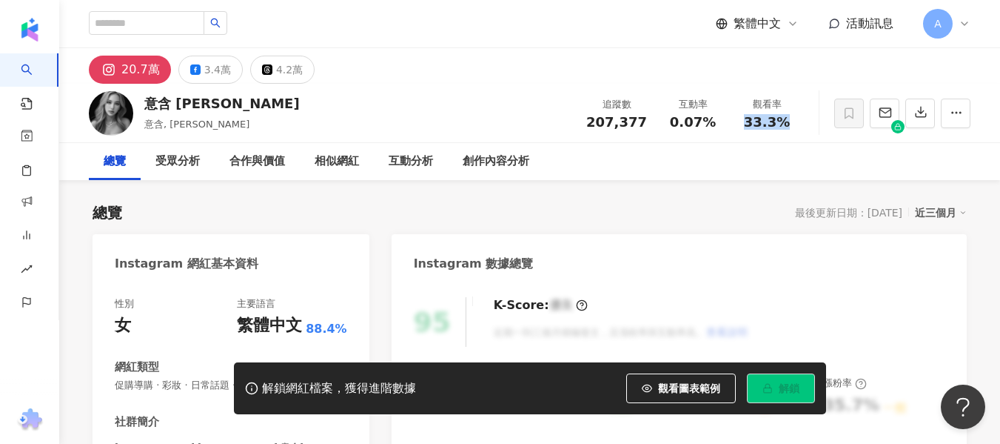
click at [795, 125] on div "觀看率 33.3%" at bounding box center [767, 113] width 74 height 32
copy span "33.3%"
click at [194, 25] on input "search" at bounding box center [147, 23] width 116 height 24
paste input "**********"
type input "**********"
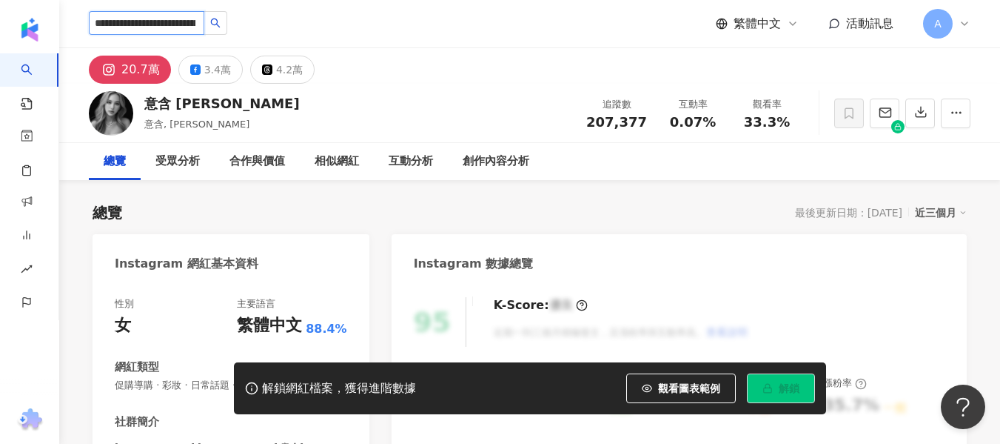
scroll to position [0, 56]
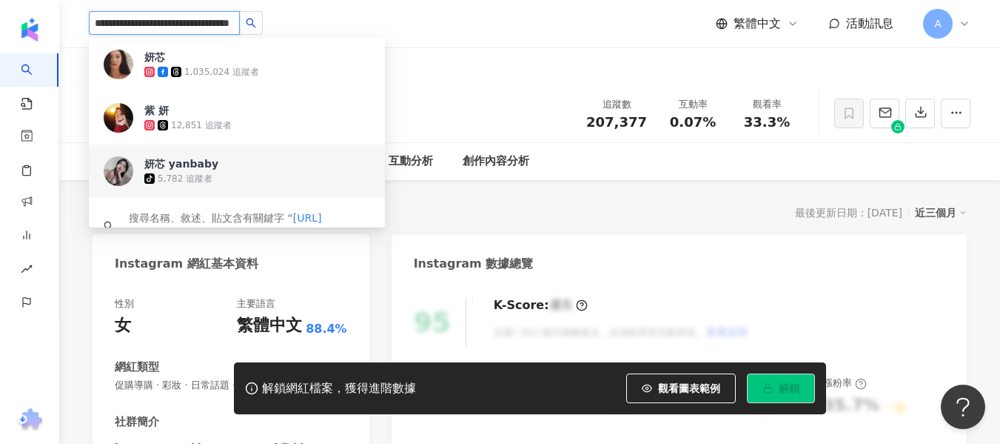
click at [217, 158] on span "妍芯 yanbaby" at bounding box center [192, 163] width 96 height 15
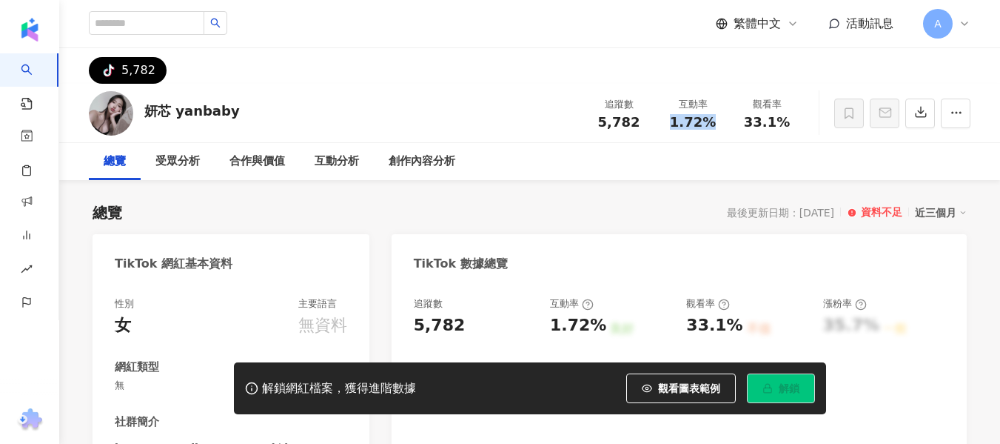
drag, startPoint x: 668, startPoint y: 124, endPoint x: 703, endPoint y: 161, distance: 51.3
click at [714, 121] on div "1.72%" at bounding box center [693, 122] width 56 height 15
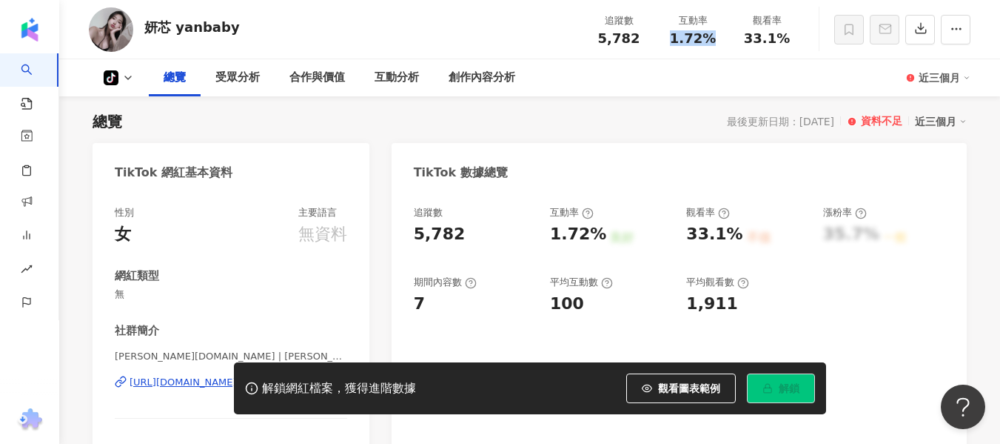
scroll to position [74, 0]
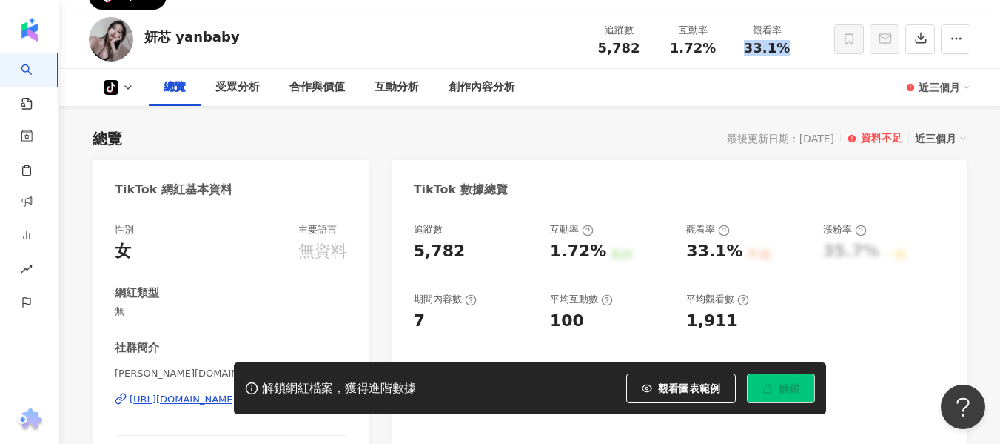
drag, startPoint x: 750, startPoint y: 56, endPoint x: 786, endPoint y: 55, distance: 36.3
click at [786, 55] on span "33.1%" at bounding box center [767, 48] width 46 height 15
copy span "33.1%"
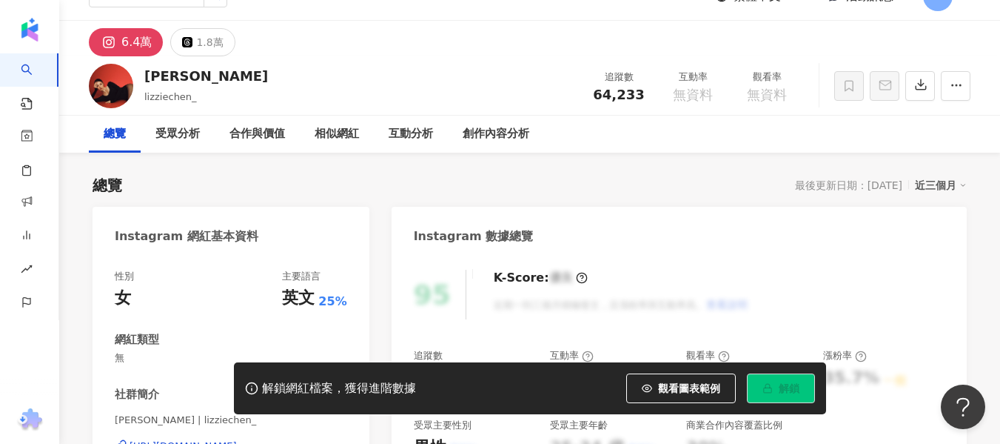
scroll to position [222, 0]
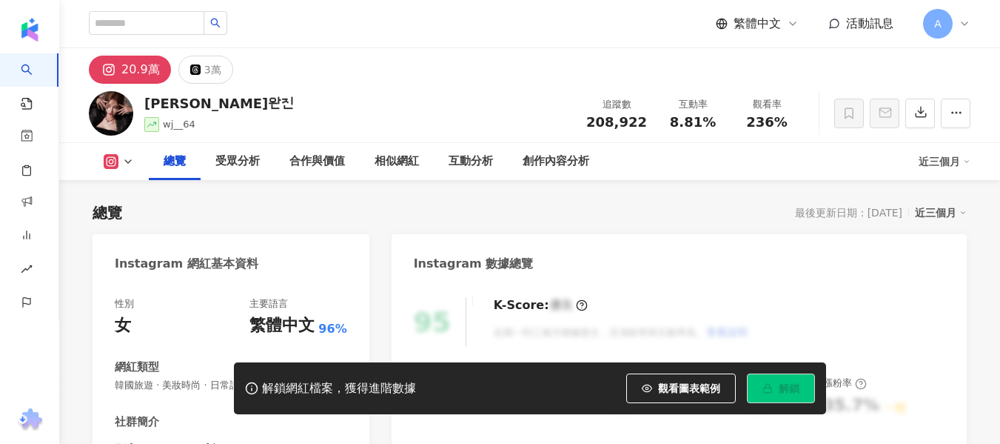
scroll to position [222, 0]
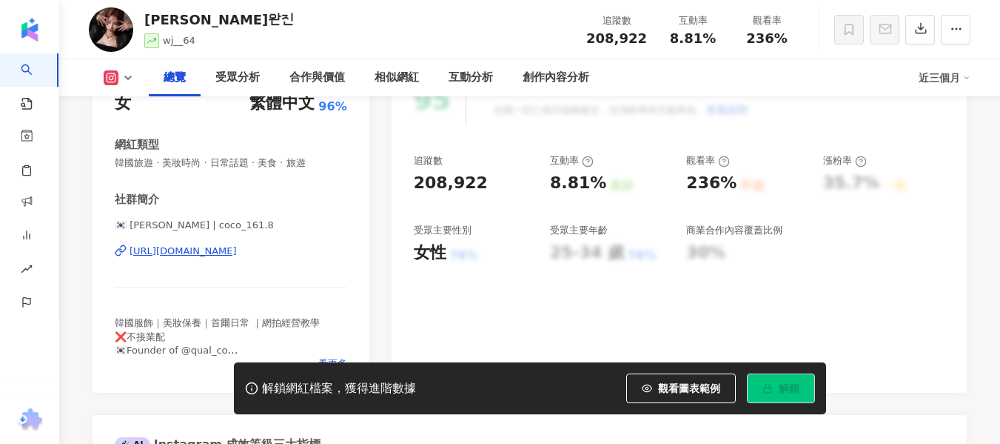
click at [237, 249] on div "https://www.instagram.com/coco_161.8/" at bounding box center [183, 250] width 107 height 13
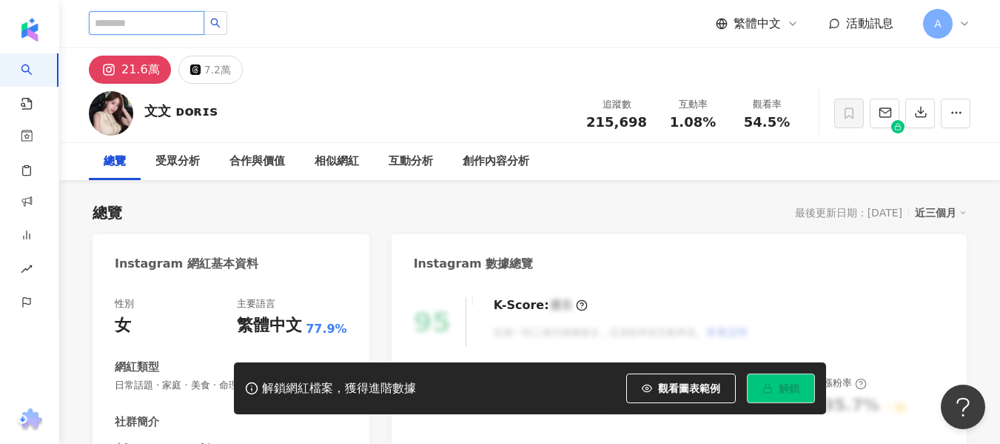
click at [187, 31] on input "search" at bounding box center [147, 23] width 116 height 24
paste input "**********"
type input "**********"
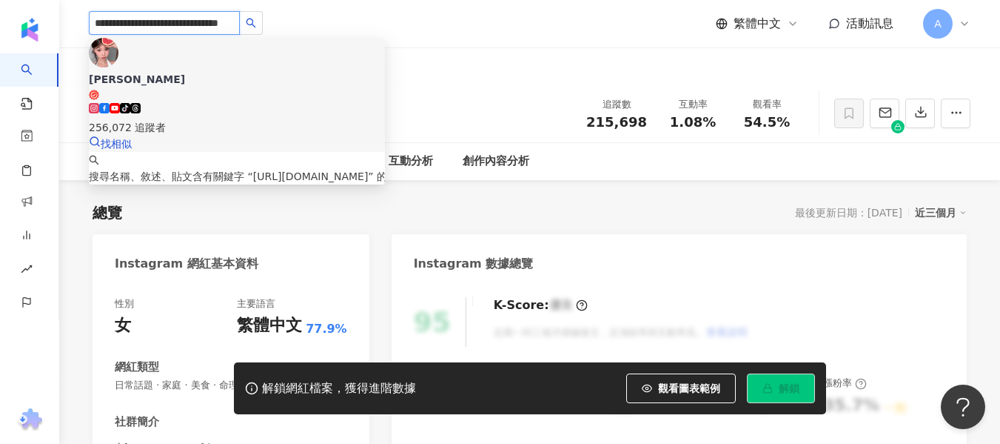
click at [241, 119] on div "256,072 追蹤者" at bounding box center [237, 127] width 296 height 16
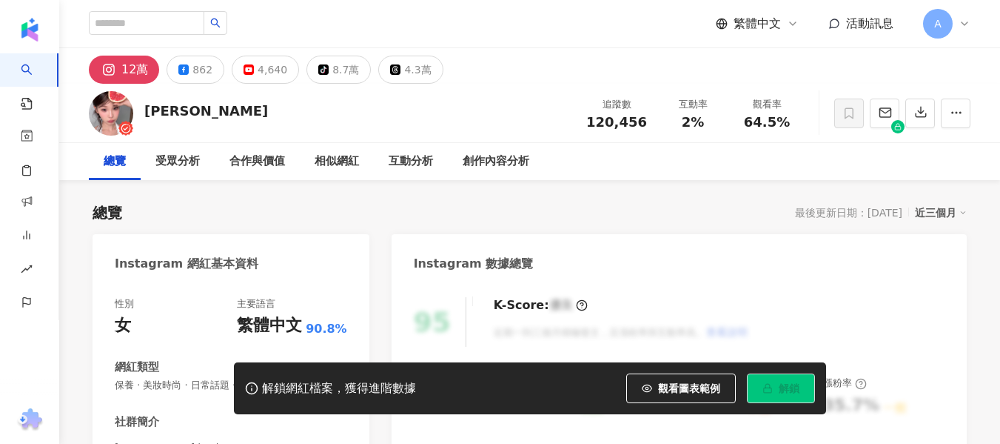
click at [723, 125] on div "互動率 2%" at bounding box center [693, 113] width 74 height 32
click at [780, 124] on div "觀看率 64.5%" at bounding box center [767, 113] width 74 height 32
click at [746, 124] on span "64.5%" at bounding box center [767, 122] width 46 height 15
drag, startPoint x: 740, startPoint y: 124, endPoint x: 788, endPoint y: 127, distance: 47.5
click at [788, 127] on div "64.5%" at bounding box center [767, 122] width 56 height 15
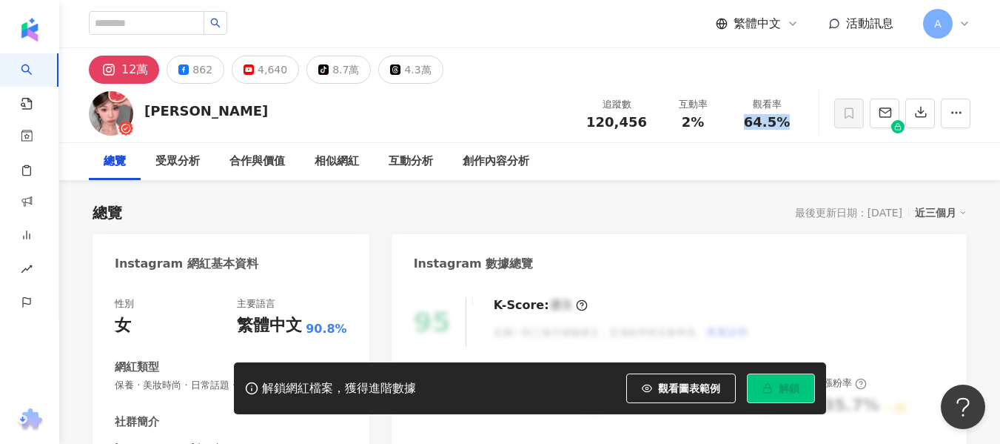
copy span "64.5%"
click at [181, 27] on input "search" at bounding box center [147, 23] width 116 height 24
paste input "**********"
type input "**********"
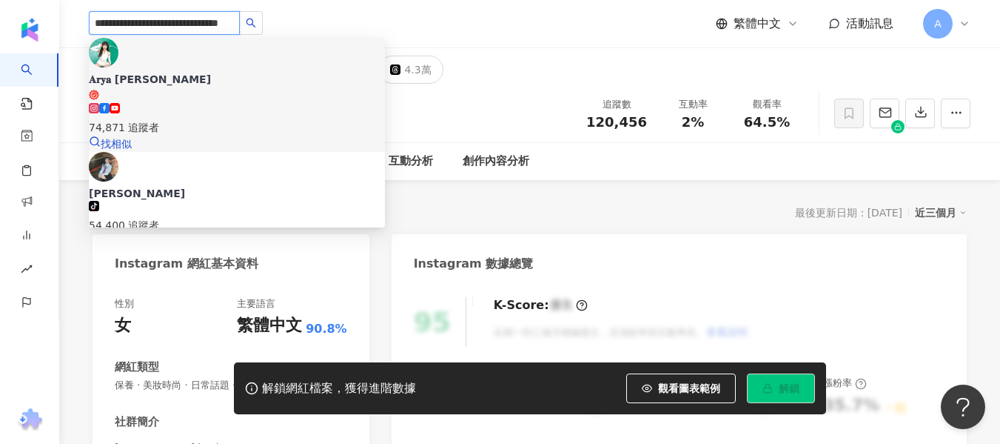
click at [202, 119] on div "74,871 追蹤者" at bounding box center [237, 127] width 296 height 16
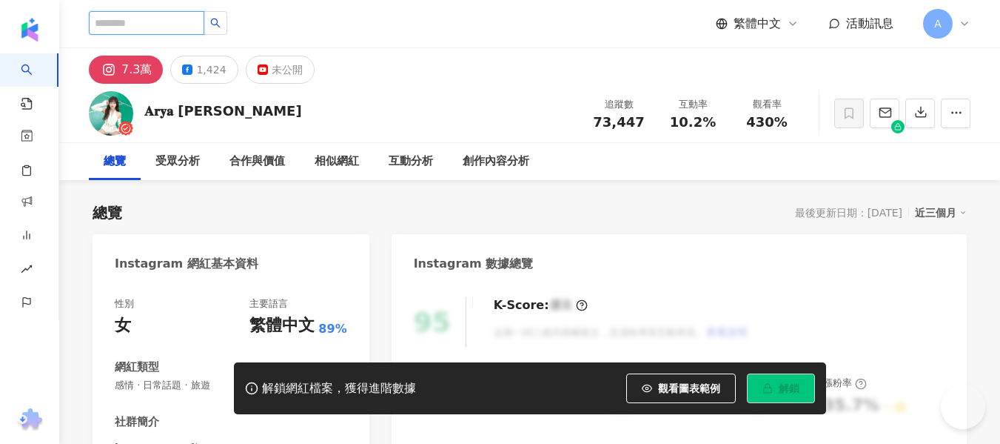
click at [196, 27] on input "search" at bounding box center [147, 23] width 116 height 24
paste input "**********"
type input "**********"
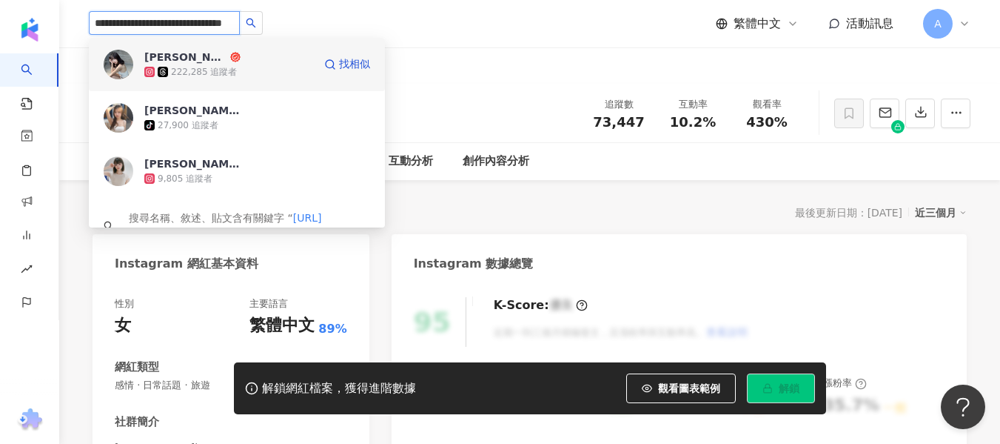
click at [287, 85] on div "恩熙 222,285 追蹤者 找相似" at bounding box center [237, 64] width 296 height 53
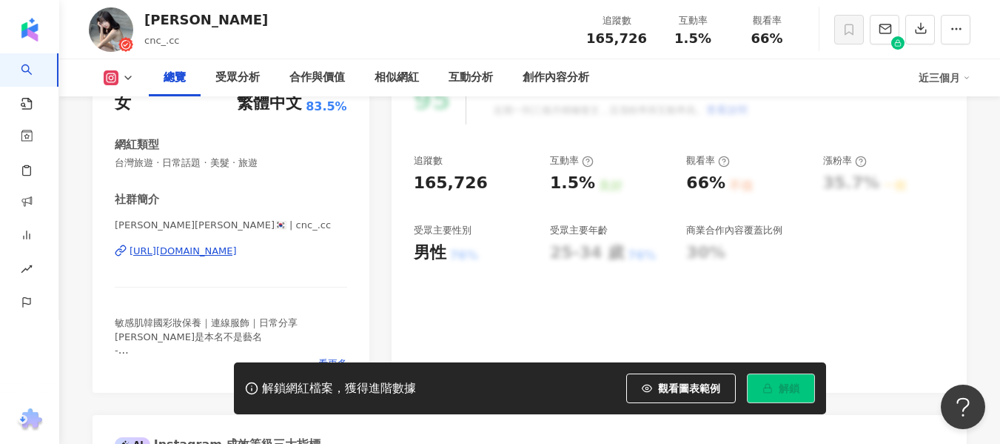
drag, startPoint x: 715, startPoint y: 37, endPoint x: 704, endPoint y: 37, distance: 11.1
click at [720, 36] on div "1.5%" at bounding box center [693, 38] width 56 height 15
click at [785, 36] on div "66%" at bounding box center [767, 38] width 56 height 15
click at [193, 13] on div "恩熙 cnc_.cc 追蹤數 165,726 互動率 1.5% 觀看率 66%" at bounding box center [529, 29] width 941 height 58
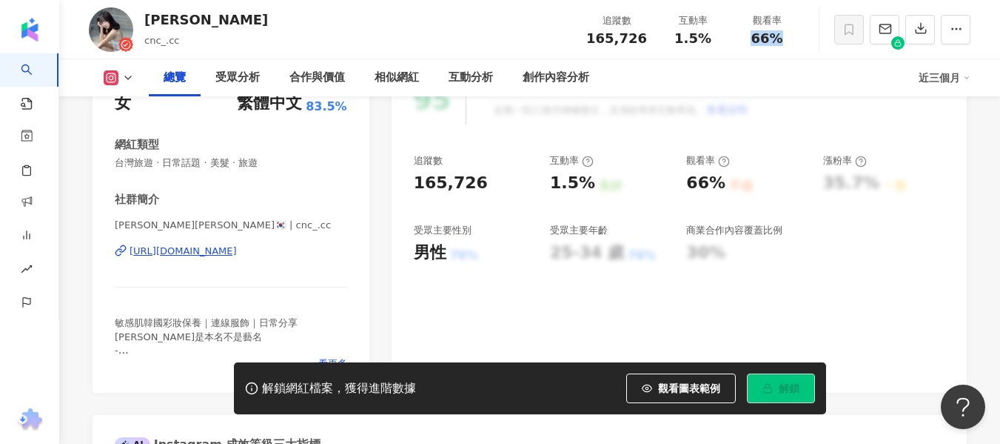
paste input "**********"
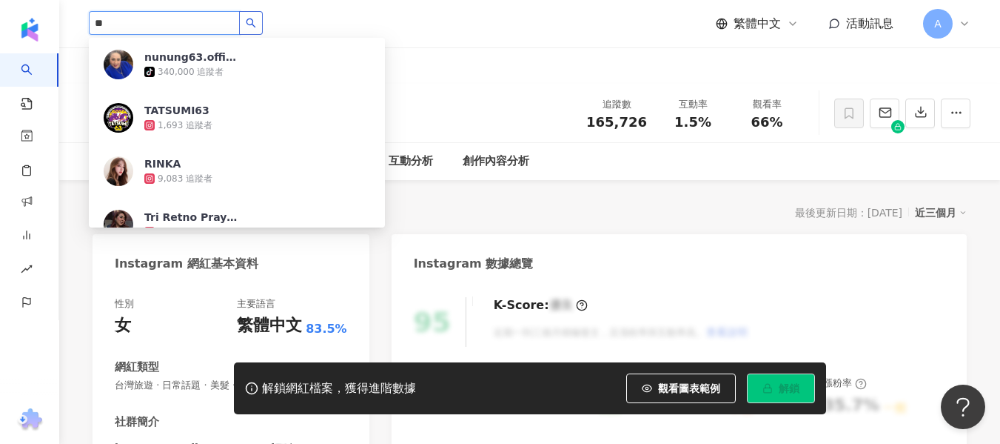
type input "*"
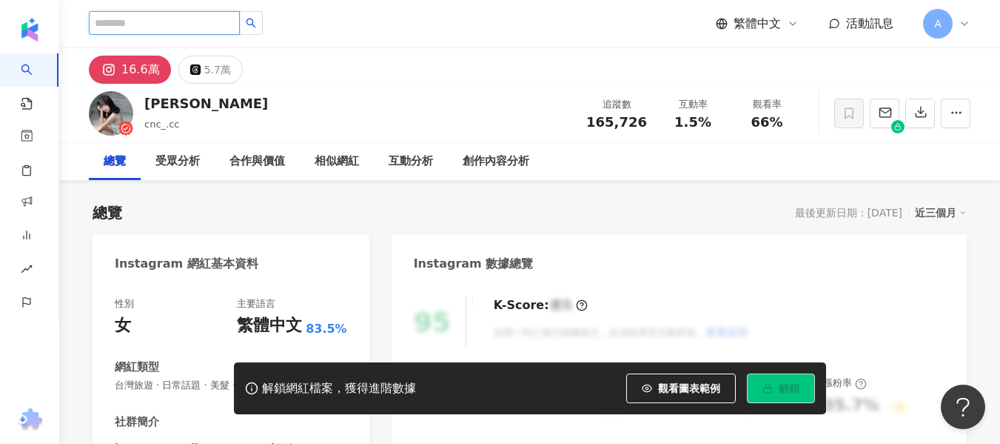
click at [164, 22] on input "search" at bounding box center [164, 23] width 151 height 24
paste input "**********"
type input "**********"
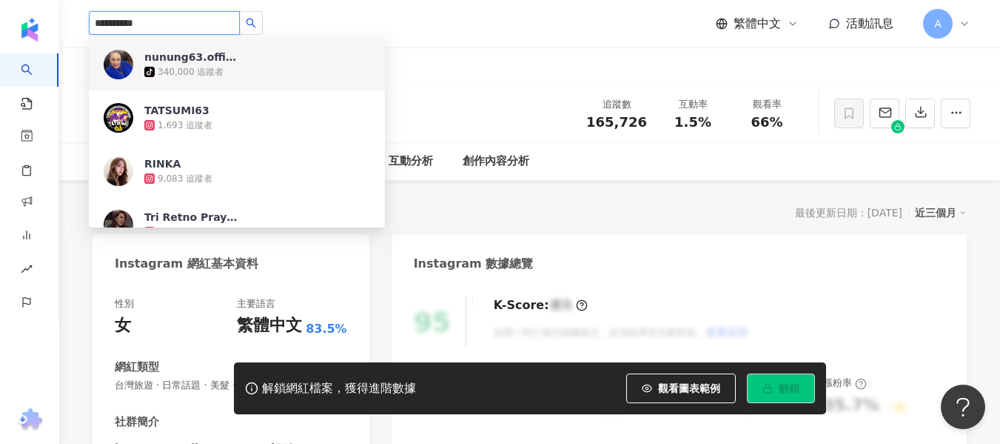
drag, startPoint x: 170, startPoint y: 27, endPoint x: 91, endPoint y: 22, distance: 78.7
click at [91, 22] on input "**********" at bounding box center [164, 23] width 151 height 24
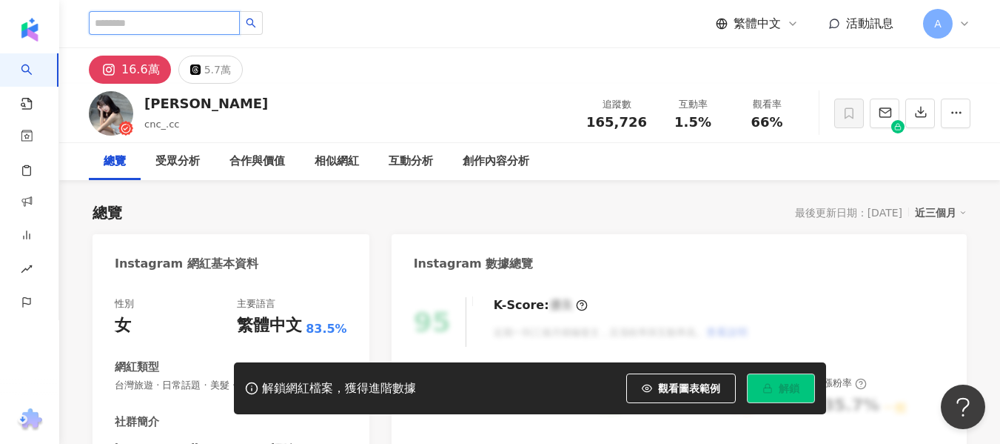
click at [168, 20] on input "search" at bounding box center [164, 23] width 151 height 24
paste input "****"
type input "****"
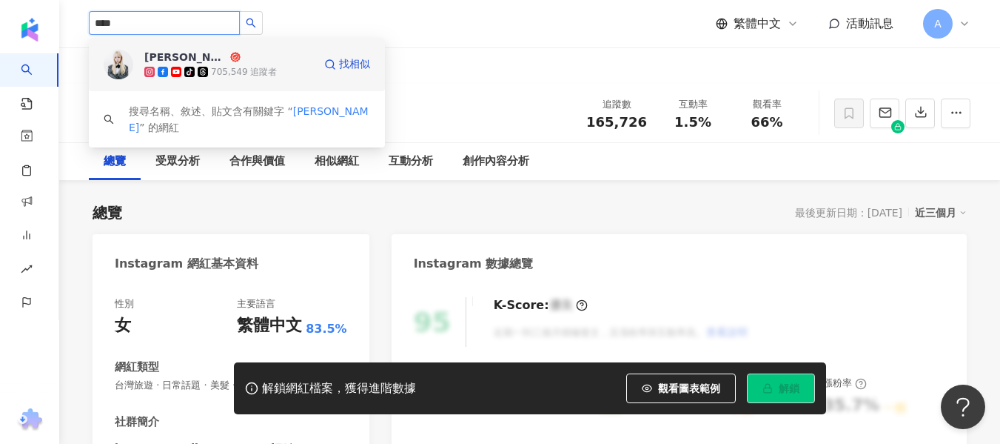
click at [240, 59] on span "劉萱 IRIS" at bounding box center [192, 57] width 96 height 15
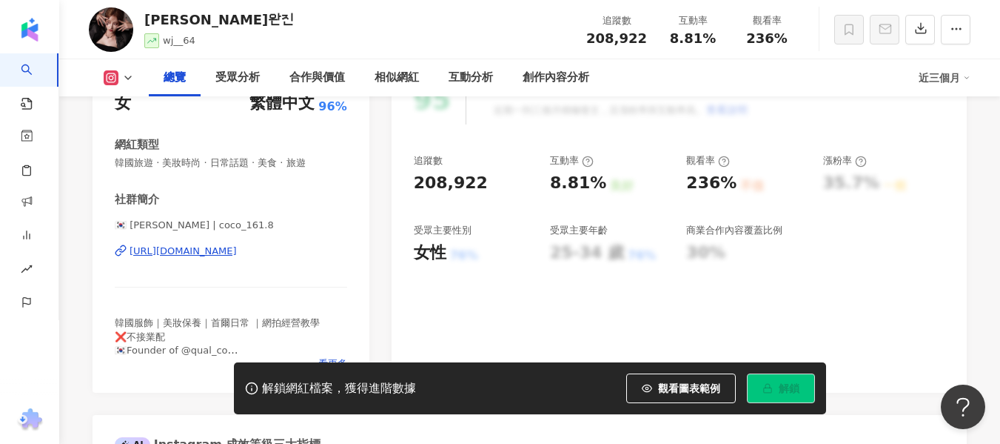
scroll to position [222, 0]
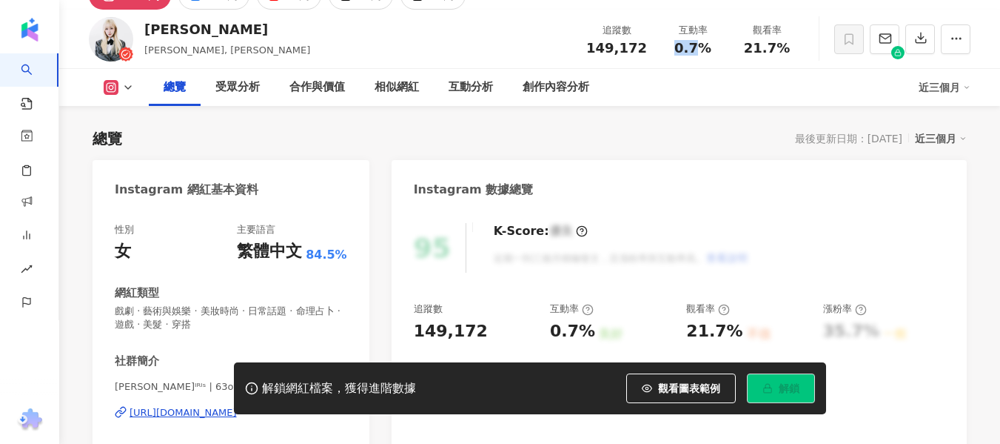
drag, startPoint x: 675, startPoint y: 49, endPoint x: 584, endPoint y: 8, distance: 99.1
click at [714, 47] on div "0.7%" at bounding box center [693, 48] width 56 height 15
copy span "0.7"
click at [794, 48] on div "21.7%" at bounding box center [767, 48] width 56 height 15
copy span "21.7%"
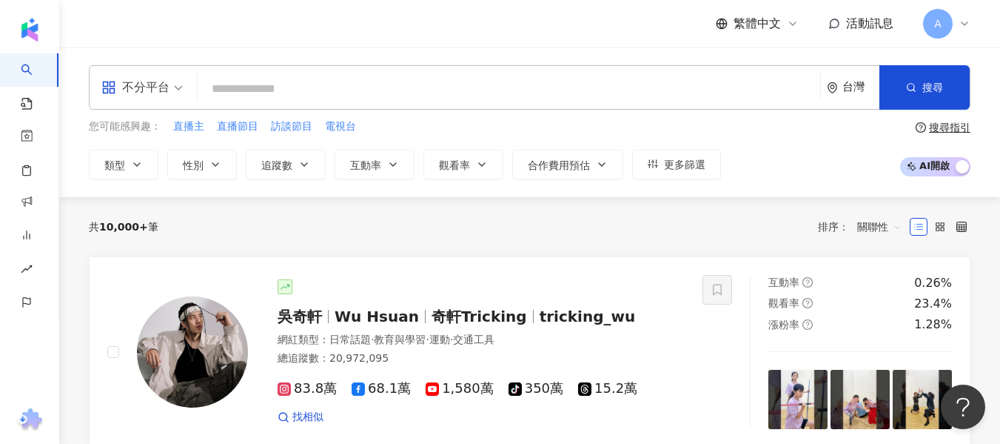
click at [481, 98] on input "search" at bounding box center [509, 89] width 611 height 28
type input "**********"
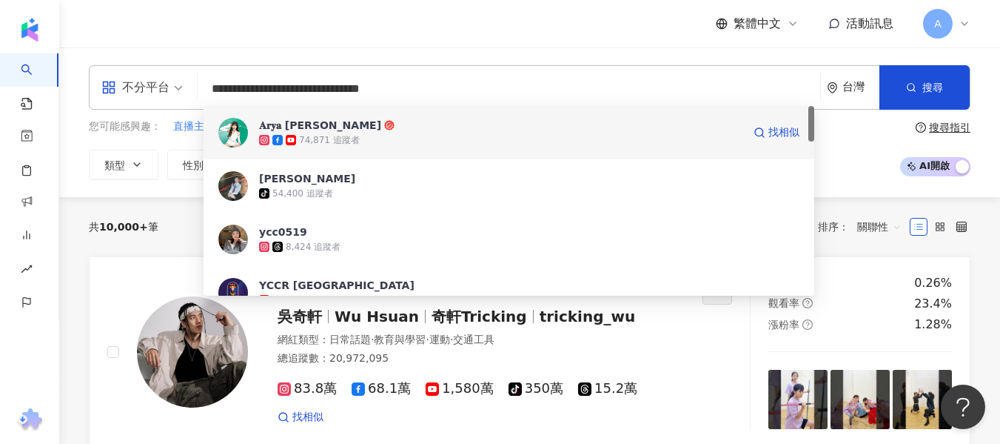
click at [489, 131] on span "𝐀𝐫𝐲𝐚 [PERSON_NAME]" at bounding box center [501, 125] width 484 height 15
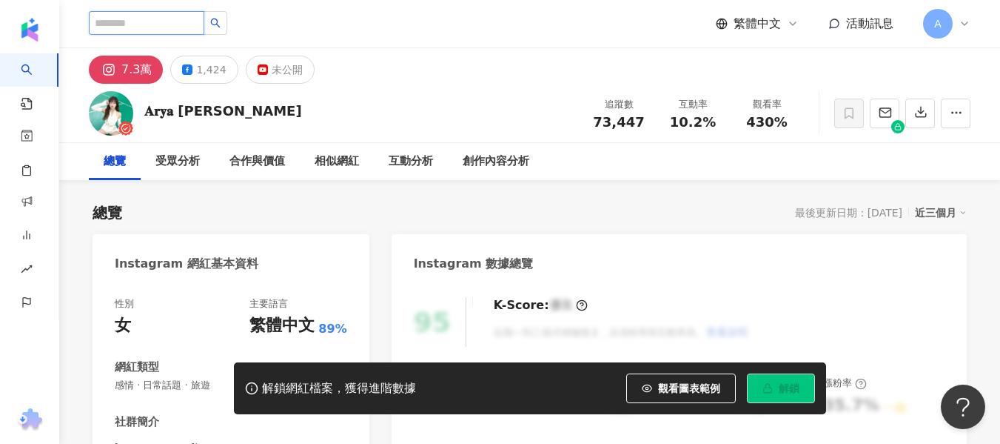
click at [204, 24] on input "search" at bounding box center [147, 23] width 116 height 24
drag, startPoint x: 667, startPoint y: 121, endPoint x: 715, endPoint y: 125, distance: 47.5
click at [715, 125] on div "10.2%" at bounding box center [693, 122] width 56 height 15
copy span "10.2%"
drag, startPoint x: 746, startPoint y: 122, endPoint x: 784, endPoint y: 121, distance: 38.5
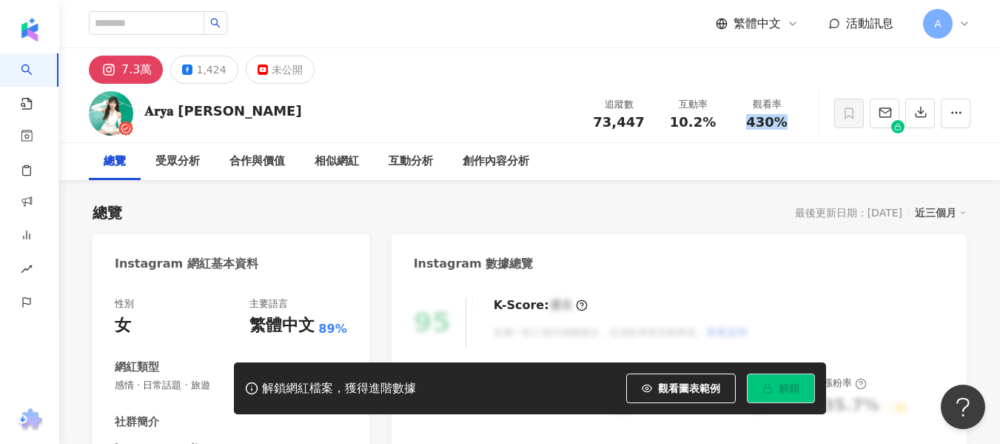
click at [784, 121] on div "430%" at bounding box center [767, 122] width 56 height 15
copy span "430%"
